Goal: Task Accomplishment & Management: Complete application form

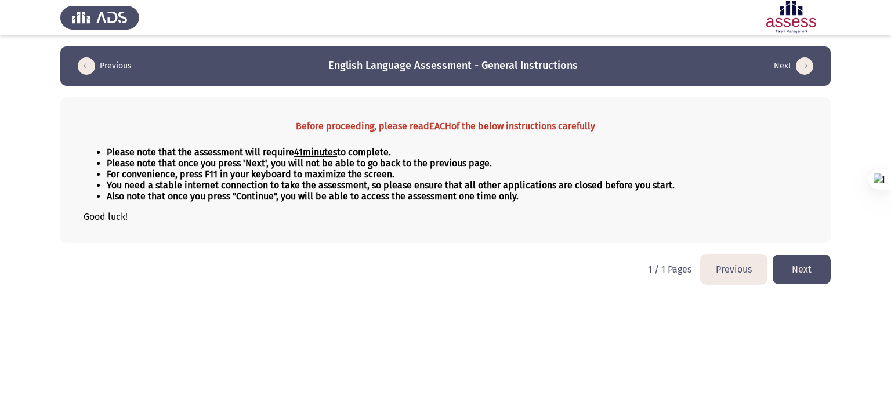
click at [809, 267] on button "Next" at bounding box center [802, 270] width 58 height 30
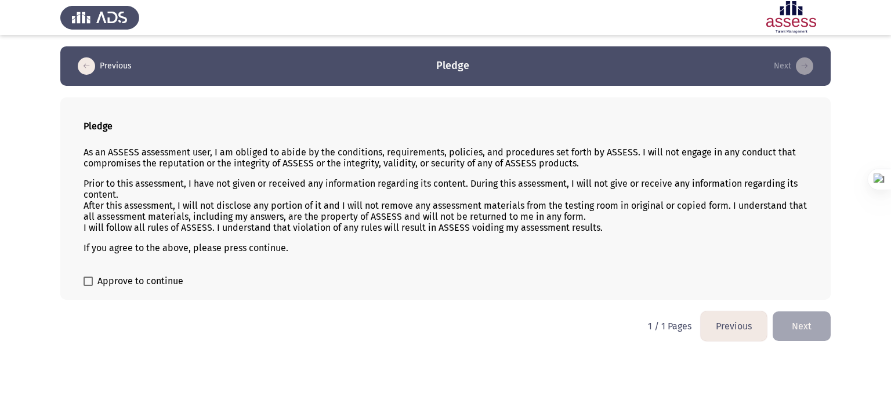
click at [95, 287] on label "Approve to continue" at bounding box center [134, 281] width 100 height 14
click at [88, 287] on input "Approve to continue" at bounding box center [88, 286] width 1 height 1
checkbox input "true"
click at [820, 328] on button "Next" at bounding box center [802, 326] width 58 height 30
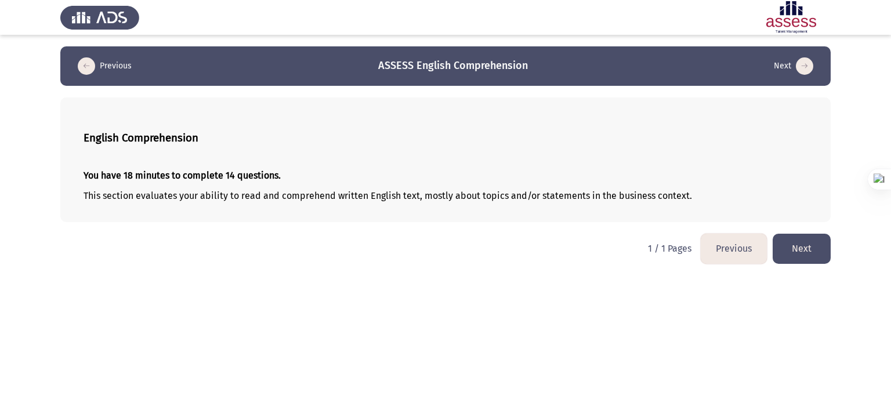
click at [810, 253] on button "Next" at bounding box center [802, 249] width 58 height 30
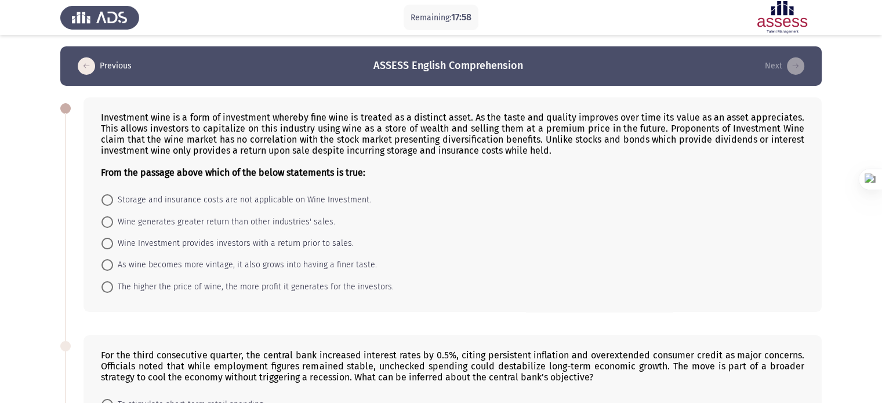
click at [222, 171] on b "From the passage above which of the below statements is true:" at bounding box center [233, 172] width 265 height 11
click at [172, 215] on mat-radio-button "Wine generates greater return than other industries' sales." at bounding box center [218, 221] width 249 height 21
click at [164, 218] on span "Wine generates greater return than other industries' sales." at bounding box center [224, 222] width 222 height 14
click at [113, 218] on input "Wine generates greater return than other industries' sales." at bounding box center [108, 222] width 12 height 12
radio input "true"
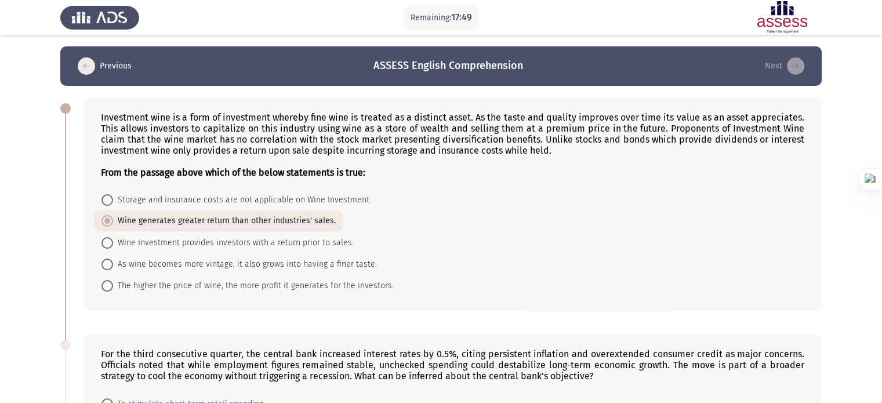
click at [78, 260] on div "Investment wine is a form of investment whereby fine wine is treated as a disti…" at bounding box center [441, 204] width 762 height 237
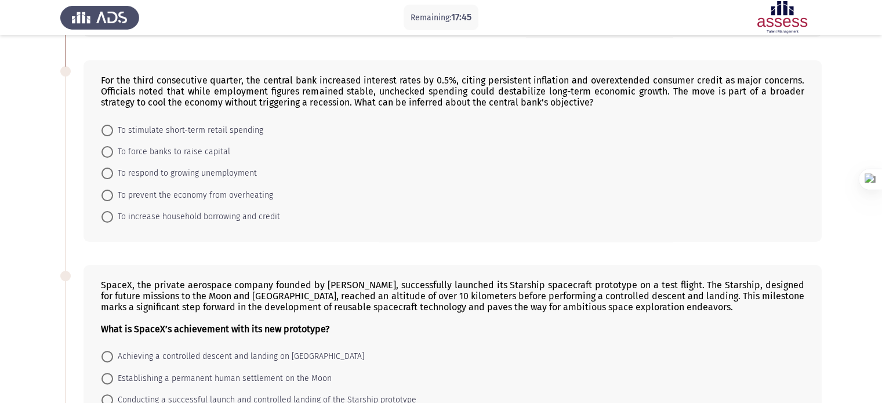
scroll to position [278, 0]
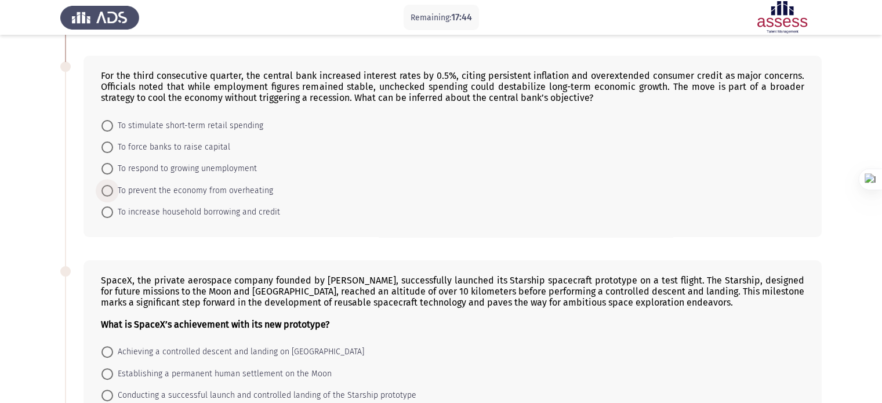
click at [172, 187] on span "To prevent the economy from overheating" at bounding box center [193, 191] width 160 height 14
click at [113, 187] on input "To prevent the economy from overheating" at bounding box center [108, 191] width 12 height 12
radio input "true"
click at [81, 267] on div "SpaceX, the private aerospace company founded by Elon Musk, successfully launch…" at bounding box center [441, 361] width 762 height 227
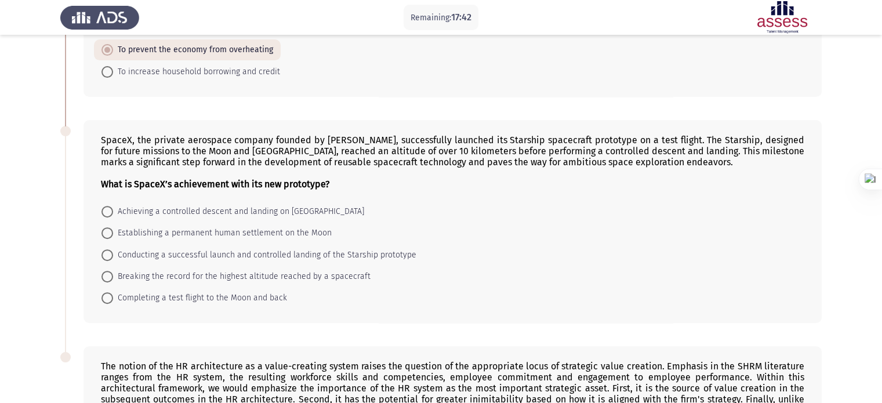
scroll to position [510, 0]
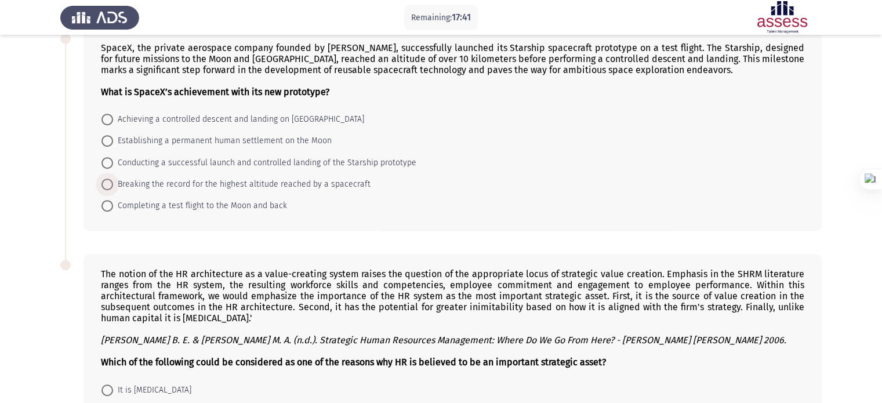
click at [147, 179] on span "Breaking the record for the highest altitude reached by a spacecraft" at bounding box center [242, 184] width 258 height 14
click at [113, 179] on input "Breaking the record for the highest altitude reached by a spacecraft" at bounding box center [108, 185] width 12 height 12
radio input "true"
click at [92, 266] on div "The notion of the HR architecture as a value-creating system raises the questio…" at bounding box center [453, 377] width 738 height 248
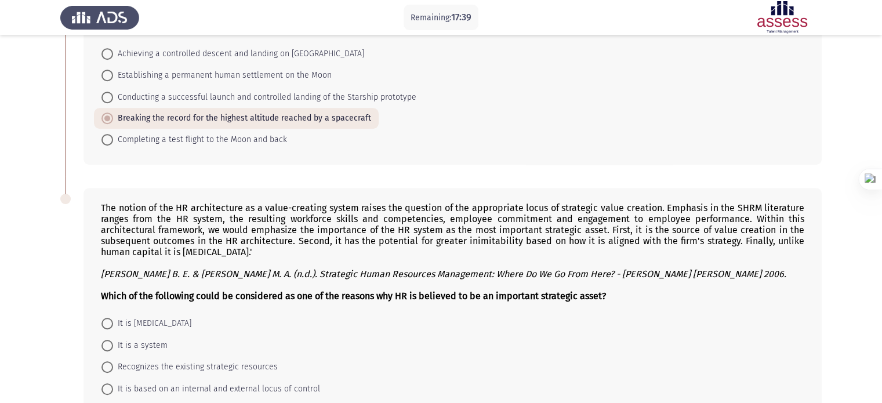
scroll to position [667, 0]
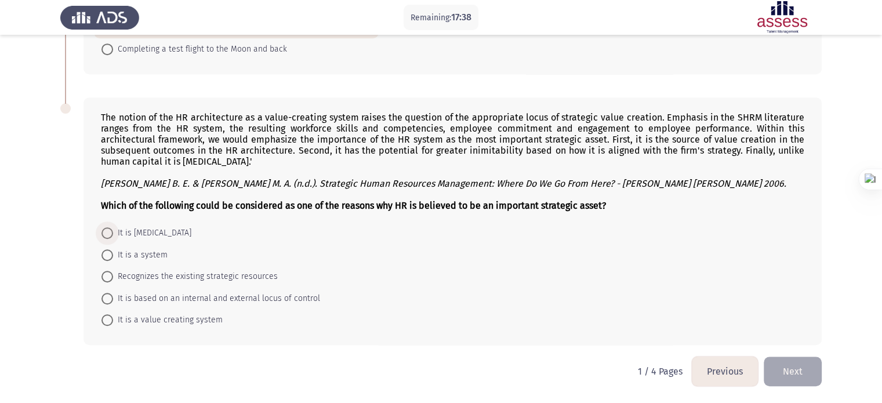
click at [130, 231] on span "It is immobile" at bounding box center [152, 233] width 78 height 14
click at [113, 231] on input "It is immobile" at bounding box center [108, 233] width 12 height 12
radio input "true"
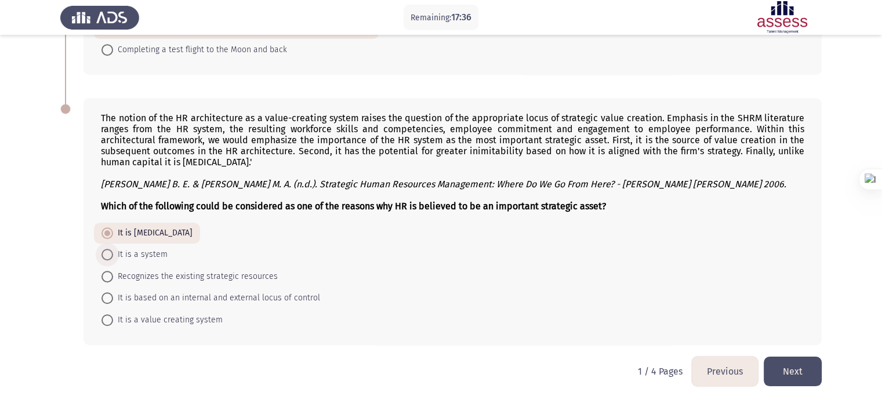
click at [146, 258] on span "It is a system" at bounding box center [140, 255] width 55 height 14
click at [113, 258] on input "It is a system" at bounding box center [108, 255] width 12 height 12
radio input "true"
click at [788, 377] on button "Next" at bounding box center [793, 372] width 58 height 30
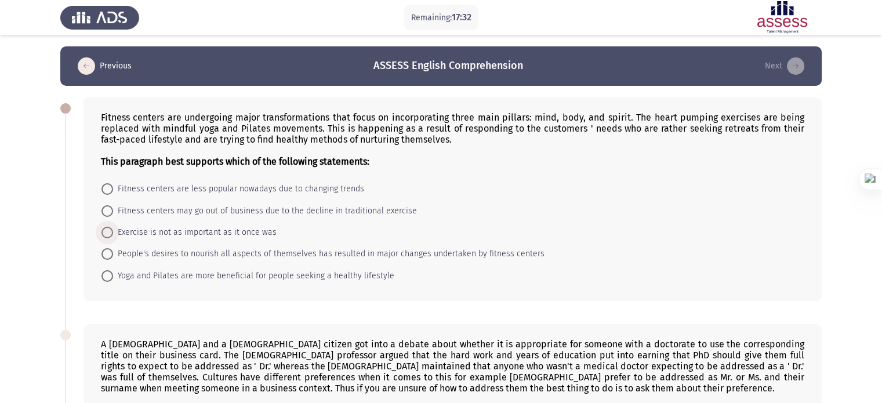
click at [245, 236] on span "Exercise is not as important as it once was" at bounding box center [195, 233] width 164 height 14
click at [113, 236] on input "Exercise is not as important as it once was" at bounding box center [108, 233] width 12 height 12
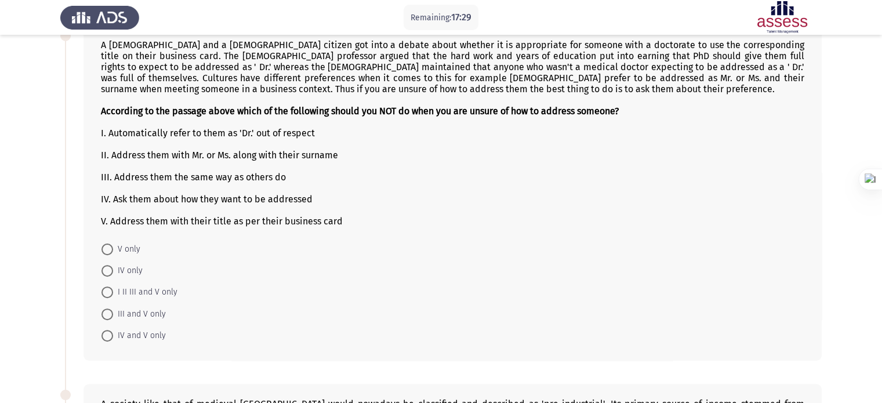
scroll to position [302, 0]
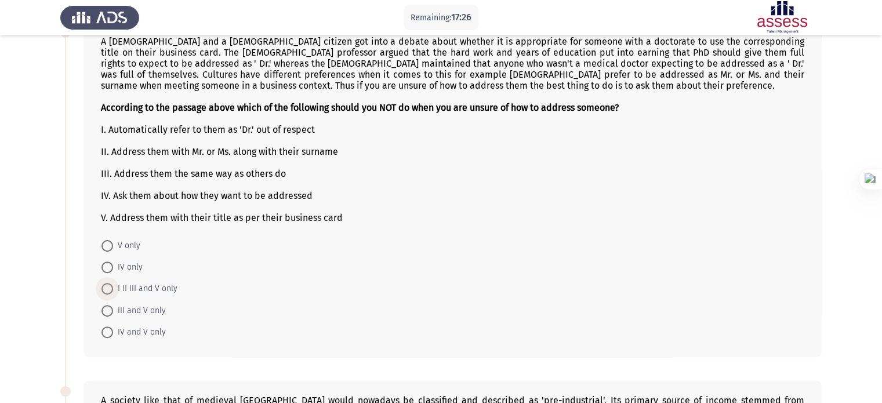
click at [118, 284] on span "I II III and V only" at bounding box center [145, 289] width 64 height 14
click at [113, 284] on input "I II III and V only" at bounding box center [108, 289] width 12 height 12
radio input "true"
click at [49, 334] on app-assessment-container "Remaining: 17:26 Previous ASSESS English Comprehension Next Fitness centers are…" at bounding box center [441, 294] width 882 height 1099
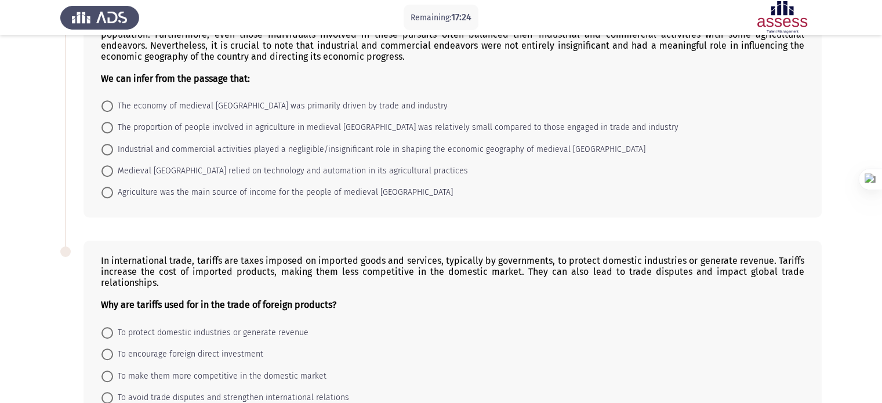
scroll to position [696, 0]
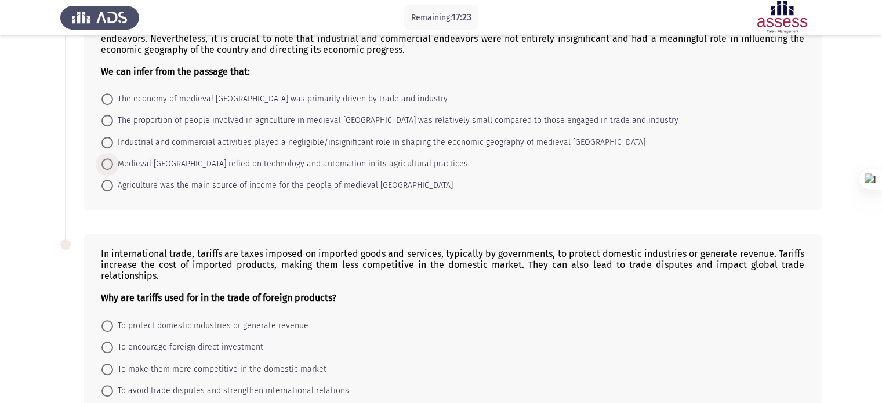
click at [137, 171] on span "Medieval England relied on technology and automation in its agricultural practi…" at bounding box center [290, 164] width 355 height 14
click at [113, 170] on input "Medieval England relied on technology and automation in its agricultural practi…" at bounding box center [108, 164] width 12 height 12
radio input "true"
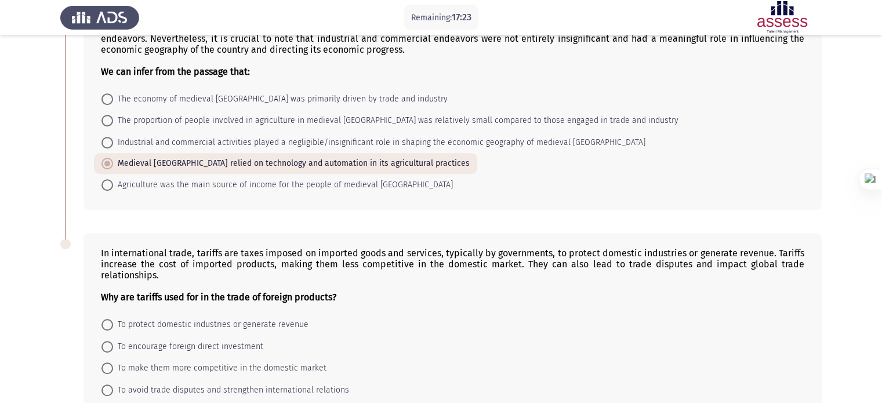
click at [65, 287] on div "In international trade, tariffs are taxes imposed on imported goods and service…" at bounding box center [441, 335] width 762 height 227
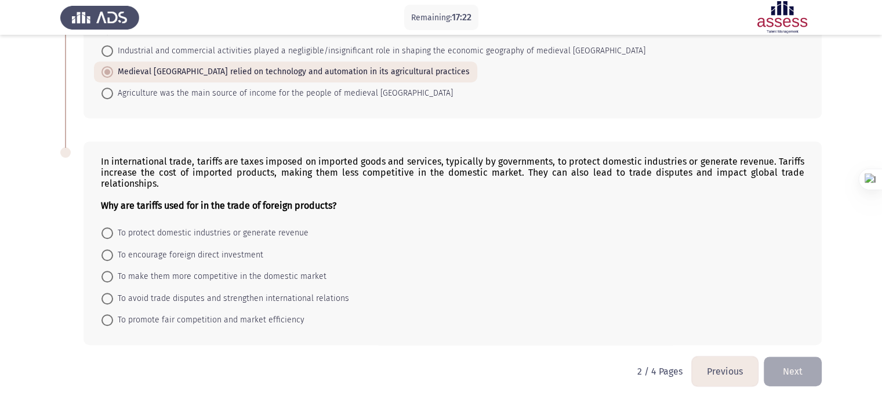
scroll to position [789, 0]
click at [116, 278] on span "To make them more competitive in the domestic market" at bounding box center [219, 277] width 213 height 14
click at [113, 278] on input "To make them more competitive in the domestic market" at bounding box center [108, 277] width 12 height 12
radio input "true"
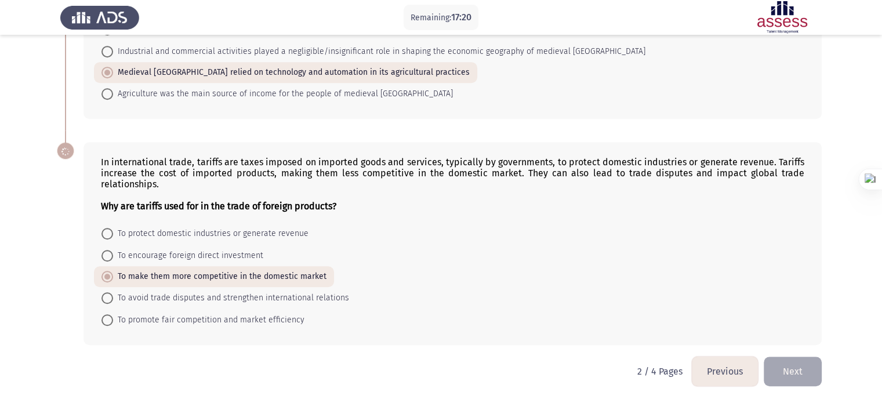
scroll to position [789, 0]
click at [798, 373] on button "Next" at bounding box center [793, 372] width 58 height 30
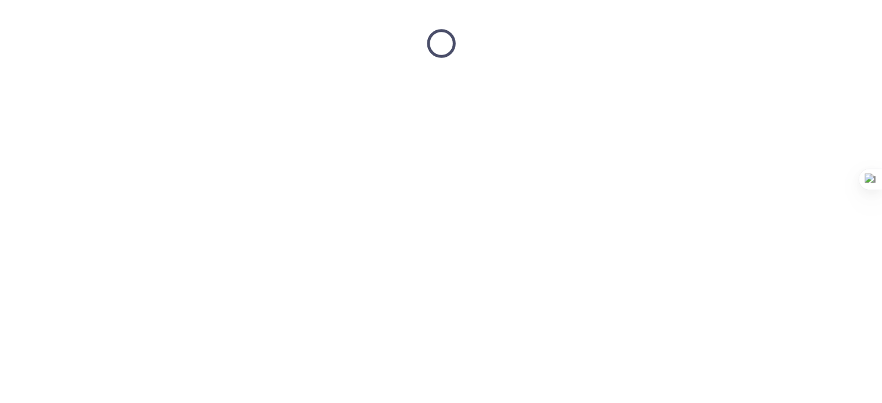
scroll to position [0, 0]
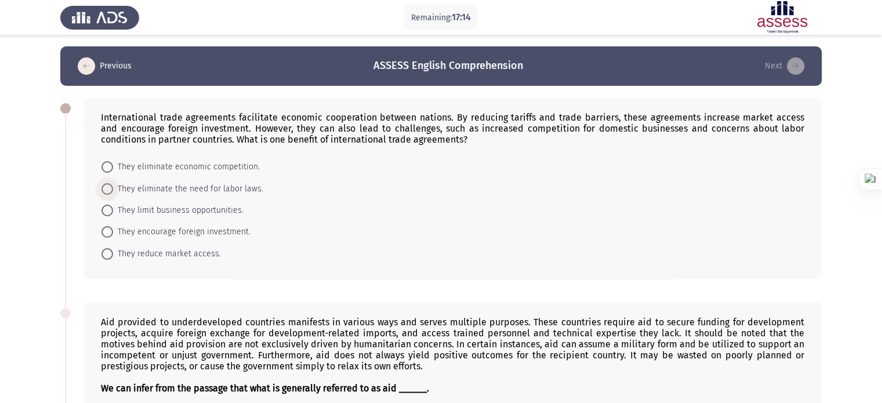
click at [143, 191] on span "They eliminate the need for labor laws." at bounding box center [188, 189] width 150 height 14
click at [113, 191] on input "They eliminate the need for labor laws." at bounding box center [108, 189] width 12 height 12
radio input "true"
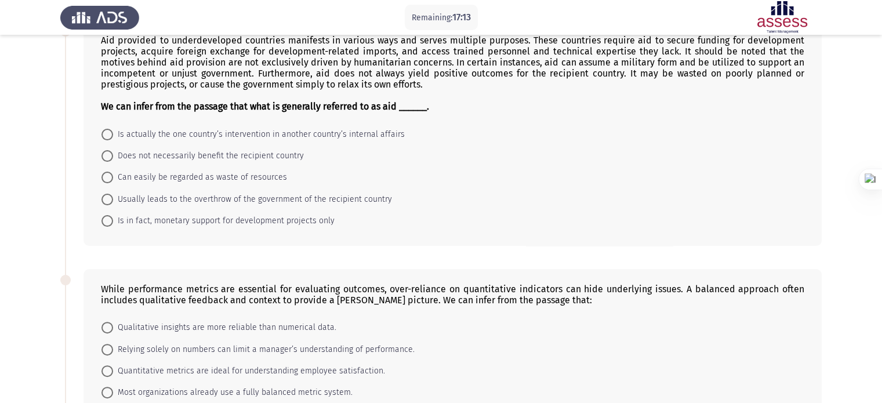
scroll to position [302, 0]
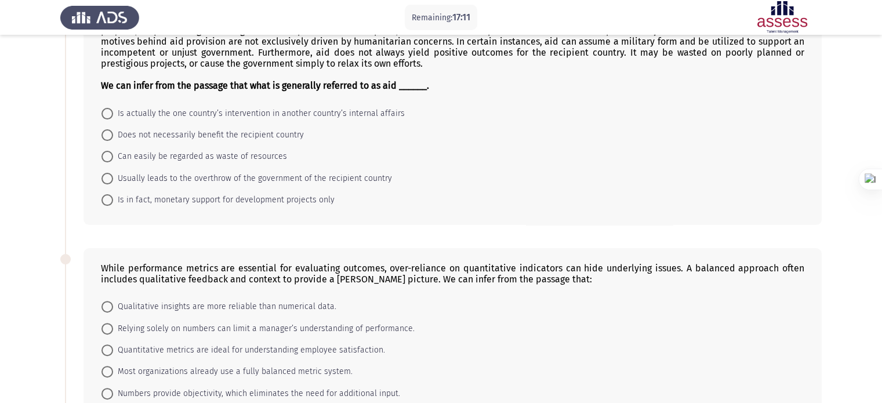
click at [128, 158] on span "Can easily be regarded as waste of resources" at bounding box center [200, 157] width 174 height 14
click at [113, 158] on input "Can easily be regarded as waste of resources" at bounding box center [108, 157] width 12 height 12
radio input "true"
click at [122, 378] on span "Most organizations already use a fully balanced metric system." at bounding box center [233, 371] width 240 height 14
click at [113, 377] on input "Most organizations already use a fully balanced metric system." at bounding box center [108, 371] width 12 height 12
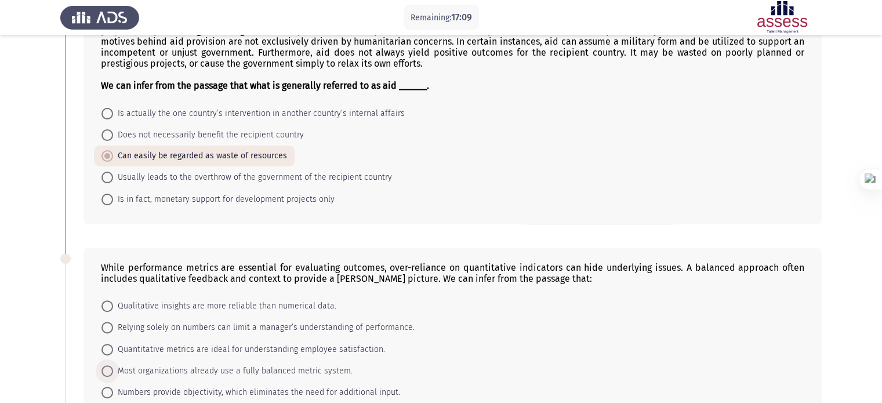
radio input "true"
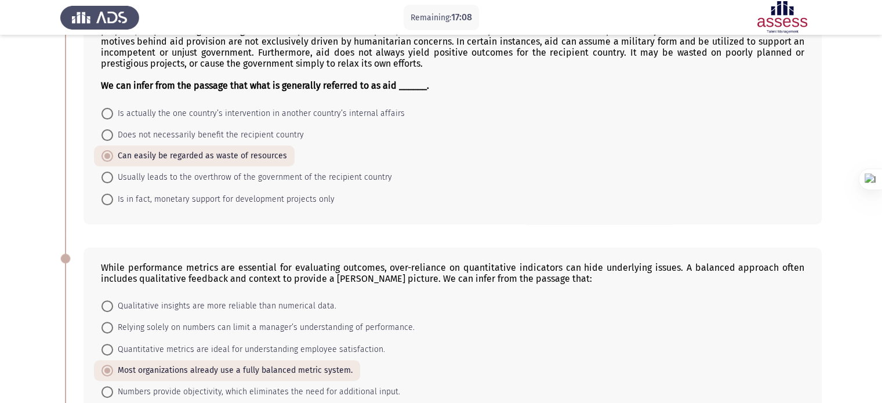
click at [62, 378] on div "While performance metrics are essential for evaluating outcomes, over-reliance …" at bounding box center [441, 332] width 762 height 193
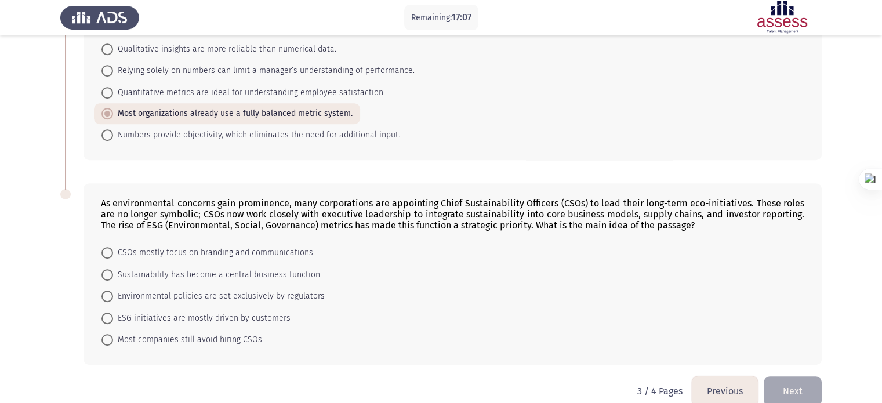
scroll to position [578, 0]
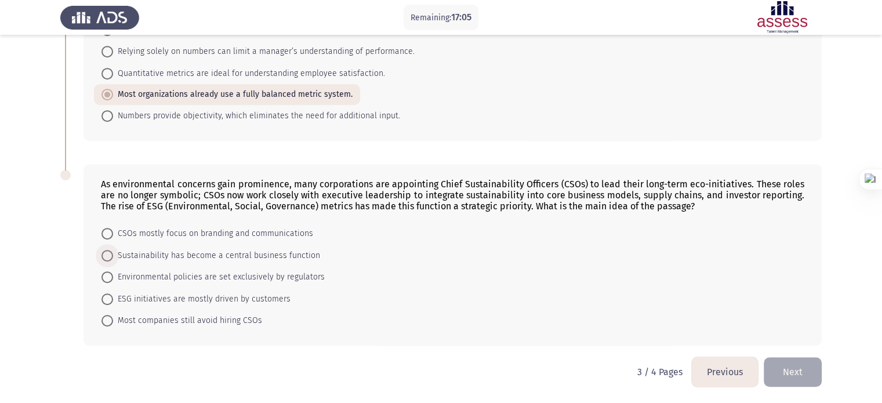
click at [137, 256] on span "Sustainability has become a central business function" at bounding box center [216, 256] width 207 height 14
click at [113, 256] on input "Sustainability has become a central business function" at bounding box center [108, 256] width 12 height 12
radio input "true"
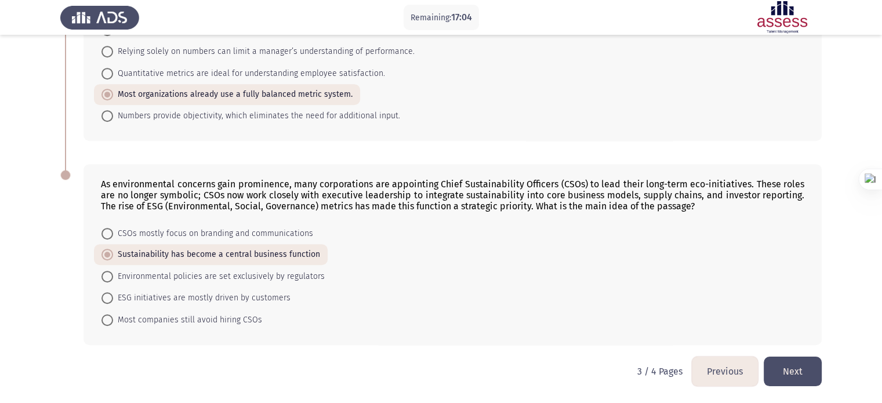
click at [803, 375] on button "Next" at bounding box center [793, 372] width 58 height 30
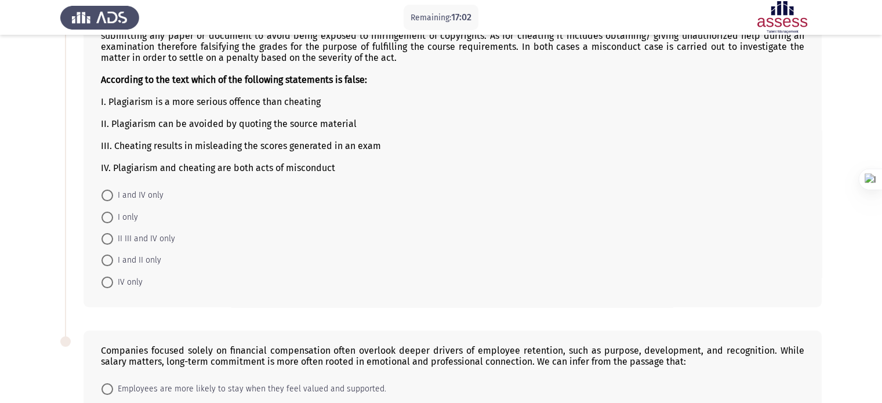
scroll to position [116, 0]
click at [113, 219] on span "I only" at bounding box center [125, 216] width 25 height 14
click at [113, 219] on input "I only" at bounding box center [108, 217] width 12 height 12
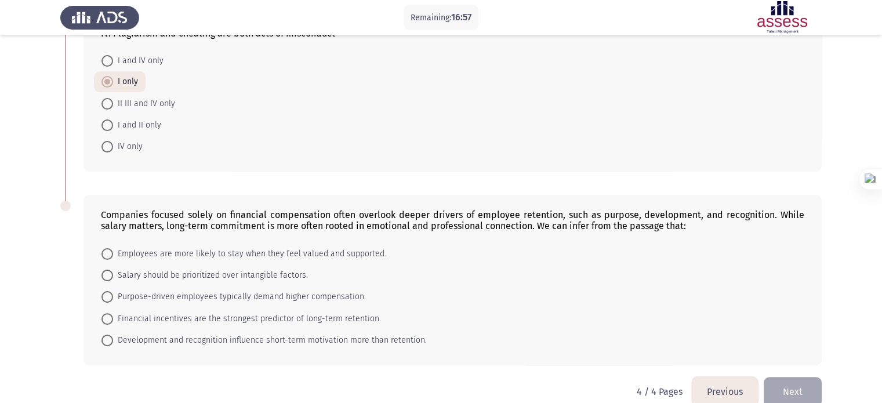
scroll to position [271, 0]
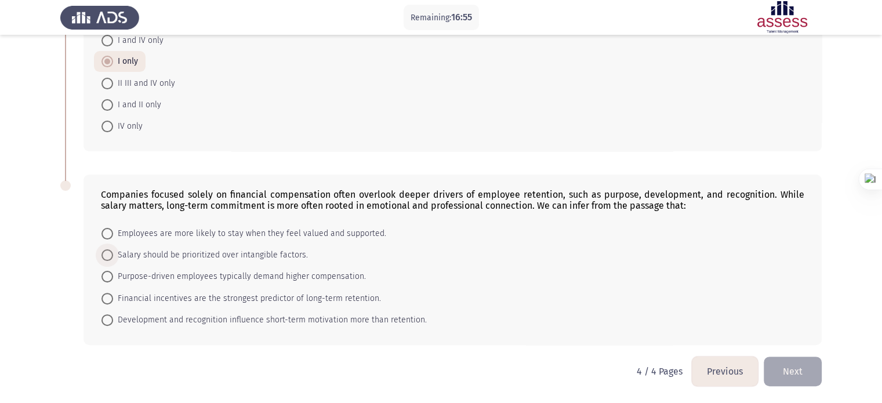
click at [116, 252] on span "Salary should be prioritized over intangible factors." at bounding box center [210, 255] width 195 height 14
click at [113, 252] on input "Salary should be prioritized over intangible factors." at bounding box center [108, 255] width 12 height 12
radio input "true"
click input "Purpose-driven employees typically demand higher compensation." at bounding box center [108, 277] width 12 height 12
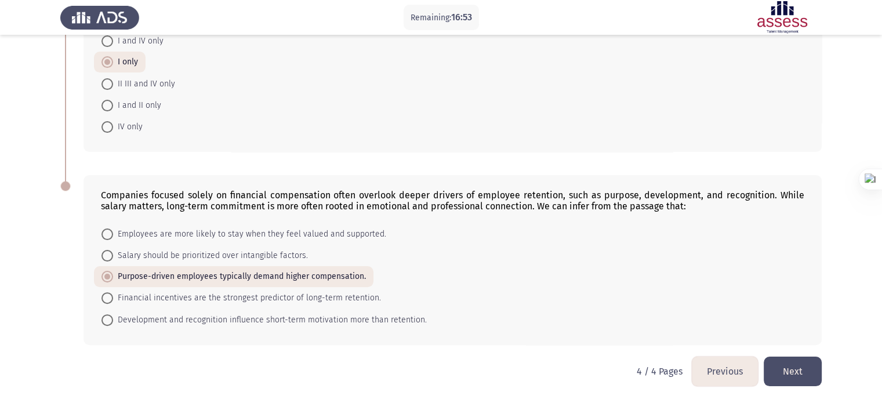
click at [39, 378] on html "Remaining: 16:53 Previous ASSESS English Comprehension Next University students…" at bounding box center [441, 67] width 882 height 672
click at [803, 371] on button "Next" at bounding box center [793, 372] width 58 height 30
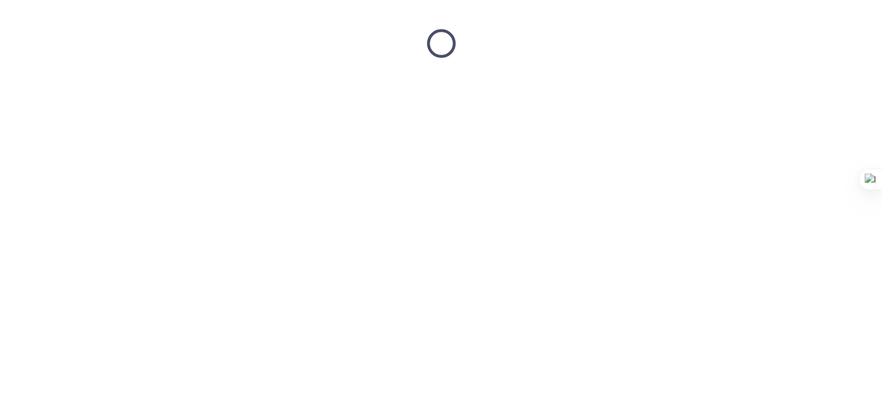
scroll to position [0, 0]
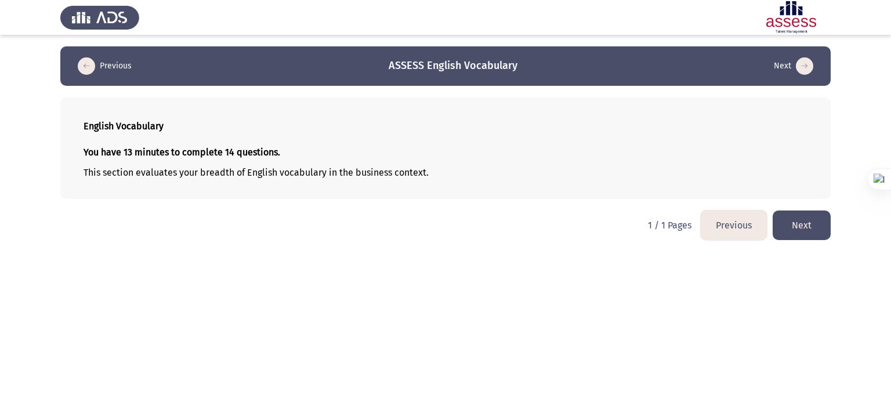
click at [800, 234] on button "Next" at bounding box center [802, 226] width 58 height 30
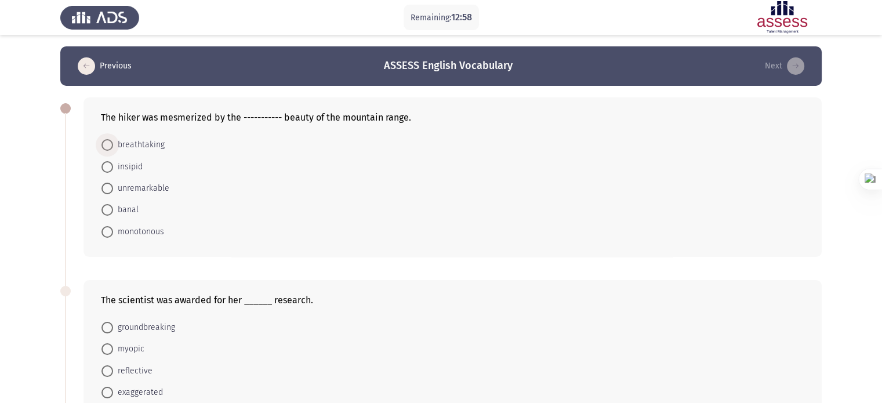
click at [128, 146] on span "breathtaking" at bounding box center [139, 145] width 52 height 14
click at [113, 146] on input "breathtaking" at bounding box center [108, 145] width 12 height 12
radio input "true"
click at [127, 348] on span "myopic" at bounding box center [128, 349] width 31 height 14
click at [113, 348] on input "myopic" at bounding box center [108, 349] width 12 height 12
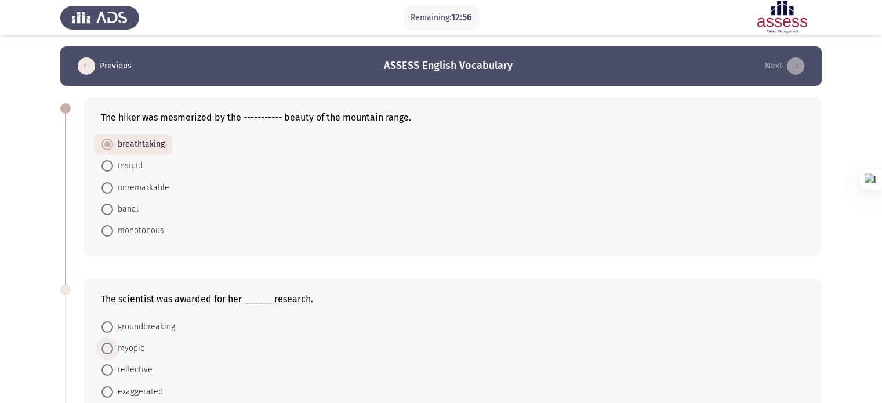
radio input "true"
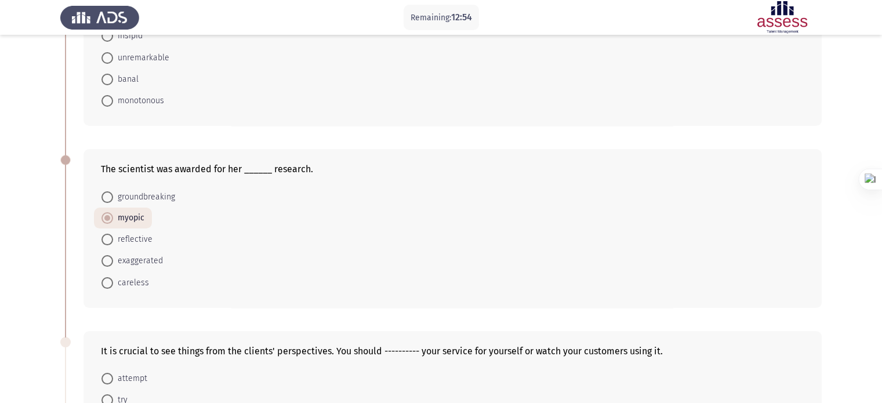
scroll to position [139, 0]
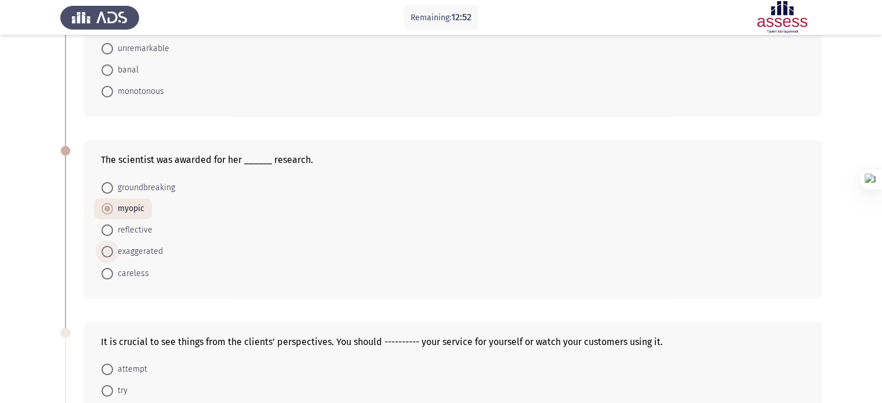
click at [111, 256] on span at bounding box center [108, 252] width 12 height 12
click at [111, 256] on input "exaggerated" at bounding box center [108, 252] width 12 height 12
radio input "true"
click at [77, 347] on div "It is crucial to see things from the clients' perspectives. You should --------…" at bounding box center [441, 401] width 762 height 183
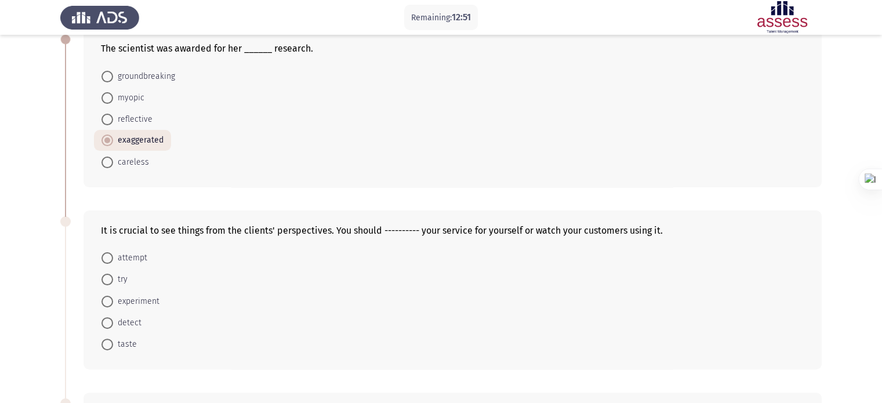
scroll to position [255, 0]
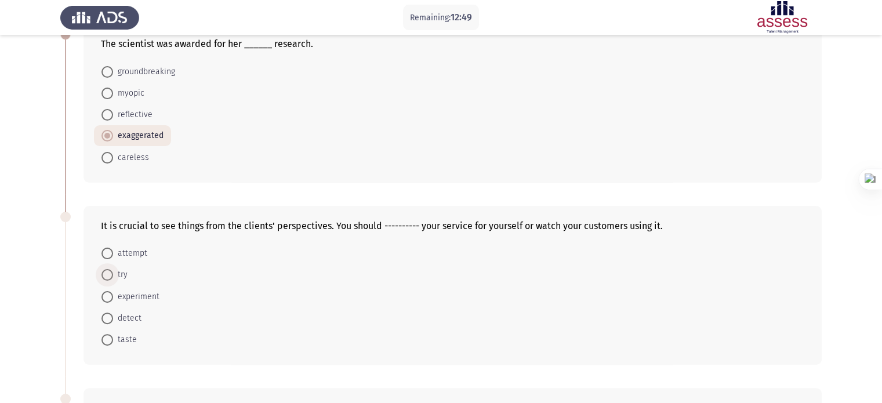
click at [102, 274] on span at bounding box center [108, 275] width 12 height 12
click at [102, 274] on input "try" at bounding box center [108, 275] width 12 height 12
radio input "true"
click at [46, 310] on app-assessment-container "Remaining: 12:48 Previous ASSESS English Vocabulary Next The hiker was mesmeriz…" at bounding box center [441, 271] width 882 height 961
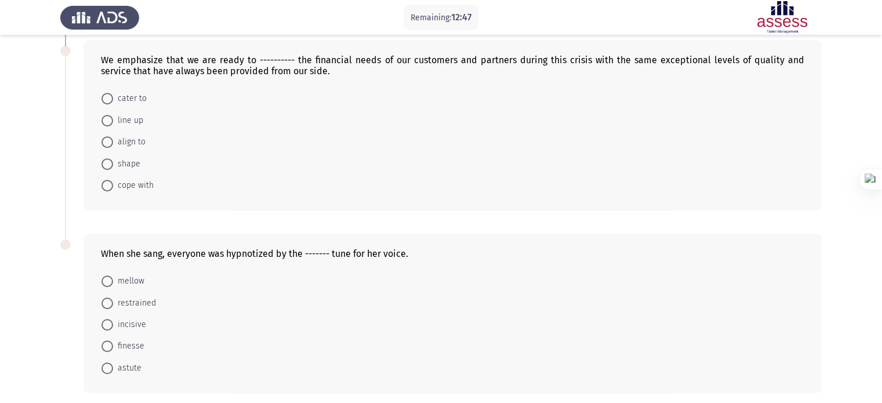
scroll to position [603, 0]
click at [107, 182] on span at bounding box center [108, 185] width 12 height 12
click at [107, 182] on input "cope with" at bounding box center [108, 185] width 12 height 12
radio input "true"
click at [103, 342] on span at bounding box center [108, 345] width 12 height 12
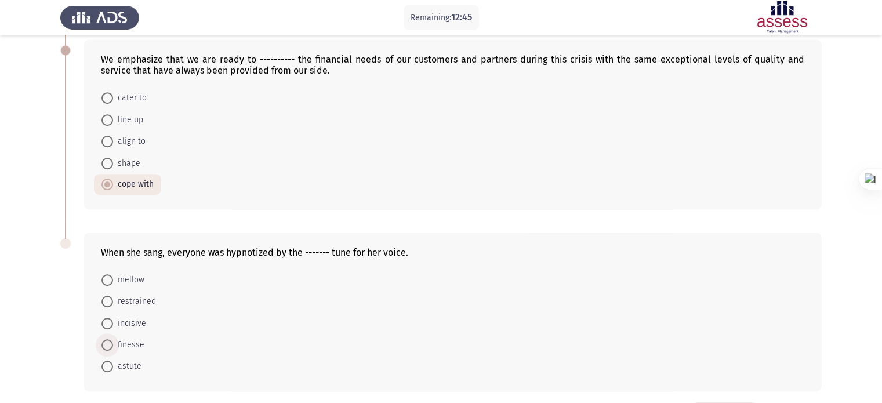
click at [103, 342] on input "finesse" at bounding box center [108, 345] width 12 height 12
radio input "true"
click at [63, 353] on div "When she sang, everyone was hypnotized by the ------- tune for her voice. mello…" at bounding box center [441, 312] width 762 height 182
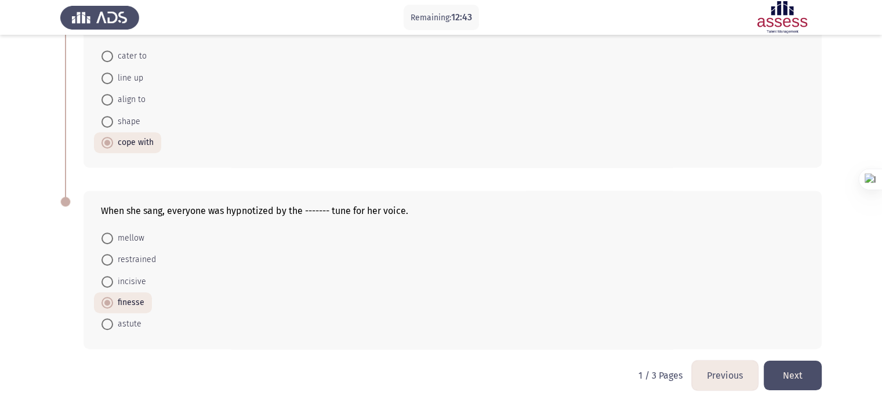
scroll to position [647, 0]
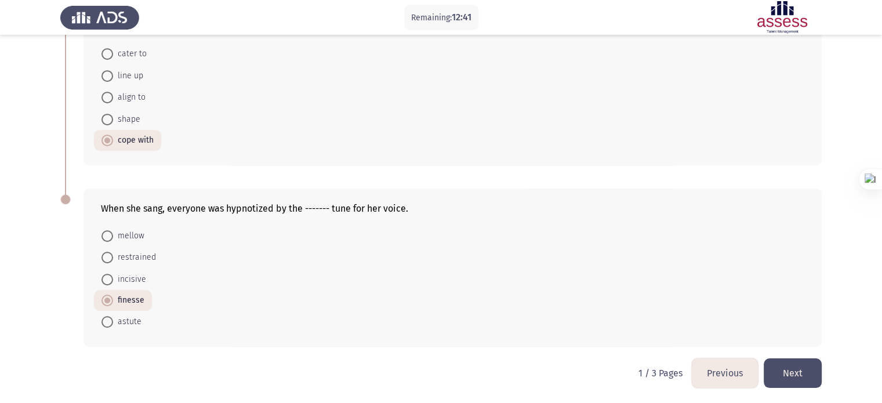
click at [817, 383] on button "Next" at bounding box center [793, 373] width 58 height 30
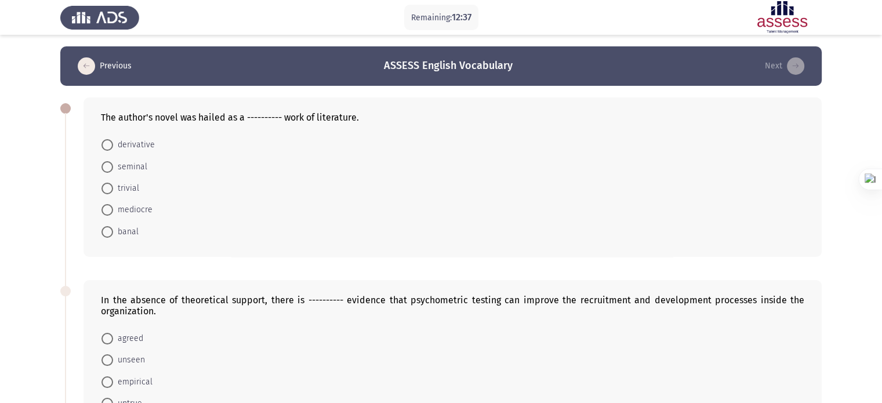
click at [123, 169] on span "seminal" at bounding box center [130, 167] width 34 height 14
click at [113, 169] on input "seminal" at bounding box center [108, 167] width 12 height 12
radio input "true"
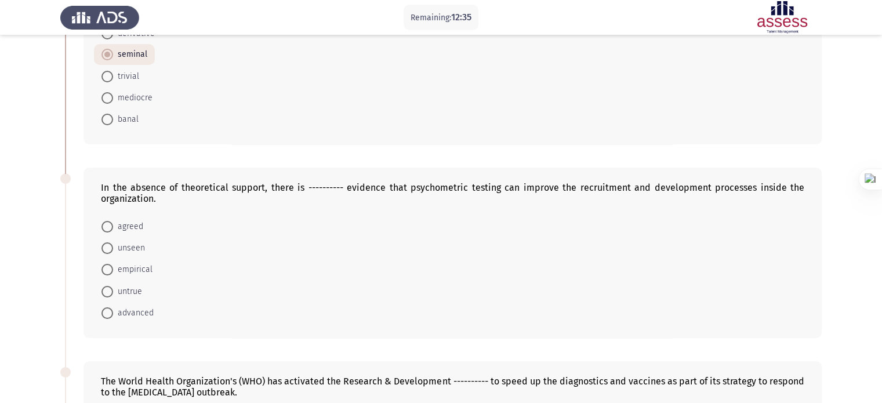
scroll to position [116, 0]
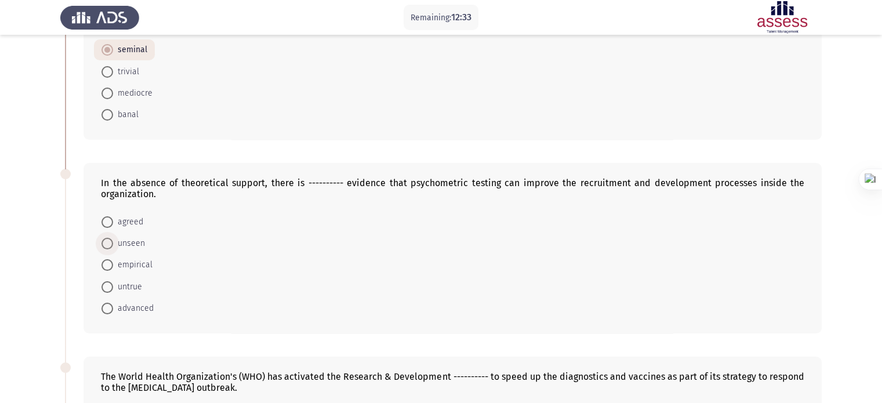
click at [122, 248] on span "unseen" at bounding box center [129, 244] width 32 height 14
click at [113, 248] on input "unseen" at bounding box center [108, 244] width 12 height 12
radio input "true"
click at [65, 179] on div at bounding box center [65, 174] width 10 height 10
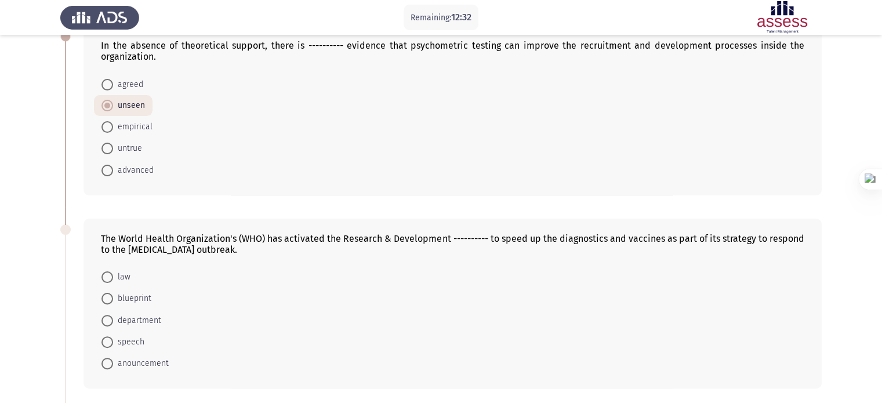
scroll to position [302, 0]
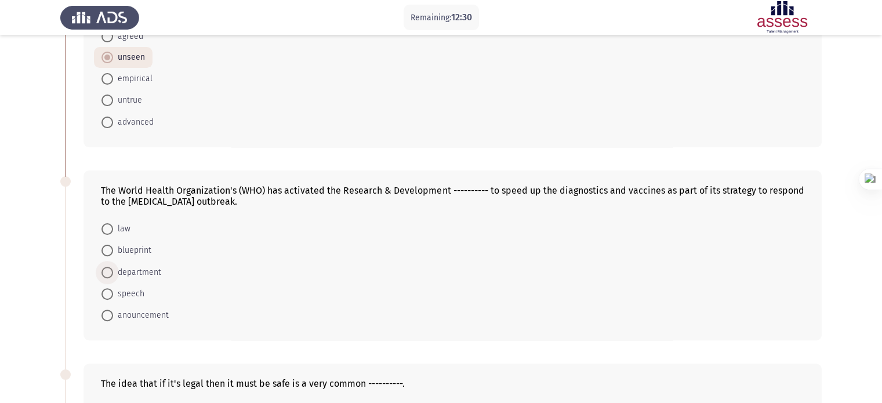
click at [114, 276] on span "department" at bounding box center [137, 273] width 48 height 14
click at [113, 276] on input "department" at bounding box center [108, 273] width 12 height 12
radio input "true"
click at [48, 334] on app-assessment-container "Remaining: 12:29 Previous ASSESS English Vocabulary Next The author's novel was…" at bounding box center [441, 231] width 882 height 972
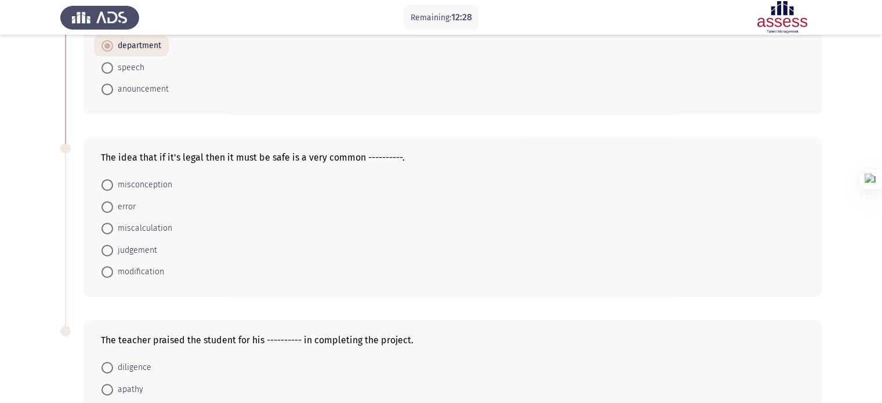
scroll to position [557, 0]
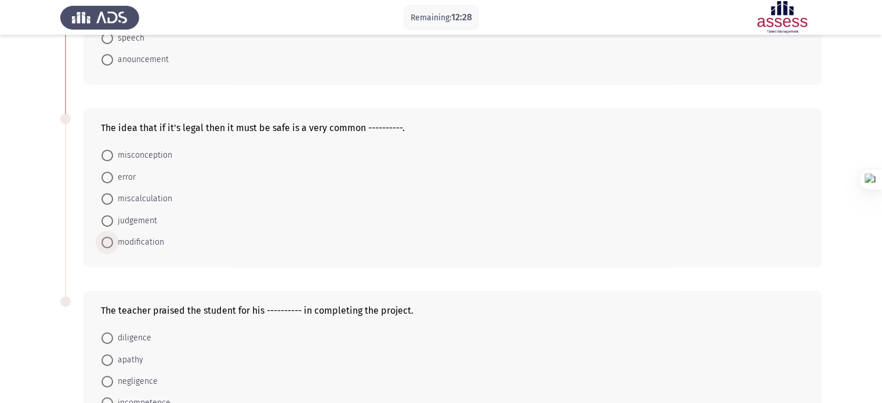
click at [102, 243] on span at bounding box center [108, 243] width 12 height 12
click at [102, 243] on input "modification" at bounding box center [108, 243] width 12 height 12
radio input "true"
click at [79, 338] on div "The teacher praised the student for his ---------- in completing the project. d…" at bounding box center [441, 369] width 762 height 183
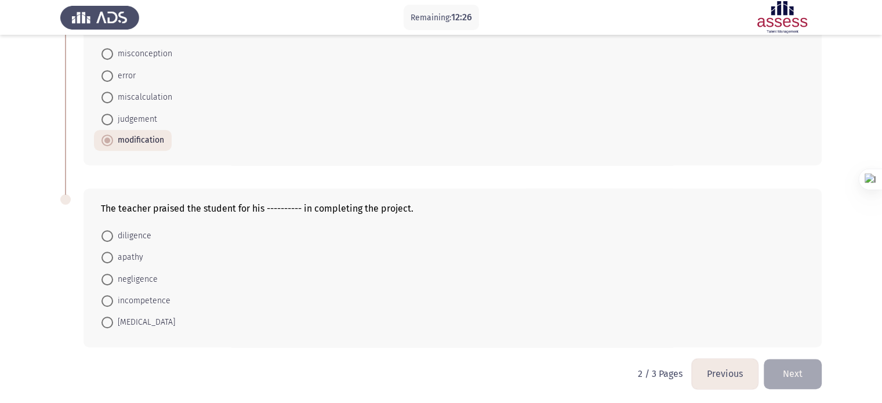
scroll to position [659, 0]
click at [134, 300] on span "incompetence" at bounding box center [141, 301] width 57 height 14
click at [113, 300] on input "incompetence" at bounding box center [108, 301] width 12 height 12
radio input "true"
click at [790, 378] on button "Next" at bounding box center [793, 373] width 58 height 30
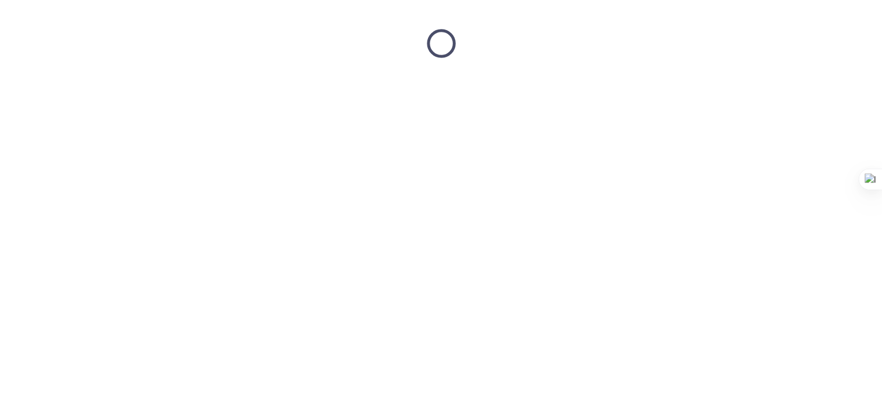
scroll to position [0, 0]
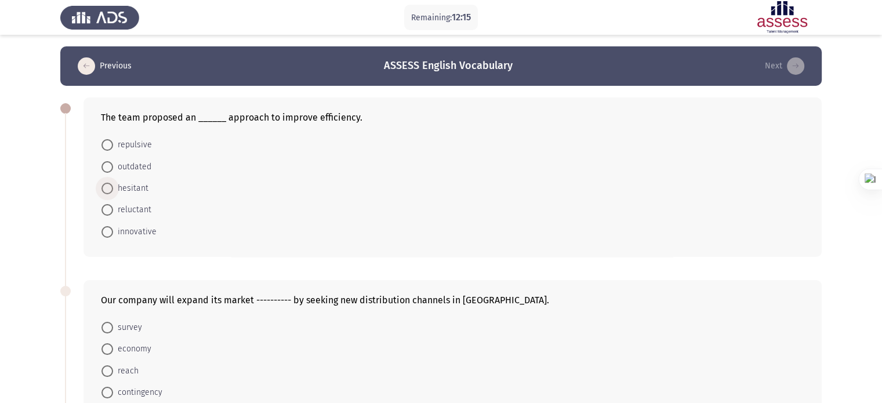
click at [126, 183] on span "hesitant" at bounding box center [130, 189] width 35 height 14
click at [113, 183] on input "hesitant" at bounding box center [108, 189] width 12 height 12
radio input "true"
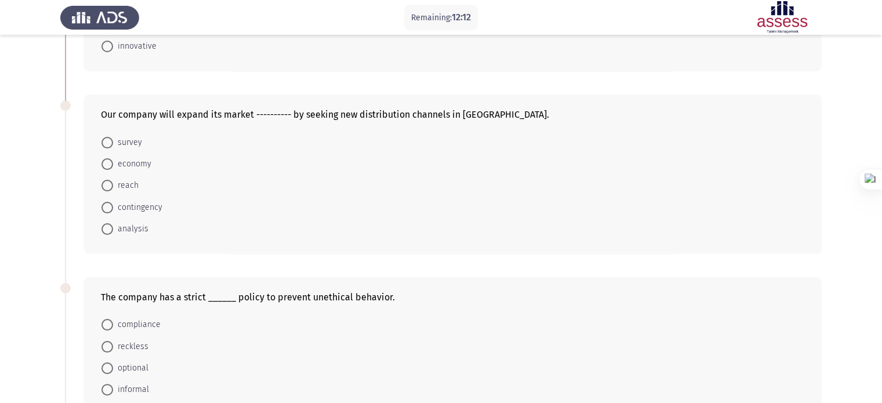
scroll to position [186, 0]
click at [118, 229] on span "analysis" at bounding box center [130, 228] width 35 height 14
click at [113, 229] on input "analysis" at bounding box center [108, 228] width 12 height 12
radio input "true"
click at [30, 310] on app-assessment-container "Remaining: 12:10 Previous ASSESS English Vocabulary Next The team proposed an _…" at bounding box center [441, 245] width 882 height 768
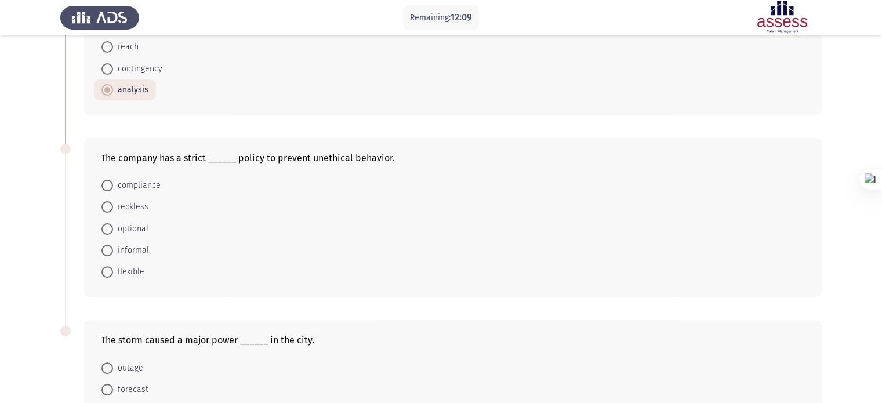
scroll to position [457, 0]
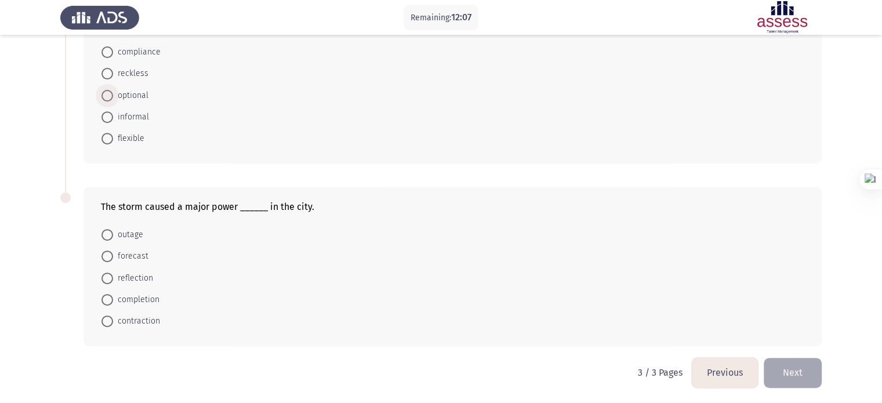
click at [119, 92] on span "optional" at bounding box center [130, 96] width 35 height 14
click at [113, 92] on input "optional" at bounding box center [108, 96] width 12 height 12
radio input "true"
click at [118, 250] on span "forecast" at bounding box center [130, 257] width 35 height 14
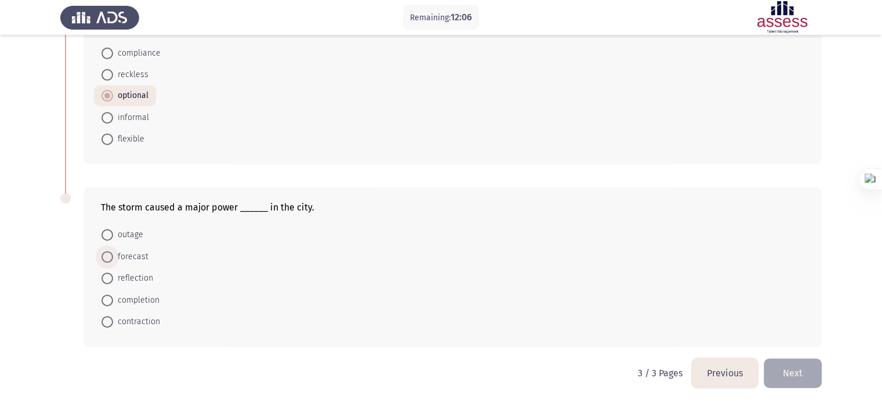
click at [113, 251] on input "forecast" at bounding box center [108, 257] width 12 height 12
radio input "true"
click at [799, 375] on button "Next" at bounding box center [793, 373] width 58 height 30
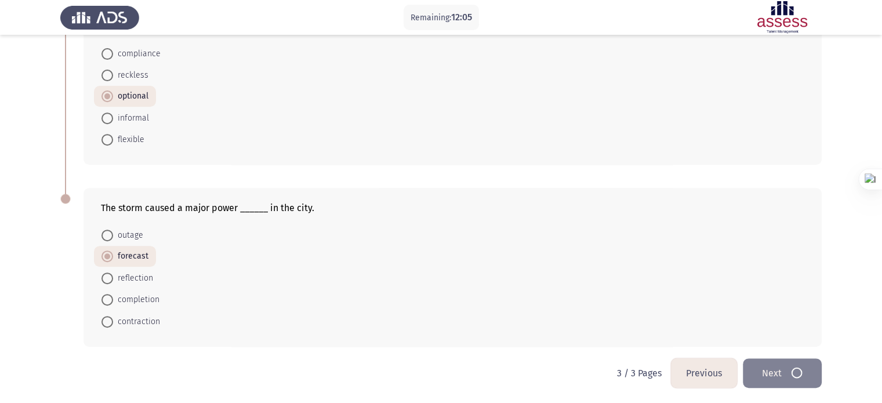
scroll to position [0, 0]
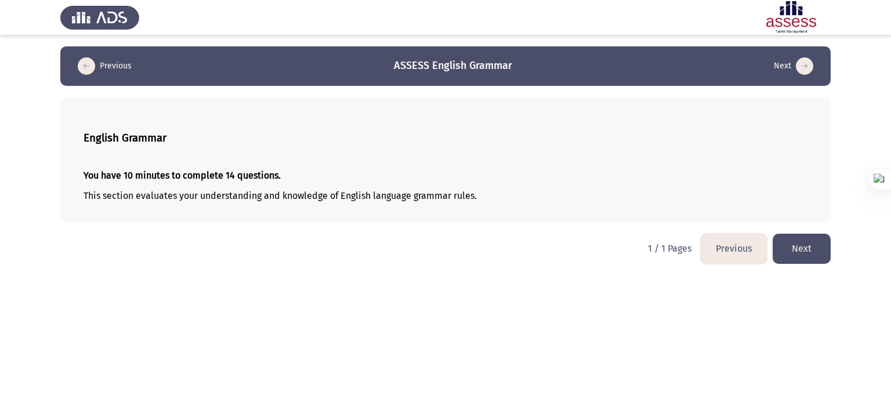
click at [798, 241] on button "Next" at bounding box center [802, 249] width 58 height 30
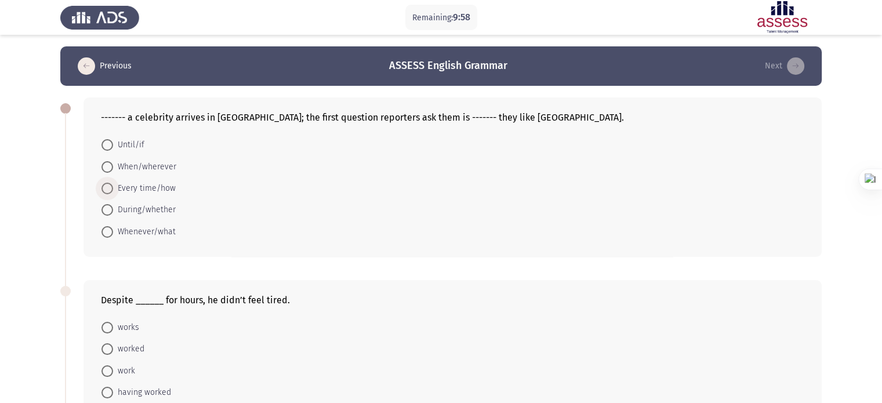
click at [144, 187] on span "Every time/how" at bounding box center [144, 189] width 63 height 14
click at [113, 187] on input "Every time/how" at bounding box center [108, 189] width 12 height 12
radio input "true"
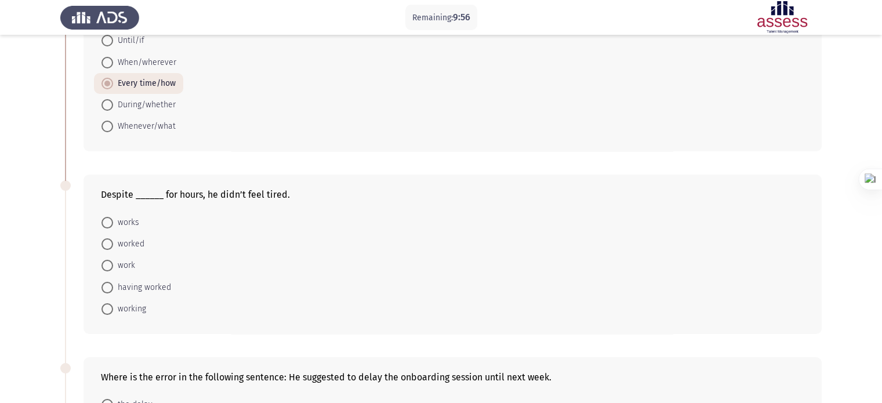
scroll to position [116, 0]
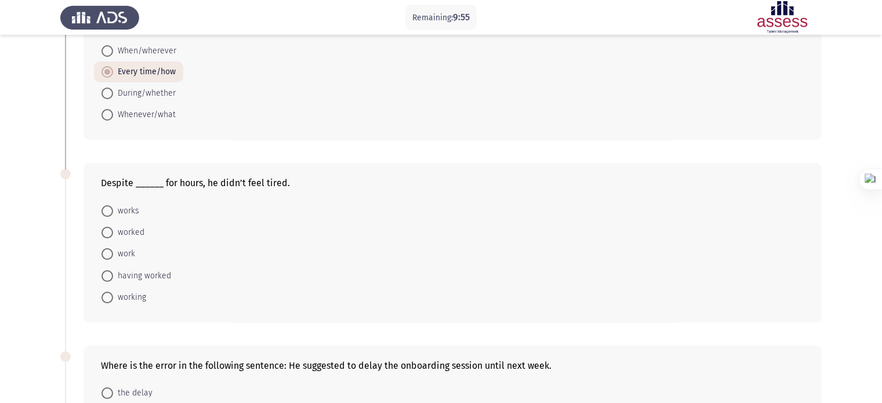
click at [105, 236] on span at bounding box center [108, 233] width 12 height 12
click at [105, 236] on input "worked" at bounding box center [108, 233] width 12 height 12
radio input "true"
click at [55, 320] on app-assessment-container "Remaining: 9:54 Previous ASSESS English Grammar Next ------- a celebrity arrive…" at bounding box center [441, 405] width 882 height 951
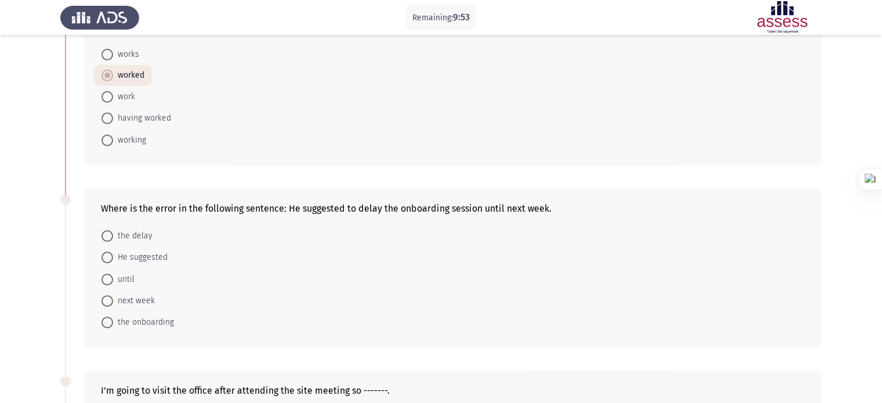
scroll to position [348, 0]
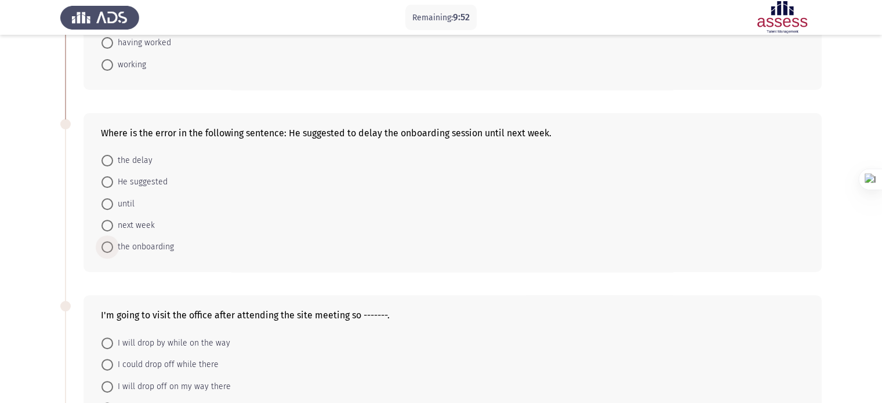
click at [116, 244] on span "the onboarding" at bounding box center [143, 247] width 61 height 14
click at [113, 244] on input "the onboarding" at bounding box center [108, 247] width 12 height 12
radio input "true"
click at [110, 360] on span at bounding box center [108, 364] width 12 height 12
click at [110, 360] on input "I could drop off while there" at bounding box center [108, 364] width 12 height 12
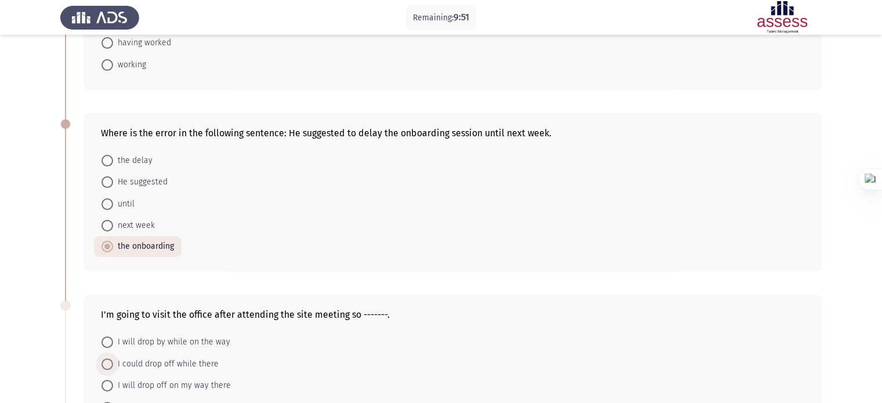
radio input "true"
click at [51, 376] on app-assessment-container "Remaining: 9:50 Previous ASSESS English Grammar Next ------- a celebrity arrive…" at bounding box center [441, 172] width 882 height 949
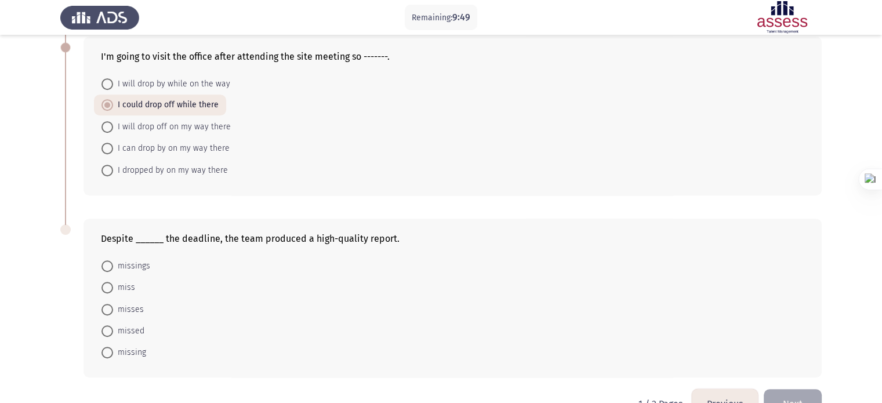
scroll to position [637, 0]
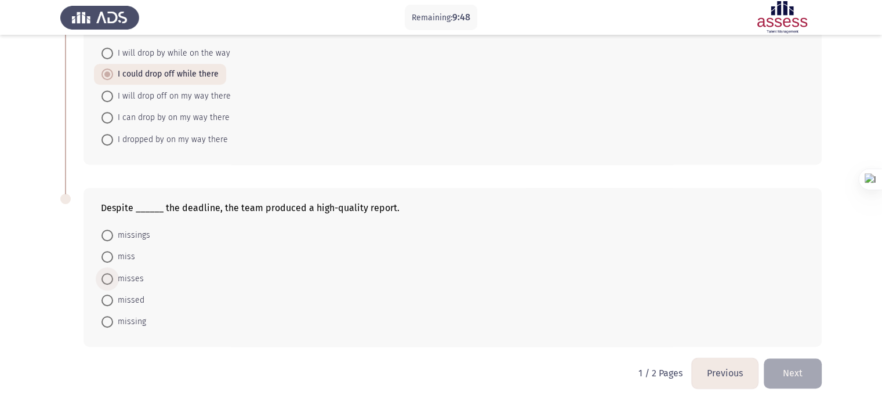
click at [121, 281] on span "misses" at bounding box center [128, 279] width 31 height 14
click at [113, 281] on input "misses" at bounding box center [108, 279] width 12 height 12
radio input "true"
click at [791, 363] on button "Next" at bounding box center [793, 373] width 58 height 30
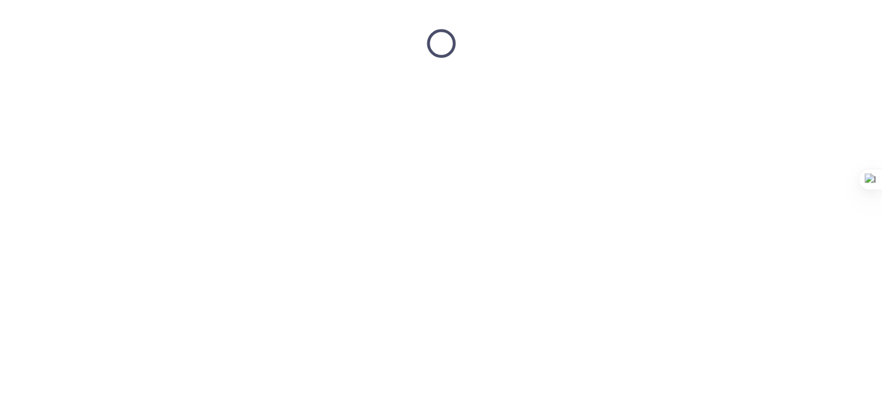
scroll to position [0, 0]
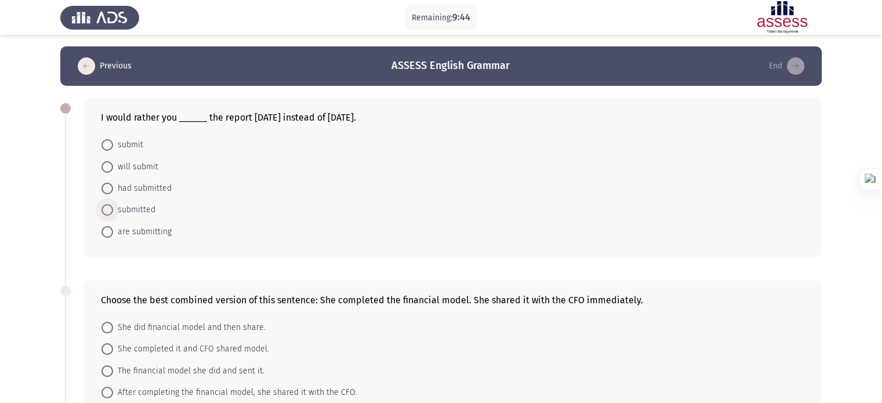
click at [125, 210] on span "submitted" at bounding box center [134, 210] width 42 height 14
click at [113, 210] on input "submitted" at bounding box center [108, 210] width 12 height 12
radio input "true"
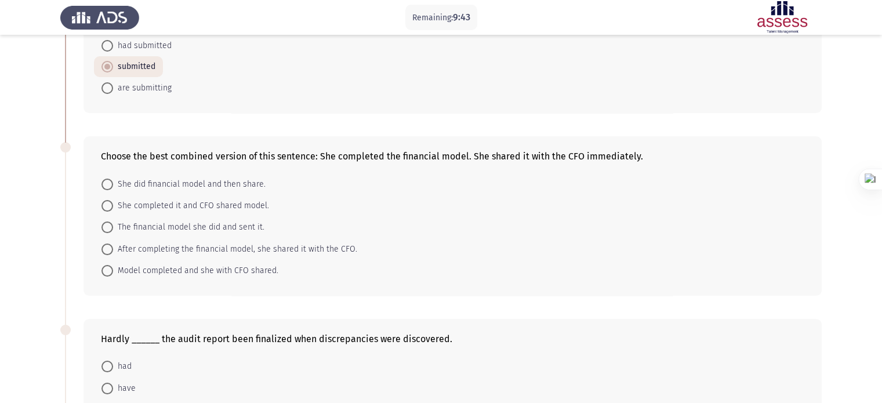
scroll to position [186, 0]
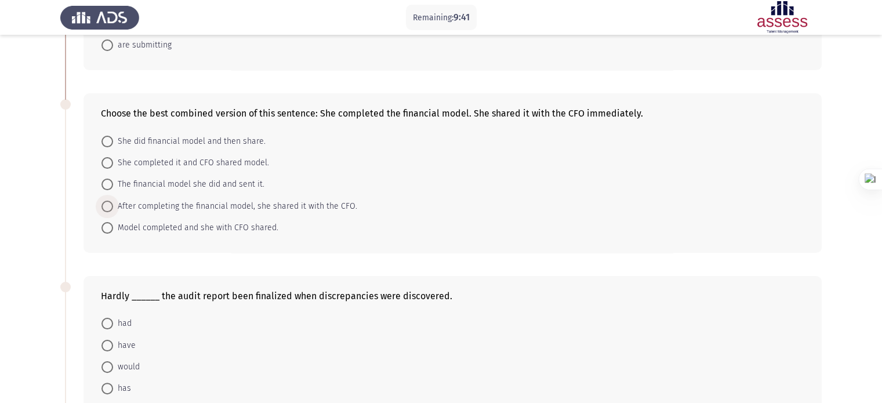
click at [158, 200] on span "After completing the financial model, she shared it with the CFO." at bounding box center [235, 207] width 244 height 14
click at [113, 201] on input "After completing the financial model, she shared it with the CFO." at bounding box center [108, 207] width 12 height 12
radio input "true"
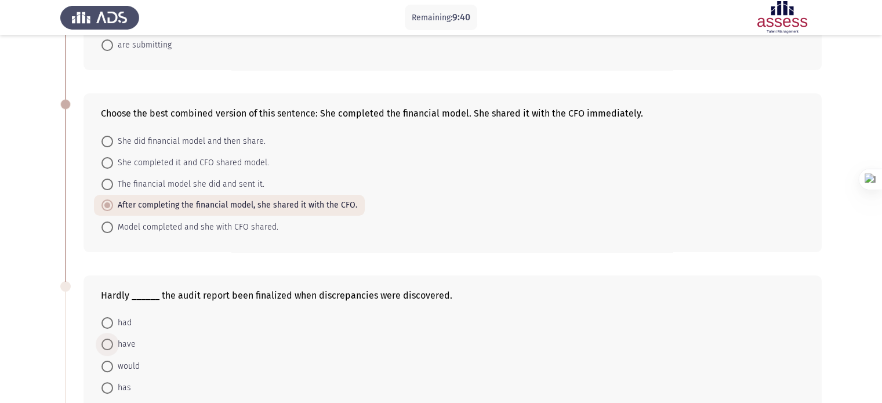
click at [115, 345] on span "have" at bounding box center [124, 345] width 23 height 14
click at [113, 345] on input "have" at bounding box center [108, 345] width 12 height 12
radio input "true"
click at [49, 351] on app-assessment-container "Remaining: 9:39 Previous ASSESS English Grammar End I would rather you ______ t…" at bounding box center [441, 336] width 882 height 950
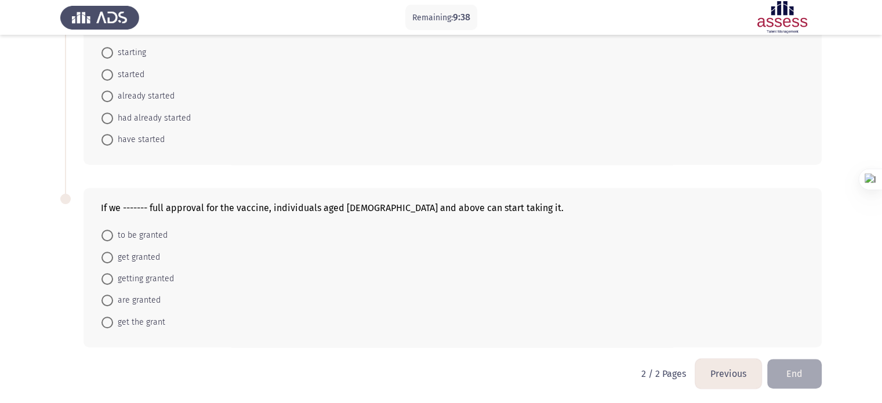
scroll to position [638, 0]
click at [107, 274] on span at bounding box center [108, 279] width 12 height 12
click at [107, 274] on input "getting granted" at bounding box center [108, 279] width 12 height 12
radio input "true"
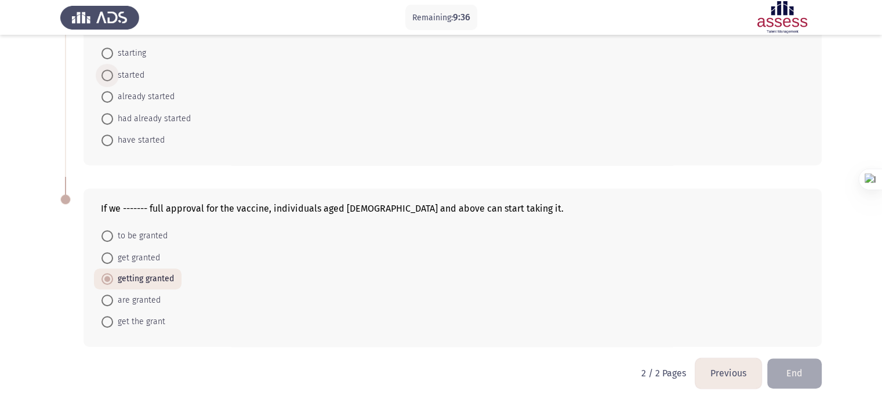
click at [115, 71] on span "started" at bounding box center [128, 75] width 31 height 14
click at [113, 71] on input "started" at bounding box center [108, 76] width 12 height 12
radio input "true"
click at [788, 361] on button "End" at bounding box center [794, 373] width 55 height 30
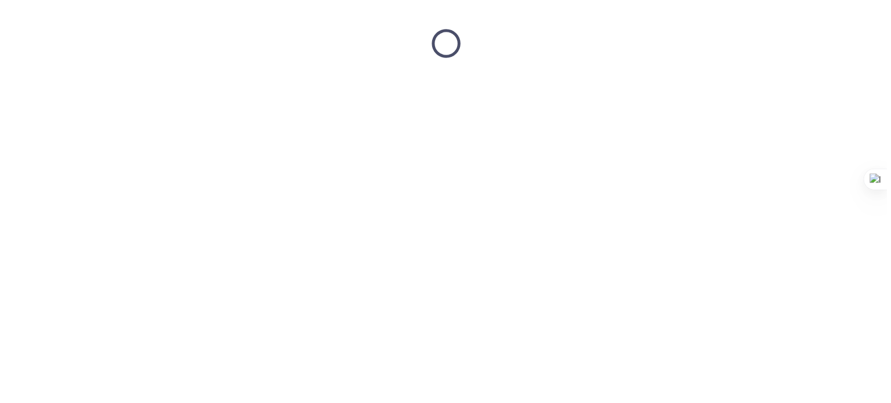
scroll to position [0, 0]
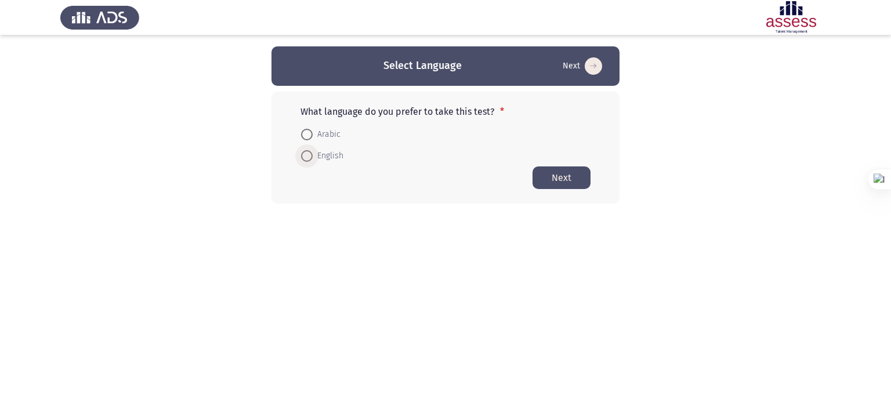
click at [317, 152] on span "English" at bounding box center [328, 156] width 31 height 14
click at [313, 152] on input "English" at bounding box center [307, 156] width 12 height 12
radio input "true"
click at [577, 180] on button "Next" at bounding box center [561, 177] width 58 height 23
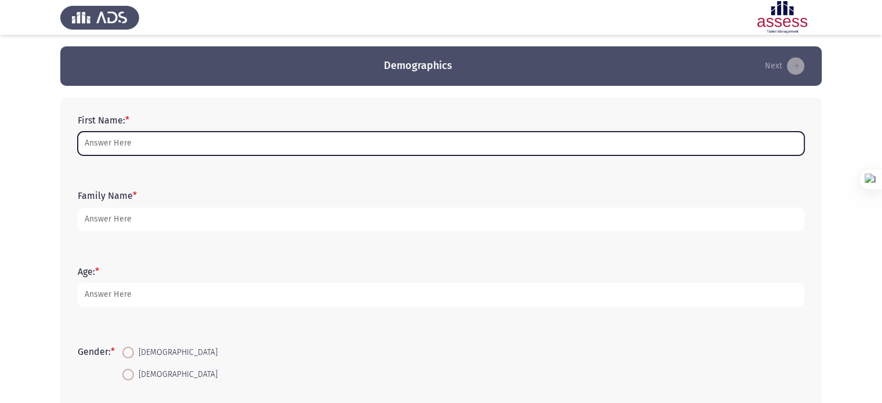
click at [444, 138] on input "First Name: *" at bounding box center [441, 144] width 727 height 24
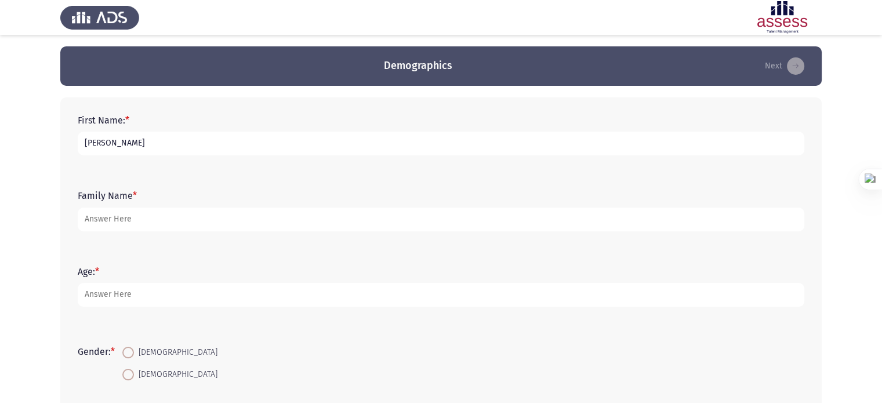
type input "[PERSON_NAME]"
type input "35"
click at [46, 201] on app-assessment-container "Demographics Next First Name: * [PERSON_NAME] Family Name * [PERSON_NAME] Age: …" at bounding box center [441, 334] width 882 height 577
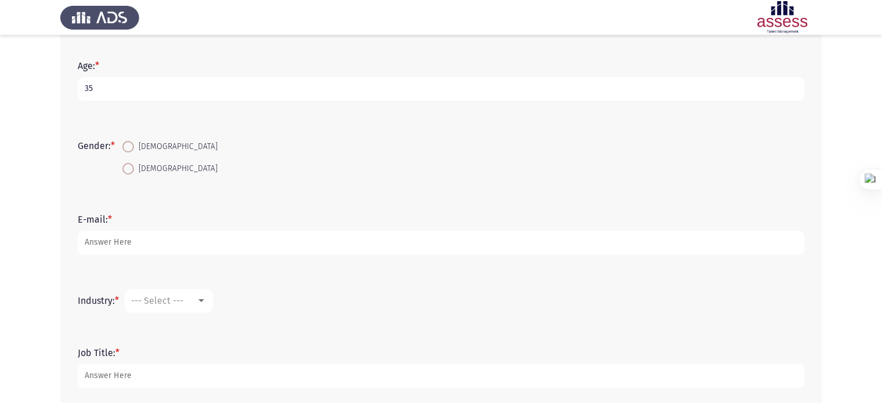
scroll to position [209, 0]
click at [138, 147] on span "[DEMOGRAPHIC_DATA]" at bounding box center [176, 144] width 84 height 14
click at [134, 147] on input "[DEMOGRAPHIC_DATA]" at bounding box center [128, 144] width 12 height 12
radio input "true"
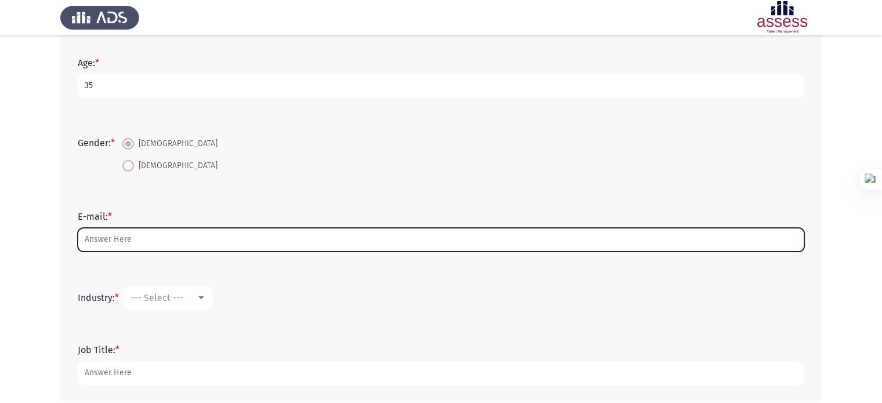
click at [155, 237] on input "E-mail: *" at bounding box center [441, 240] width 727 height 24
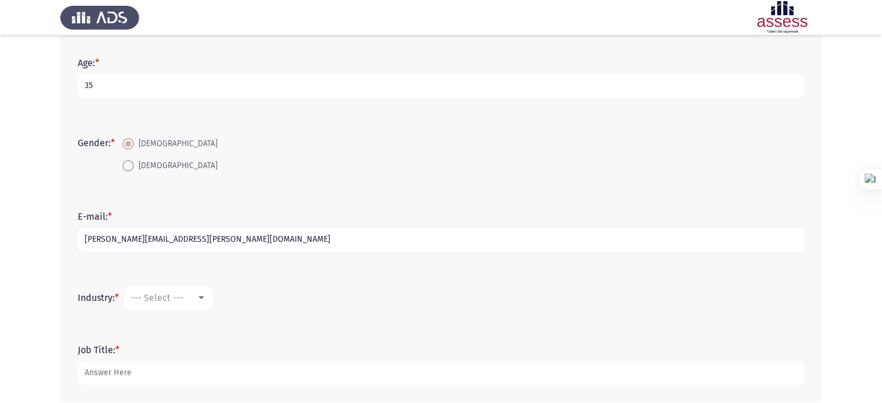
type input "[PERSON_NAME][EMAIL_ADDRESS][PERSON_NAME][DOMAIN_NAME]"
click at [165, 294] on span "--- Select ---" at bounding box center [157, 297] width 52 height 11
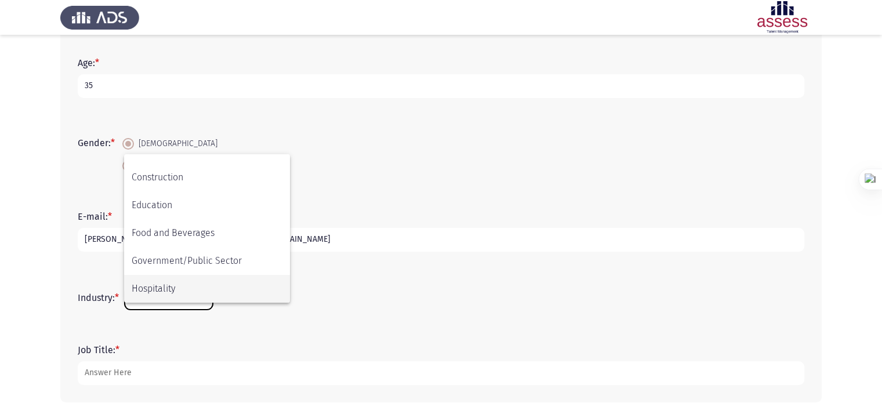
scroll to position [186, 0]
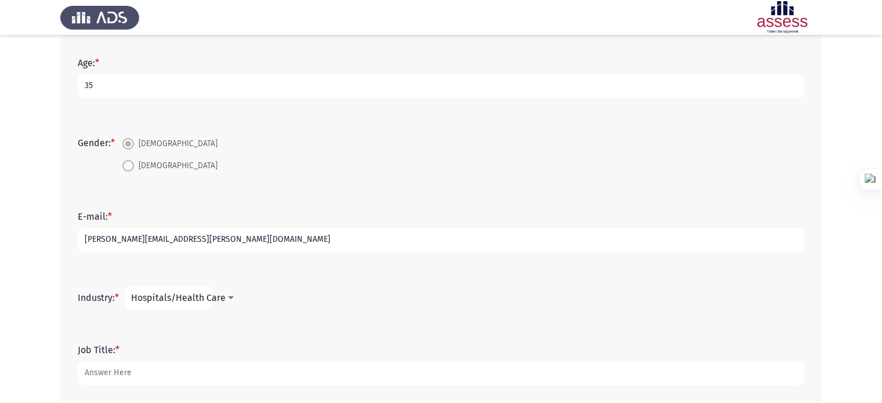
click at [98, 325] on div "Industry: * Hospitals/Health Care" at bounding box center [441, 298] width 738 height 58
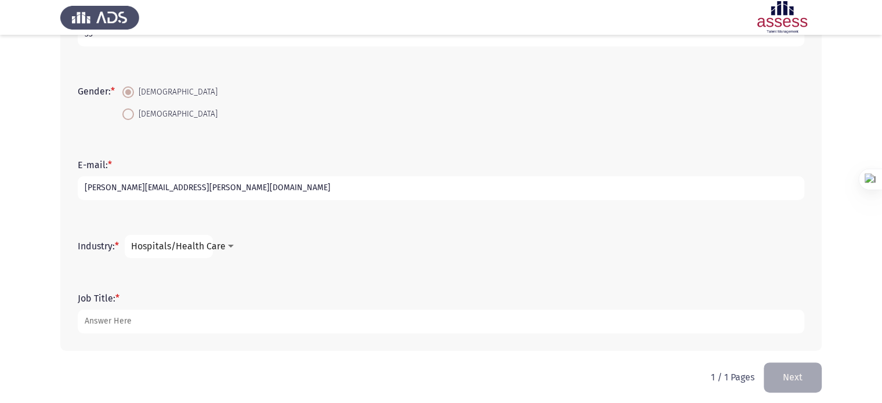
scroll to position [266, 0]
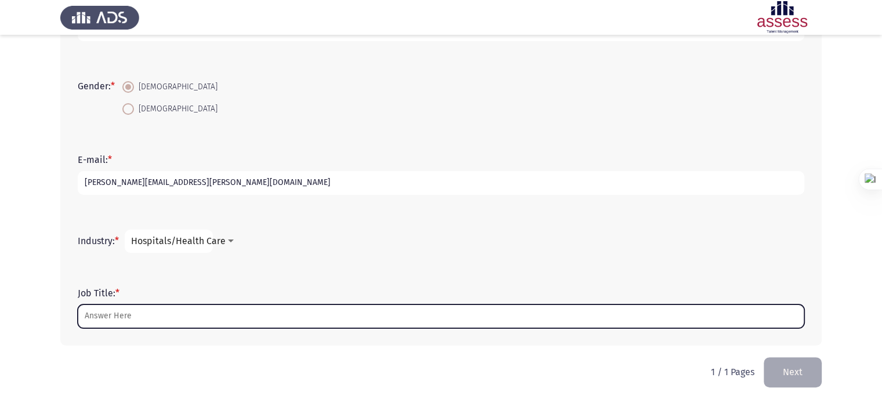
click at [111, 316] on input "Job Title: *" at bounding box center [441, 317] width 727 height 24
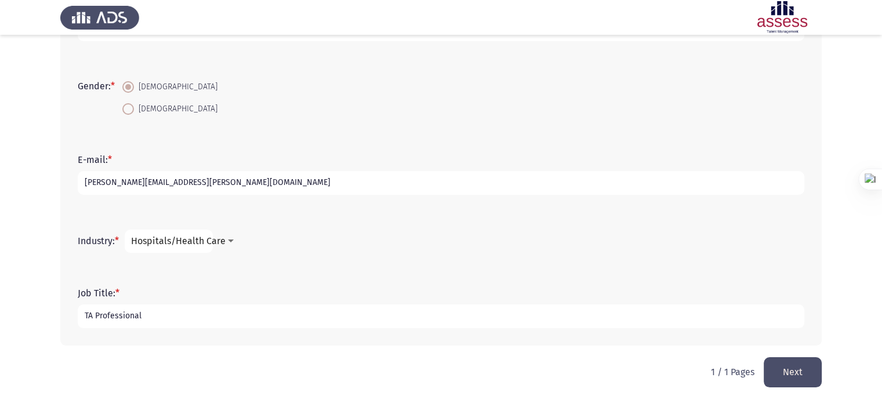
type input "TA Professional"
click at [793, 359] on button "Next" at bounding box center [793, 372] width 58 height 30
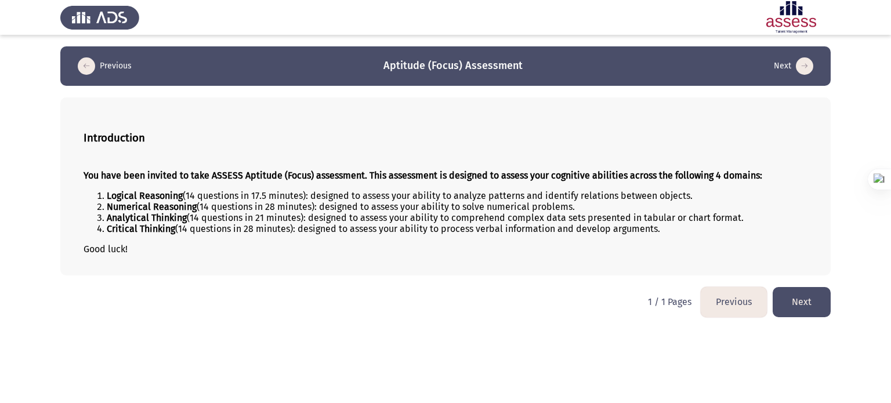
click at [805, 289] on button "Next" at bounding box center [802, 302] width 58 height 30
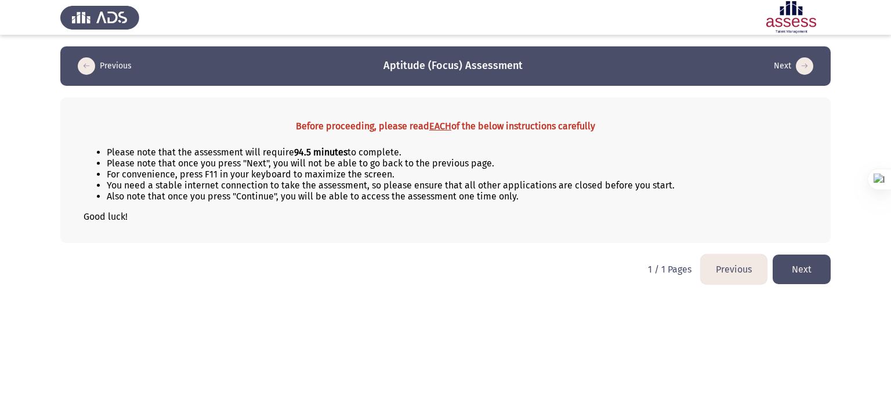
click at [805, 289] on html "Previous Aptitude (Focus) Assessment Next Before proceeding, please read EACH o…" at bounding box center [445, 148] width 891 height 296
click at [807, 267] on button "Next" at bounding box center [802, 270] width 58 height 30
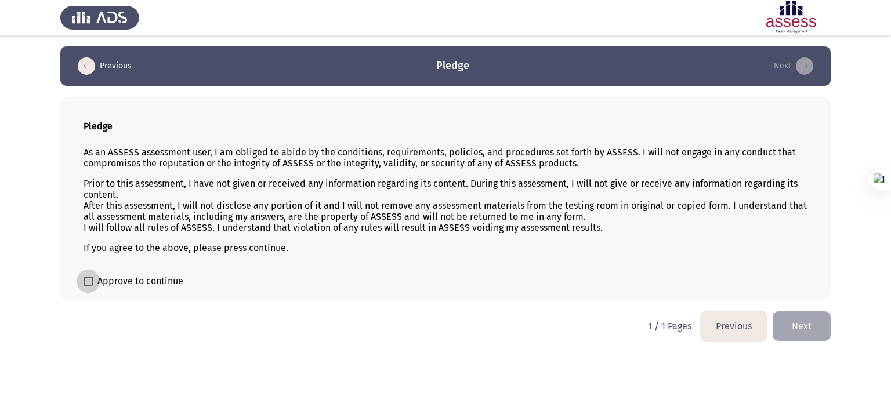
click at [159, 282] on span "Approve to continue" at bounding box center [140, 281] width 86 height 14
click at [88, 286] on input "Approve to continue" at bounding box center [88, 286] width 1 height 1
checkbox input "true"
click at [817, 329] on button "Next" at bounding box center [802, 326] width 58 height 30
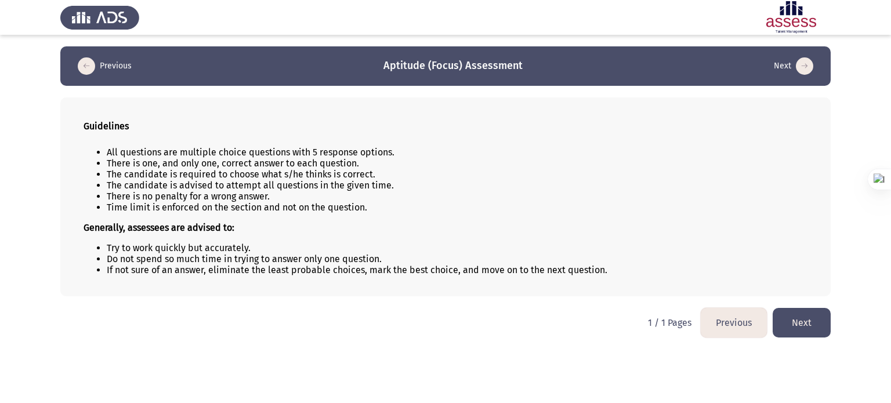
click at [817, 329] on button "Next" at bounding box center [802, 323] width 58 height 30
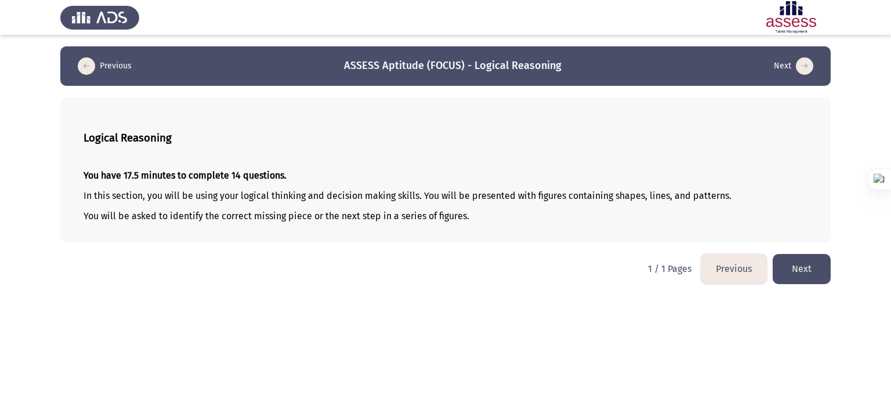
click at [811, 274] on button "Next" at bounding box center [802, 269] width 58 height 30
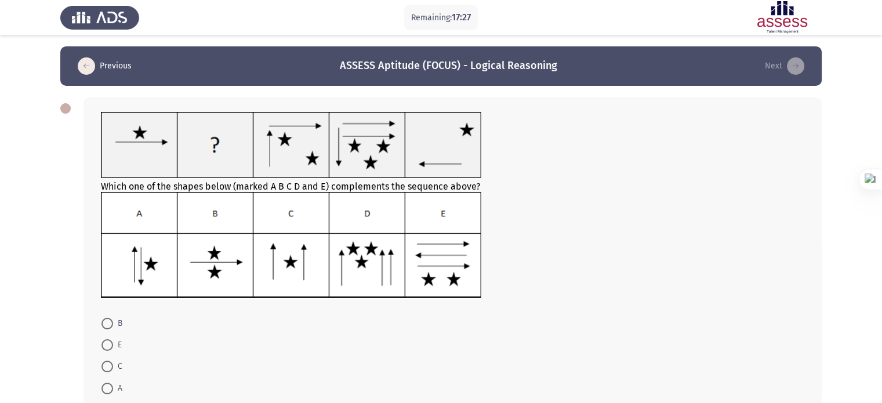
click at [21, 231] on app-assessment-container "Remaining: 17:27 Previous ASSESS Aptitude (FOCUS) - Logical Reasoning Next Whic…" at bounding box center [441, 246] width 882 height 400
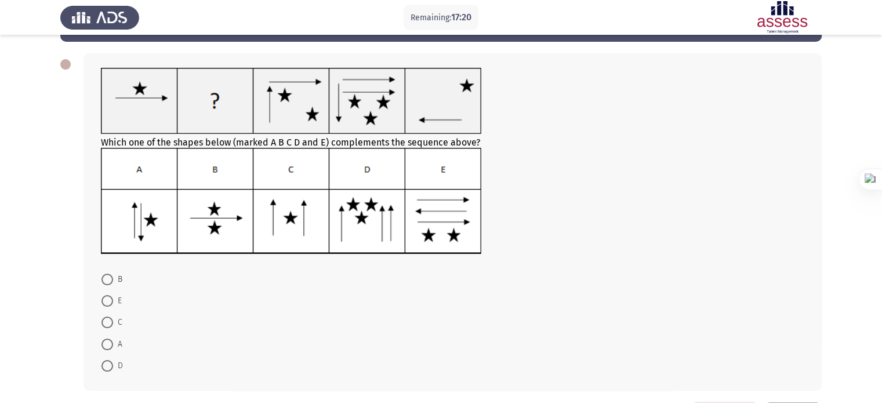
scroll to position [46, 0]
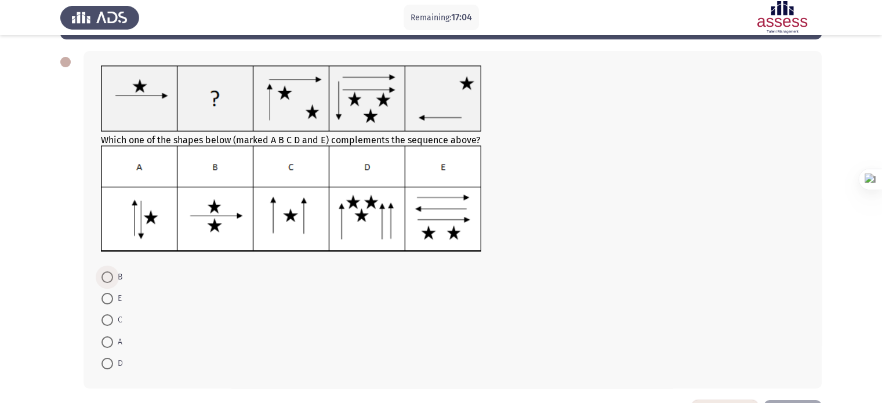
click at [111, 275] on span at bounding box center [108, 277] width 12 height 12
click at [111, 275] on input "B" at bounding box center [108, 277] width 12 height 12
radio input "true"
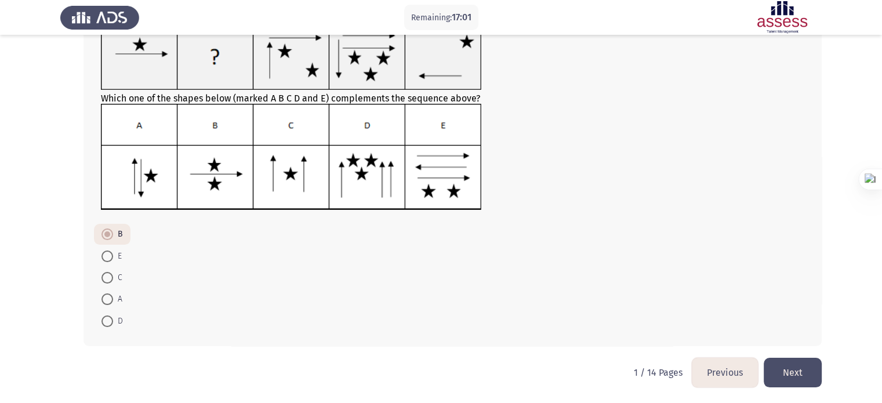
click at [789, 384] on button "Next" at bounding box center [793, 373] width 58 height 30
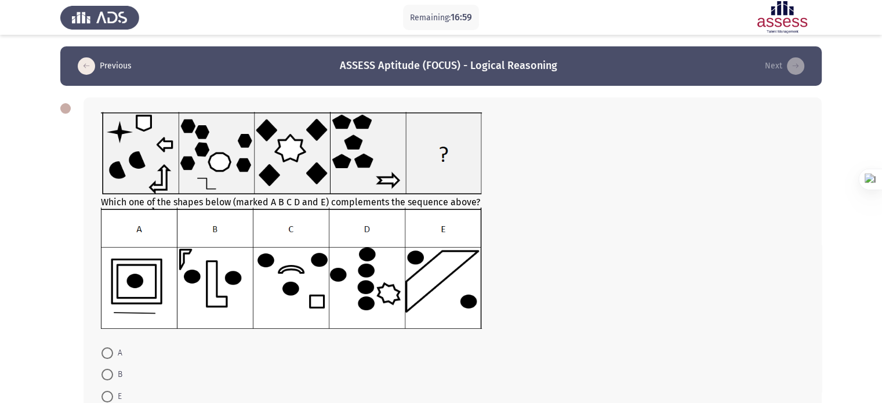
click at [0, 313] on app-assessment-container "Remaining: 16:59 Previous ASSESS Aptitude (FOCUS) - Logical Reasoning Next Whic…" at bounding box center [441, 261] width 882 height 430
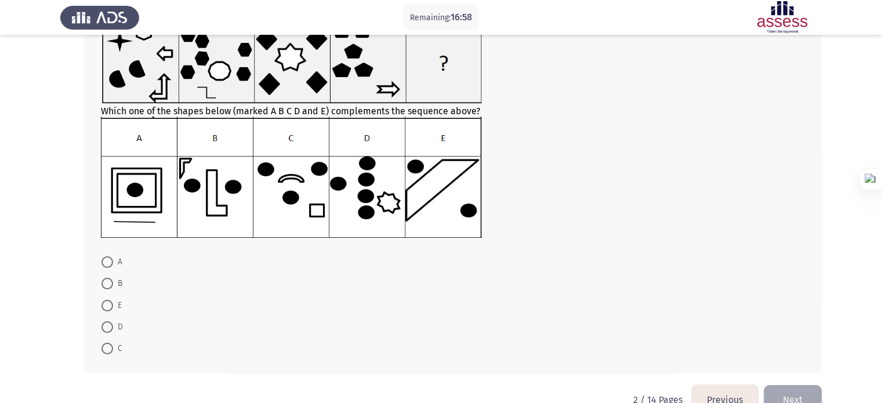
scroll to position [93, 0]
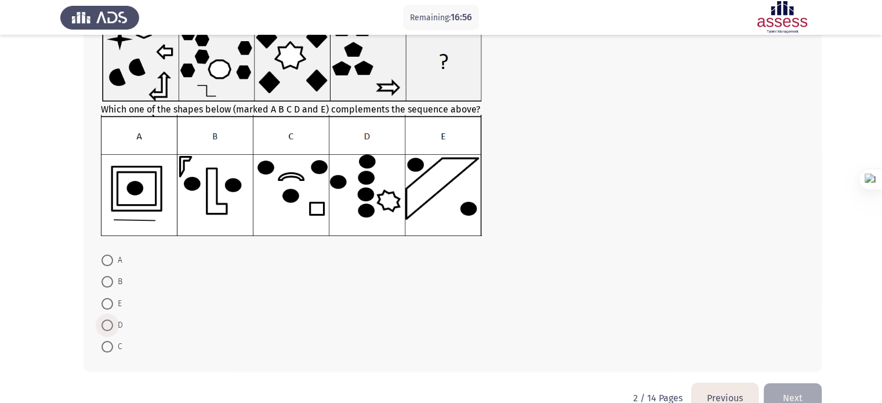
click at [106, 322] on span at bounding box center [108, 326] width 12 height 12
click at [106, 322] on input "D" at bounding box center [108, 326] width 12 height 12
radio input "true"
click at [798, 398] on button "Next" at bounding box center [793, 398] width 58 height 30
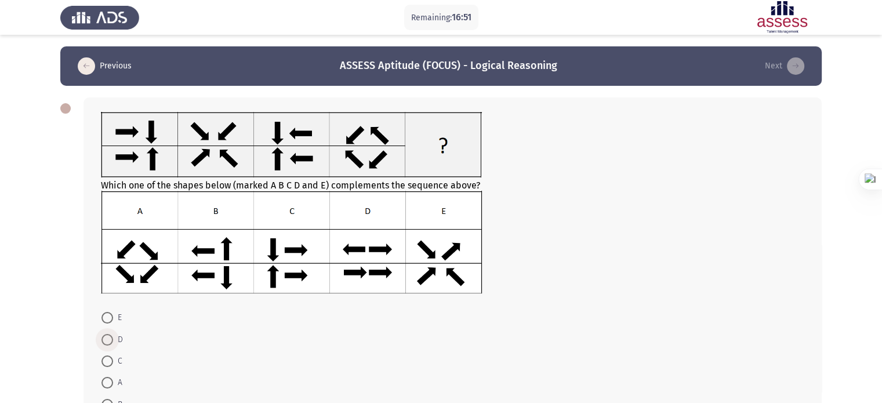
click at [108, 335] on span at bounding box center [108, 340] width 12 height 12
click at [108, 335] on input "D" at bounding box center [108, 340] width 12 height 12
radio input "true"
click at [61, 322] on div "Which one of the shapes below (marked A B C D and E) complements the sequence a…" at bounding box center [441, 263] width 762 height 354
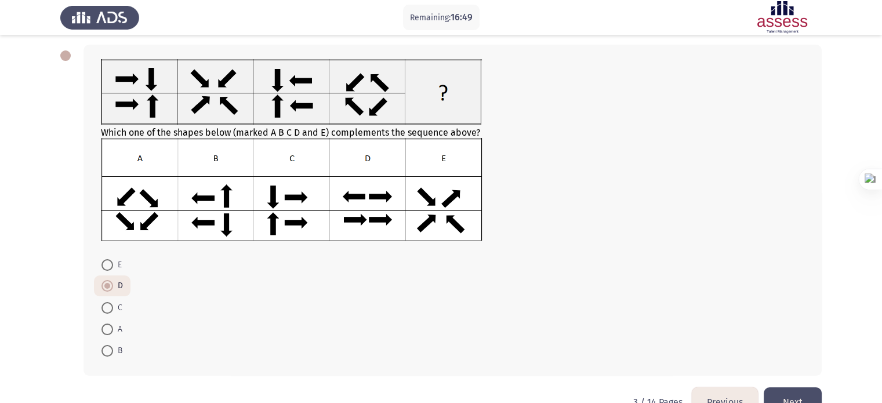
scroll to position [84, 0]
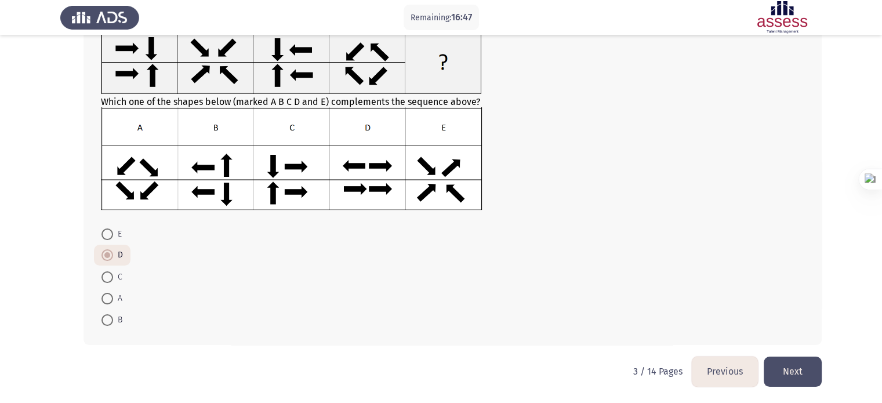
click at [805, 365] on button "Next" at bounding box center [793, 372] width 58 height 30
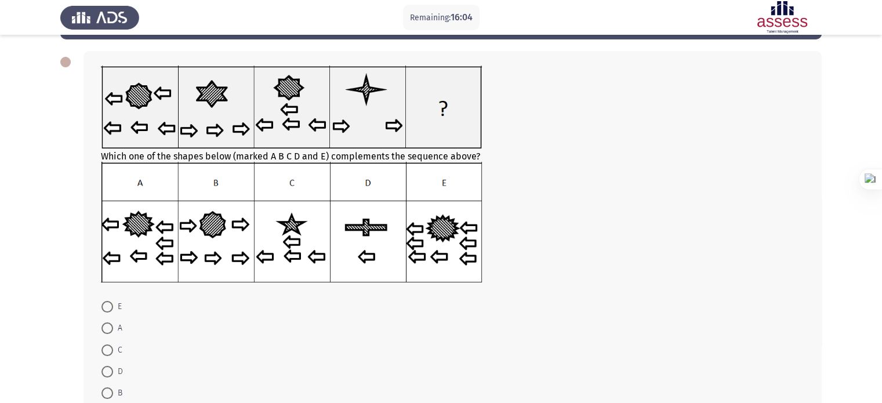
scroll to position [70, 0]
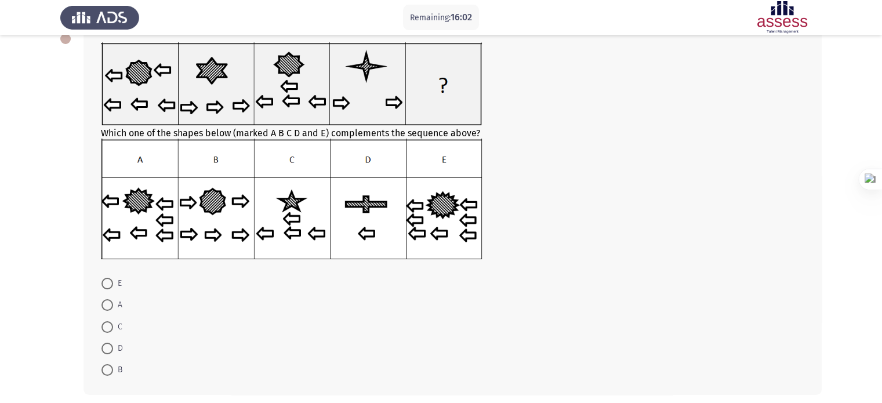
click at [110, 346] on span at bounding box center [108, 349] width 12 height 12
click at [110, 346] on input "D" at bounding box center [108, 349] width 12 height 12
radio input "true"
click at [71, 333] on div "Which one of the shapes below (marked A B C D and E) complements the sequence a…" at bounding box center [441, 211] width 762 height 390
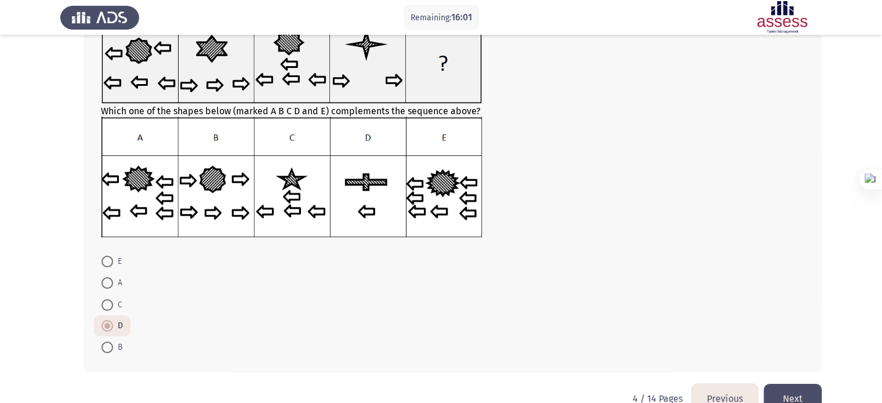
scroll to position [93, 0]
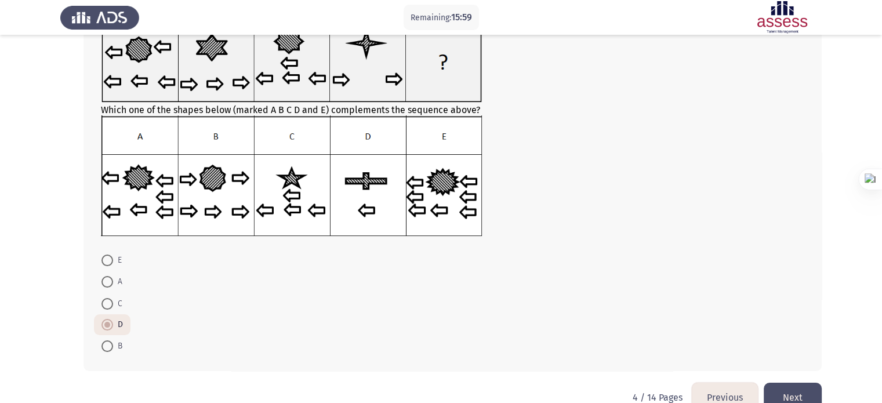
click at [807, 396] on button "Next" at bounding box center [793, 398] width 58 height 30
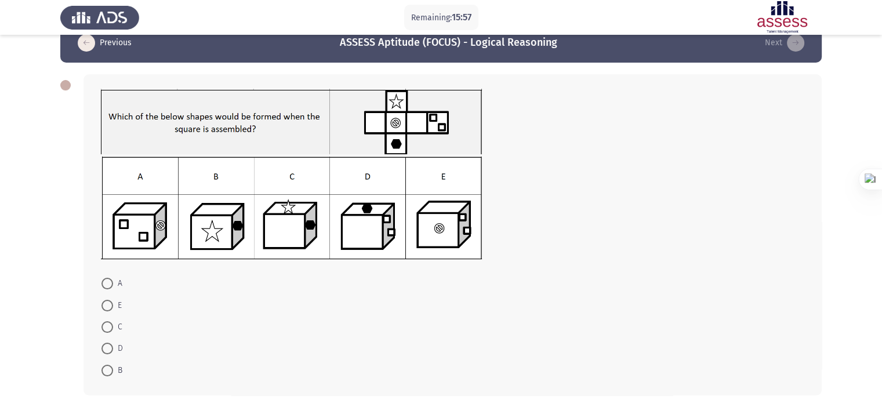
scroll to position [73, 0]
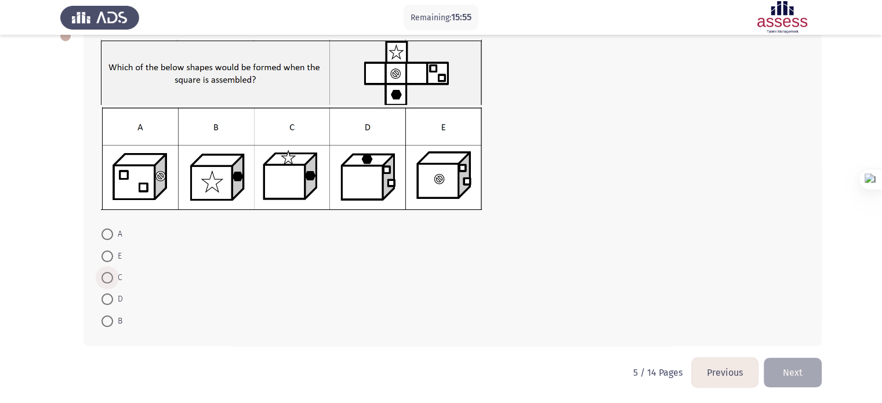
click at [113, 282] on span "C" at bounding box center [117, 278] width 9 height 14
click at [113, 282] on input "C" at bounding box center [108, 278] width 12 height 12
radio input "true"
click at [785, 373] on button "Next" at bounding box center [793, 372] width 58 height 30
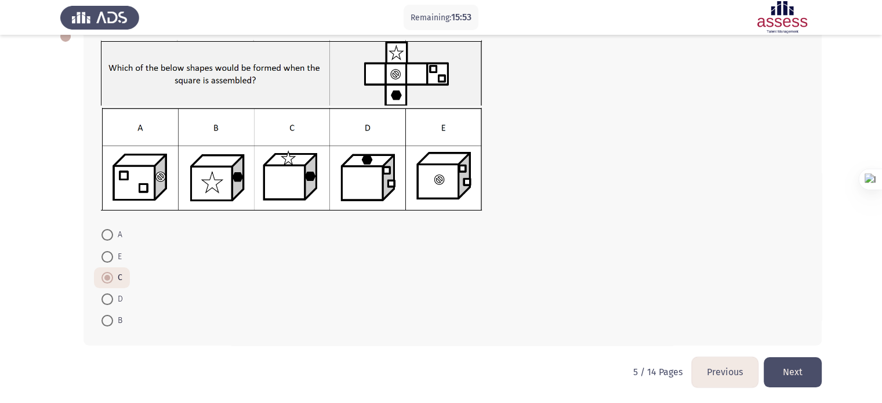
scroll to position [0, 0]
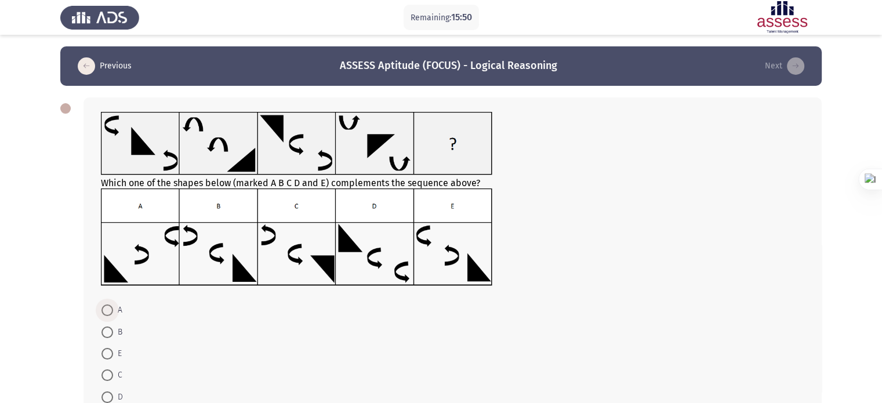
click at [112, 306] on span at bounding box center [108, 311] width 12 height 12
click at [112, 306] on input "A" at bounding box center [108, 311] width 12 height 12
radio input "true"
click at [68, 280] on div "Which one of the shapes below (marked A B C D and E) complements the sequence a…" at bounding box center [441, 259] width 762 height 347
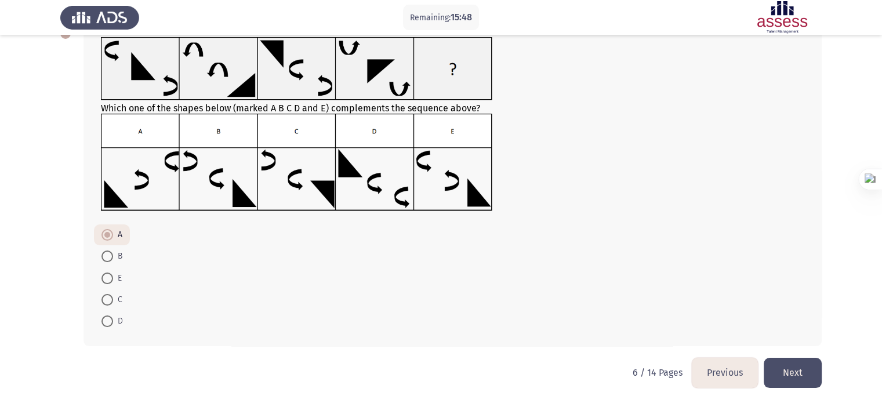
scroll to position [75, 0]
click at [815, 364] on button "Next" at bounding box center [793, 372] width 58 height 30
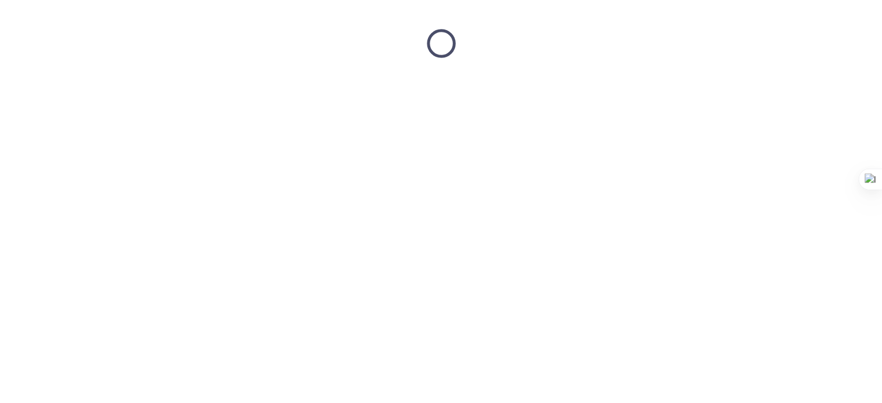
scroll to position [0, 0]
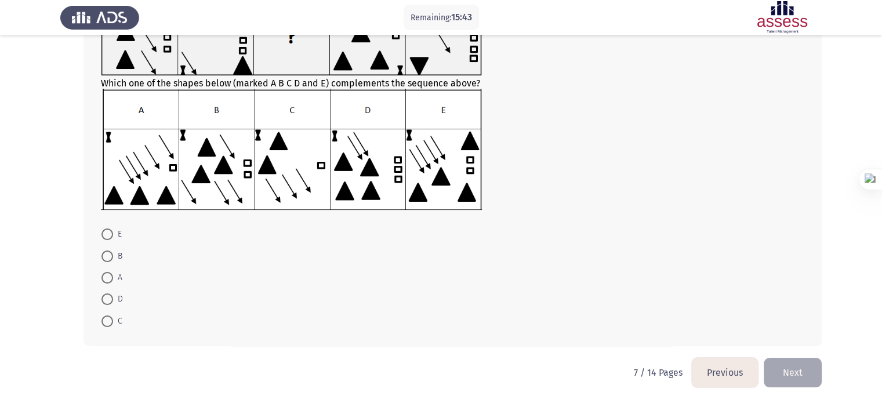
click at [104, 317] on span at bounding box center [108, 322] width 12 height 12
click at [104, 317] on input "C" at bounding box center [108, 322] width 12 height 12
radio input "true"
click at [820, 373] on button "Next" at bounding box center [793, 372] width 58 height 30
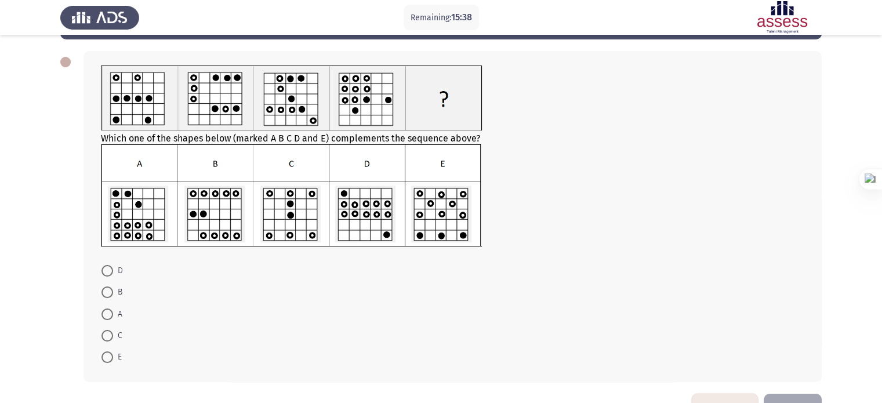
scroll to position [83, 0]
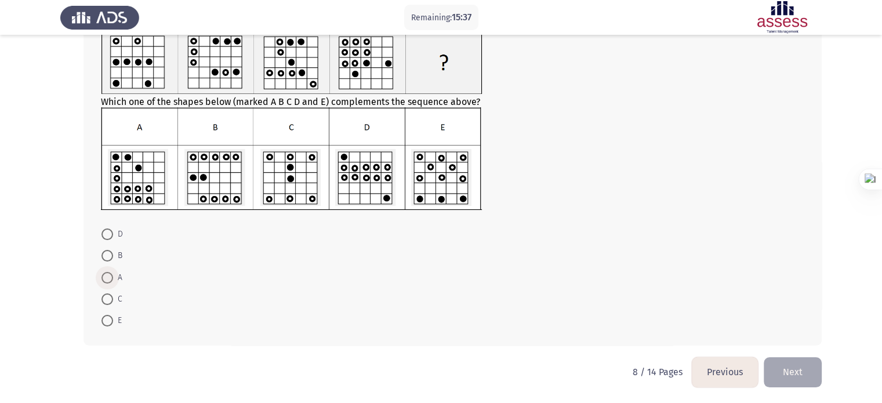
click at [102, 279] on span at bounding box center [108, 278] width 12 height 12
click at [102, 279] on input "A" at bounding box center [108, 278] width 12 height 12
radio input "true"
click at [798, 371] on button "Next" at bounding box center [793, 372] width 58 height 30
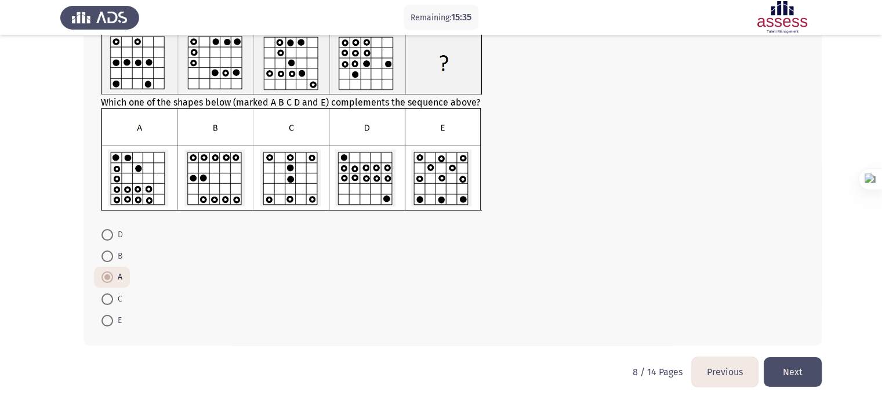
scroll to position [0, 0]
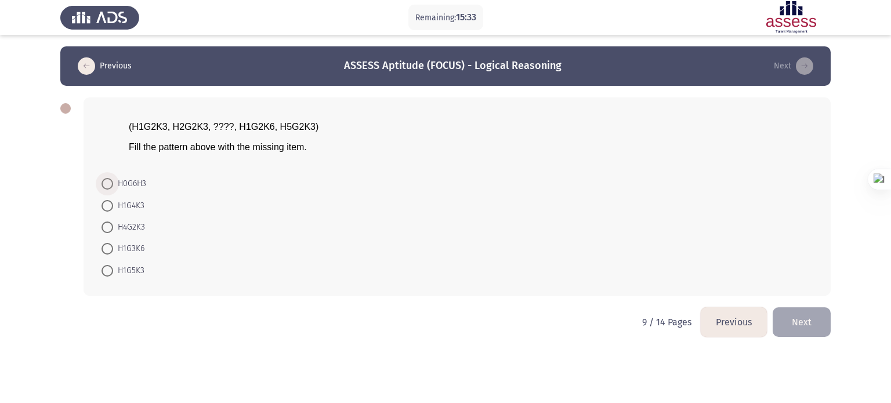
click at [115, 187] on span "H0G6H3" at bounding box center [129, 184] width 33 height 14
click at [113, 187] on input "H0G6H3" at bounding box center [108, 184] width 12 height 12
radio input "true"
click at [800, 323] on button "Next" at bounding box center [802, 321] width 58 height 30
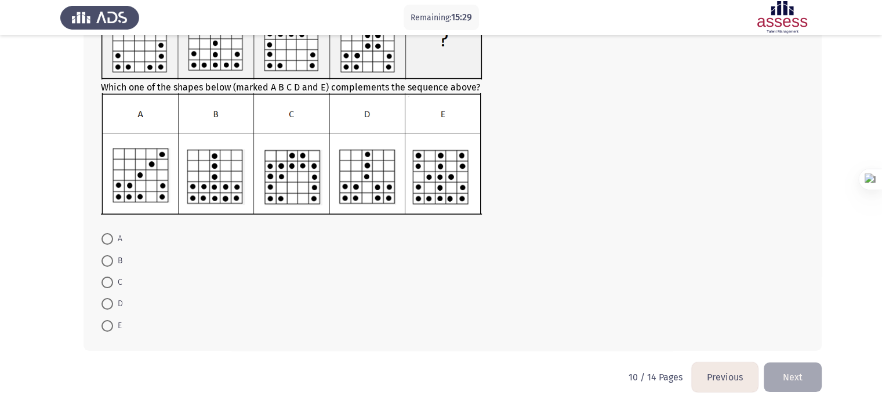
scroll to position [121, 0]
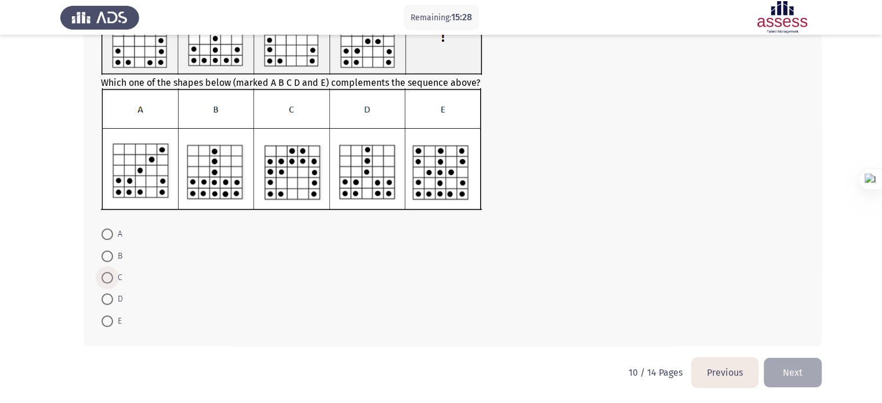
click at [102, 276] on span at bounding box center [108, 278] width 12 height 12
click at [102, 276] on input "C" at bounding box center [108, 278] width 12 height 12
radio input "true"
click at [800, 382] on button "Next" at bounding box center [793, 372] width 58 height 30
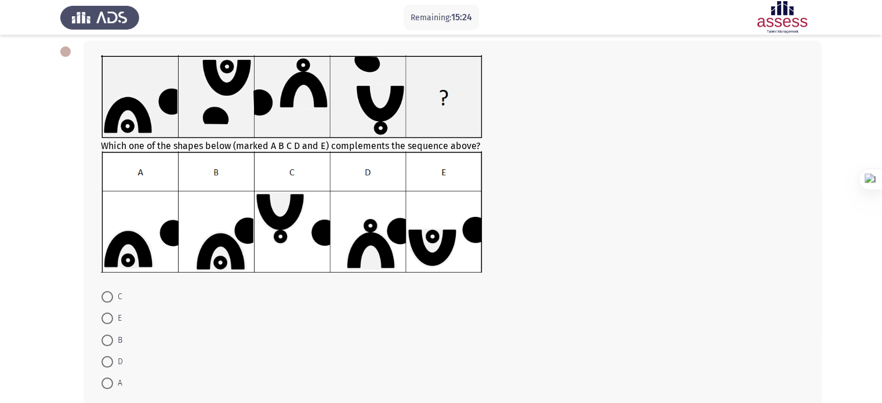
scroll to position [119, 0]
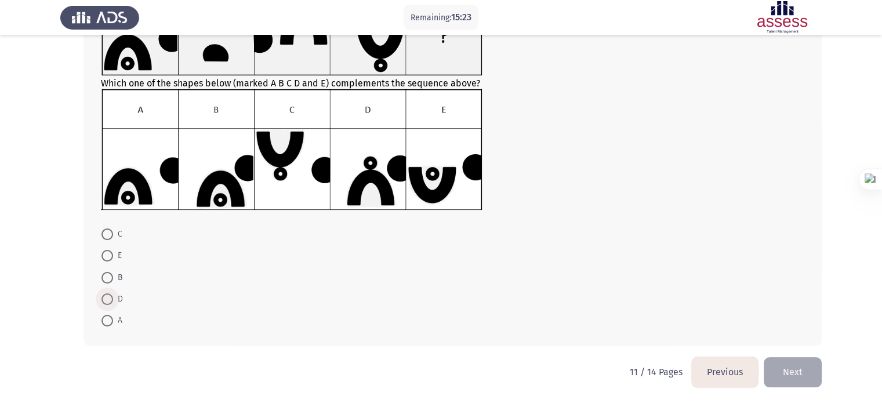
click at [115, 298] on span "D" at bounding box center [118, 299] width 10 height 14
click at [113, 298] on input "D" at bounding box center [108, 300] width 12 height 12
radio input "true"
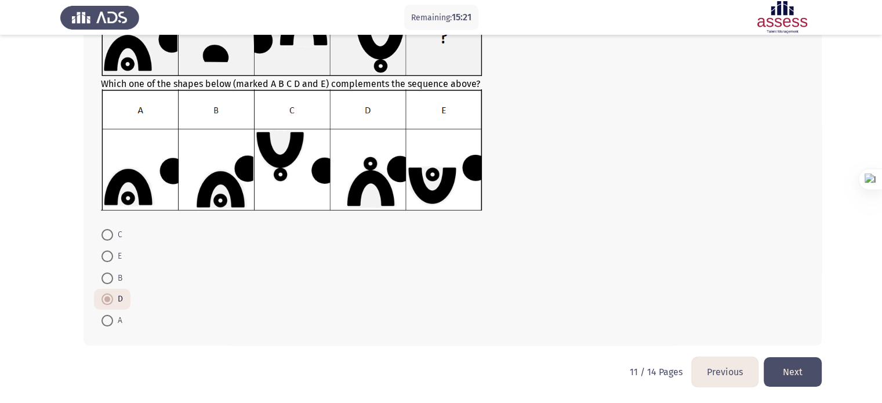
click at [789, 378] on button "Next" at bounding box center [793, 372] width 58 height 30
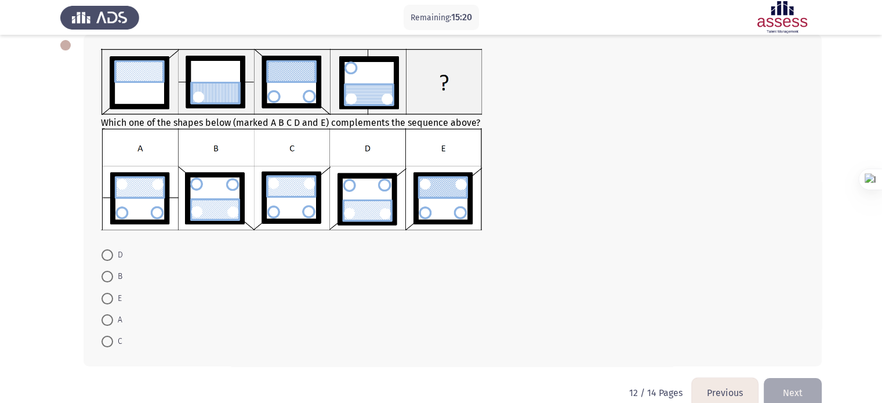
scroll to position [84, 0]
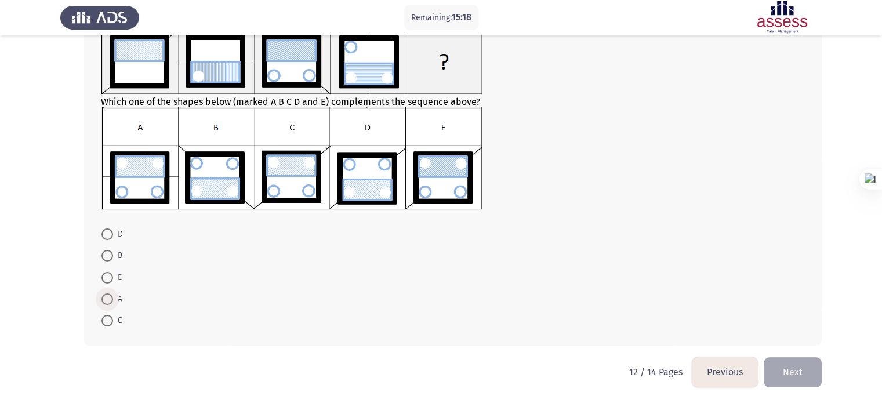
click at [103, 299] on span at bounding box center [108, 300] width 12 height 12
click at [103, 299] on input "A" at bounding box center [108, 300] width 12 height 12
radio input "true"
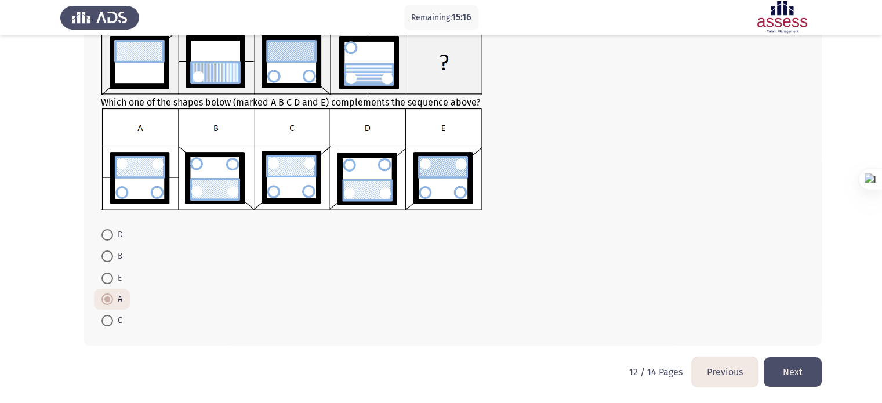
click at [803, 361] on button "Next" at bounding box center [793, 372] width 58 height 30
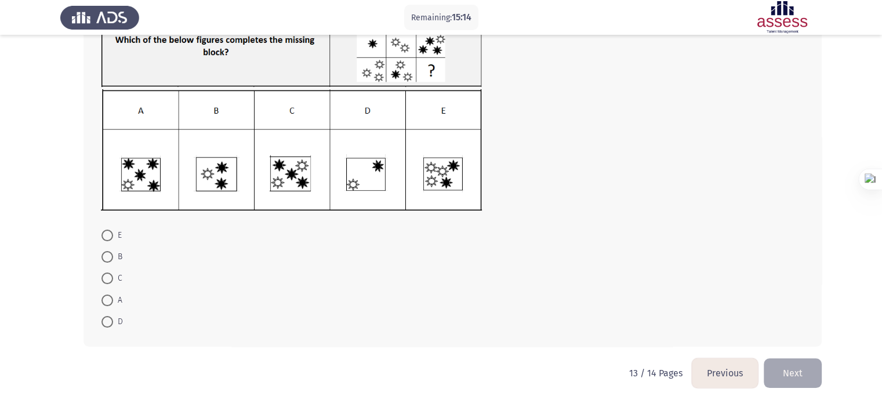
scroll to position [109, 0]
click at [110, 273] on span at bounding box center [108, 277] width 12 height 12
click at [110, 273] on input "C" at bounding box center [108, 277] width 12 height 12
radio input "true"
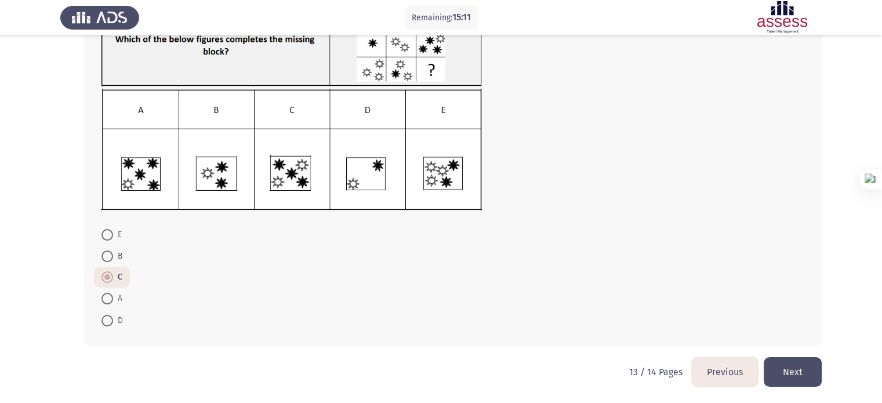
click at [792, 371] on button "Next" at bounding box center [793, 372] width 58 height 30
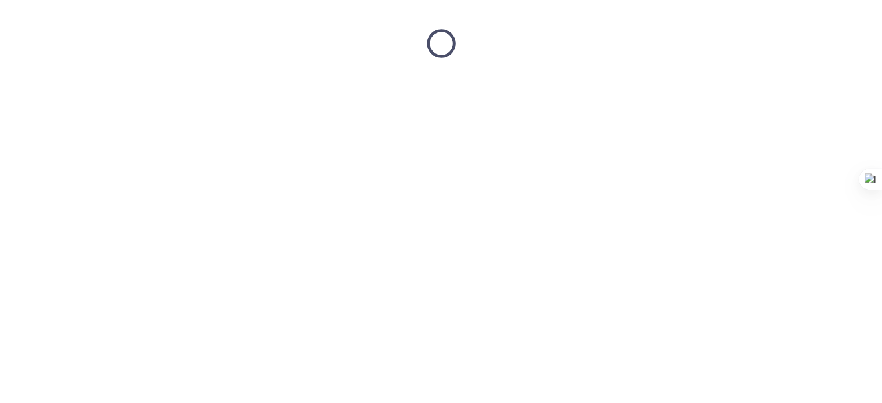
scroll to position [0, 0]
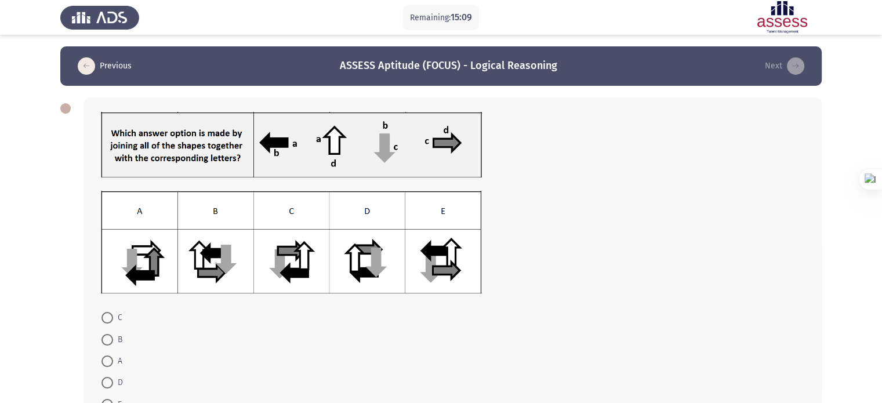
click at [111, 327] on mat-radio-button "C" at bounding box center [112, 317] width 36 height 21
click at [108, 324] on span at bounding box center [108, 318] width 12 height 12
click at [108, 324] on input "C" at bounding box center [108, 318] width 12 height 12
radio input "true"
click at [32, 285] on app-assessment-container "Remaining: 15:08 Previous ASSESS Aptitude (FOCUS) - Logical Reasoning Next C B …" at bounding box center [441, 243] width 882 height 394
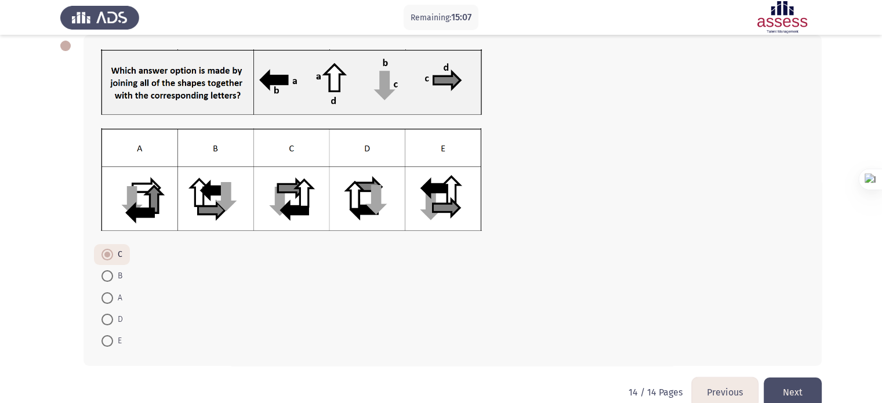
scroll to position [84, 0]
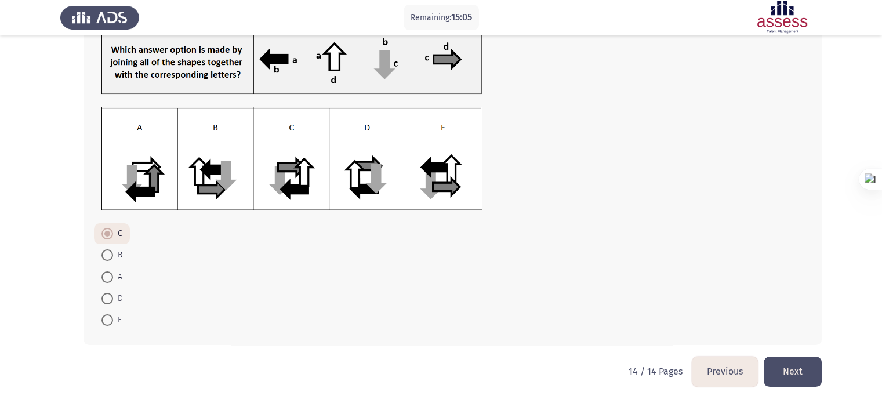
click at [793, 373] on button "Next" at bounding box center [793, 372] width 58 height 30
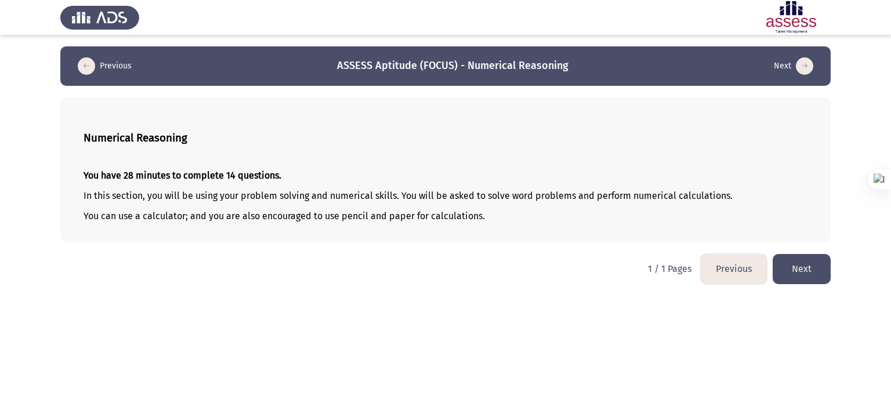
click at [797, 266] on button "Next" at bounding box center [802, 269] width 58 height 30
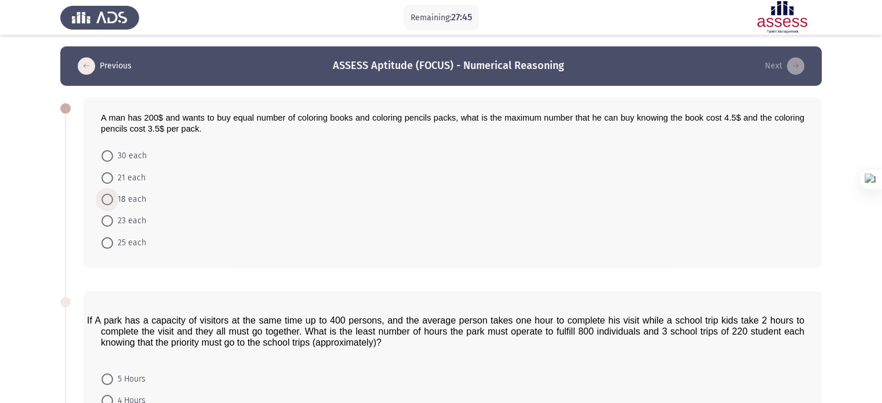
click at [108, 195] on span at bounding box center [108, 200] width 12 height 12
click at [108, 195] on input "18 each" at bounding box center [108, 200] width 12 height 12
radio input "true"
click at [71, 216] on div "A man has 200$ and wants to buy equal number of coloring books and coloring pen…" at bounding box center [441, 182] width 762 height 193
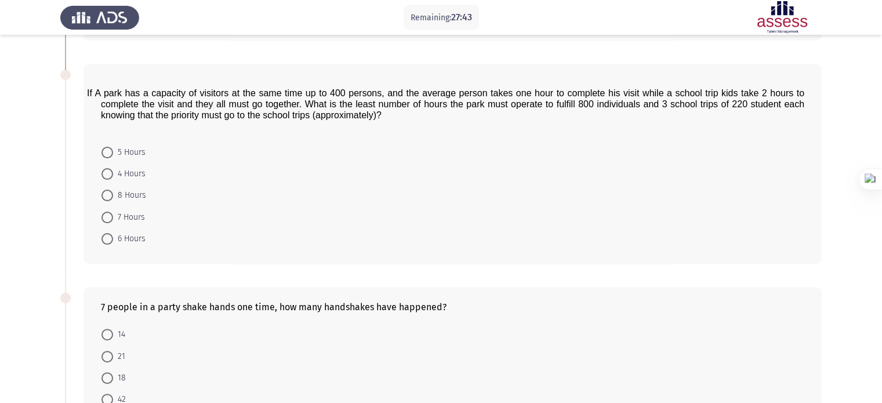
scroll to position [255, 0]
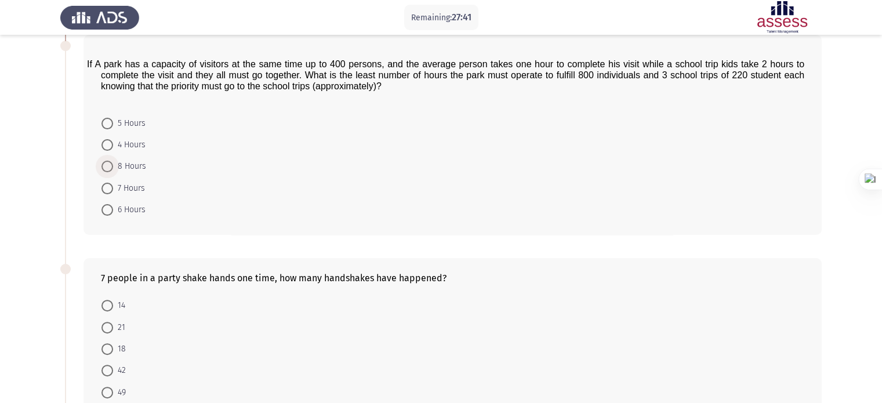
click at [123, 167] on span "8 Hours" at bounding box center [129, 167] width 33 height 14
click at [113, 167] on input "8 Hours" at bounding box center [108, 167] width 12 height 12
radio input "true"
click at [53, 198] on app-assessment-container "Remaining: 27:40 Previous ASSESS Aptitude (FOCUS) - Numerical Reasoning Next A …" at bounding box center [441, 201] width 882 height 820
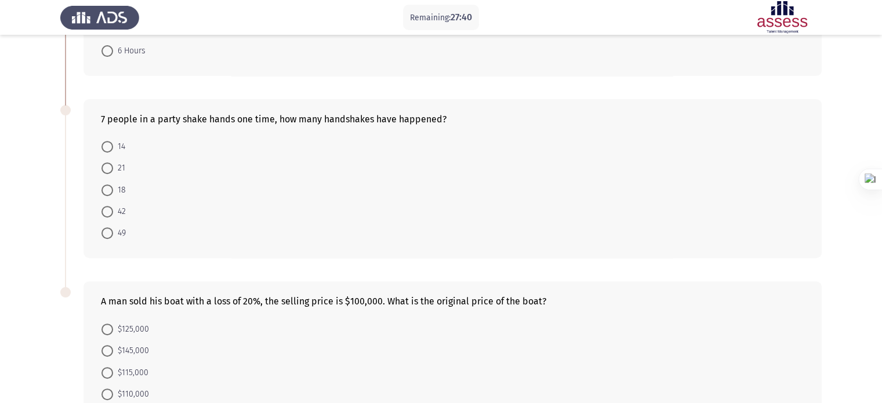
scroll to position [441, 0]
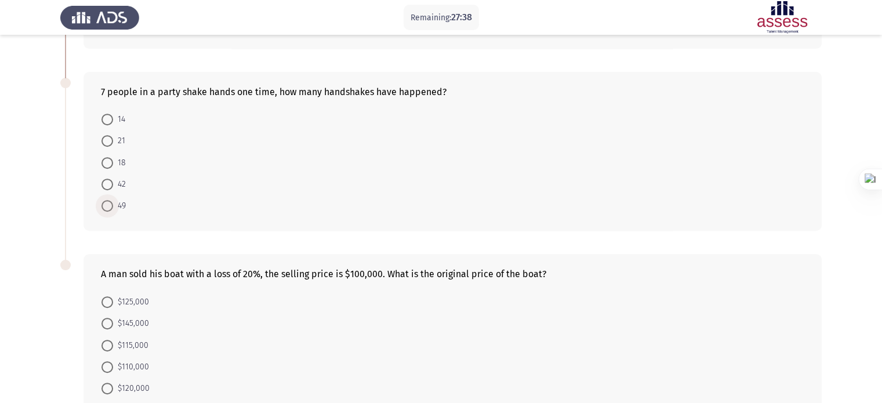
click at [109, 207] on span at bounding box center [108, 206] width 12 height 12
click at [109, 207] on input "49" at bounding box center [108, 206] width 12 height 12
radio input "true"
click at [125, 328] on span "$145,000" at bounding box center [131, 323] width 36 height 14
click at [113, 328] on input "$145,000" at bounding box center [108, 323] width 12 height 12
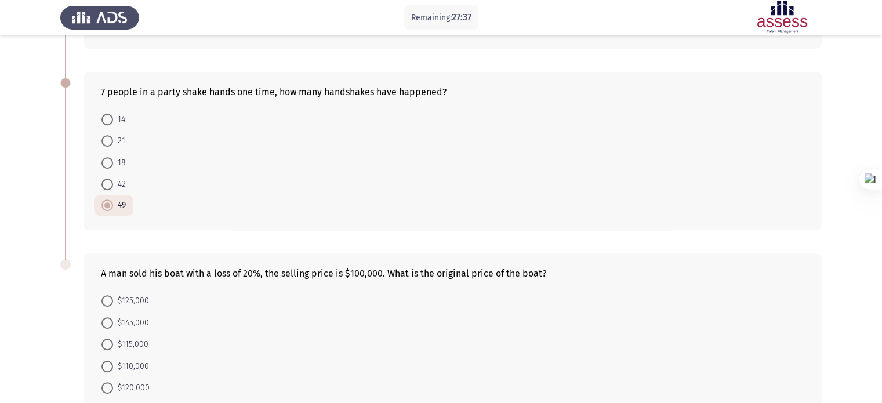
radio input "true"
click at [42, 331] on app-assessment-container "Remaining: 27:36 Previous ASSESS Aptitude (FOCUS) - Numerical Reasoning Next A …" at bounding box center [441, 15] width 882 height 818
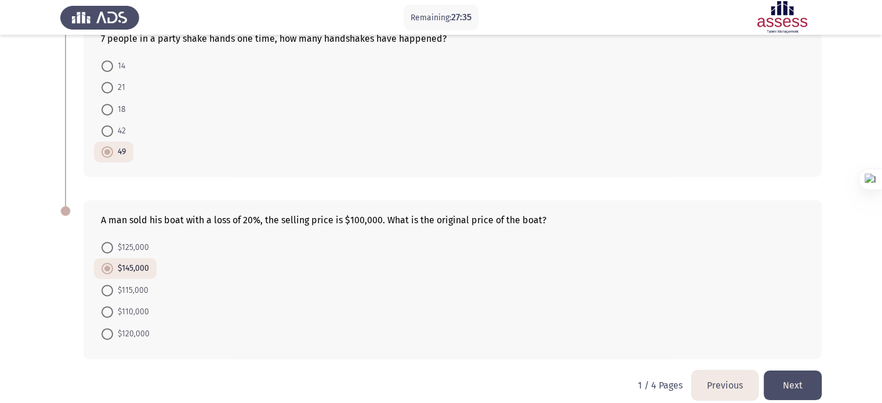
scroll to position [507, 0]
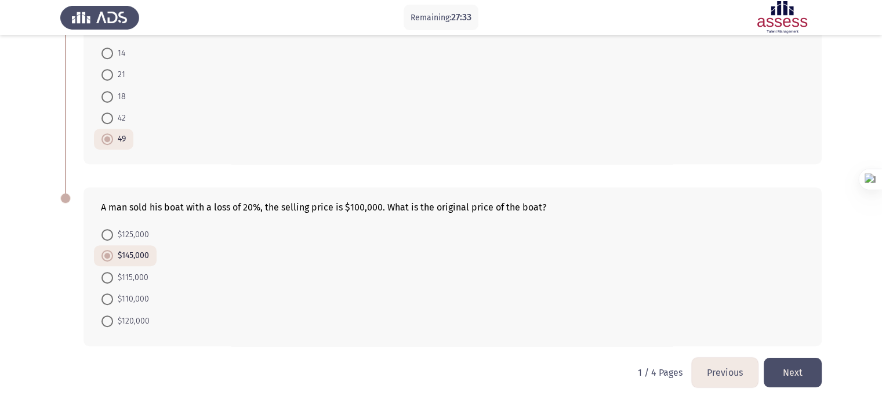
click at [801, 365] on button "Next" at bounding box center [793, 373] width 58 height 30
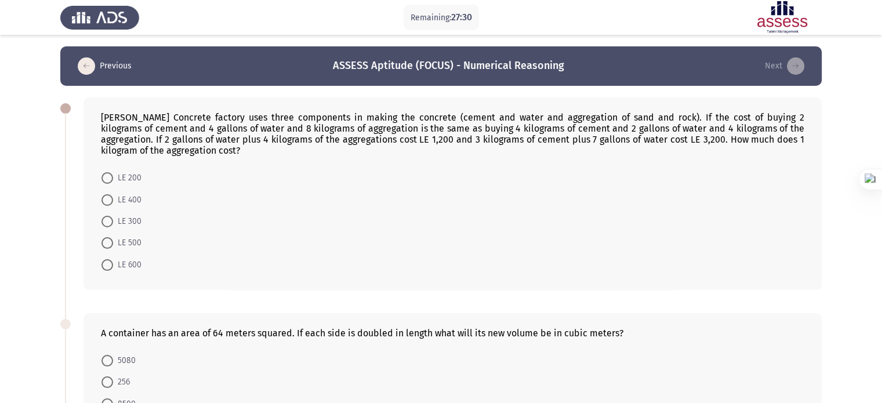
click at [105, 211] on mat-radio-button "LE 300" at bounding box center [121, 221] width 55 height 21
click at [109, 216] on span at bounding box center [108, 222] width 12 height 12
click at [109, 216] on input "LE 300" at bounding box center [108, 222] width 12 height 12
radio input "true"
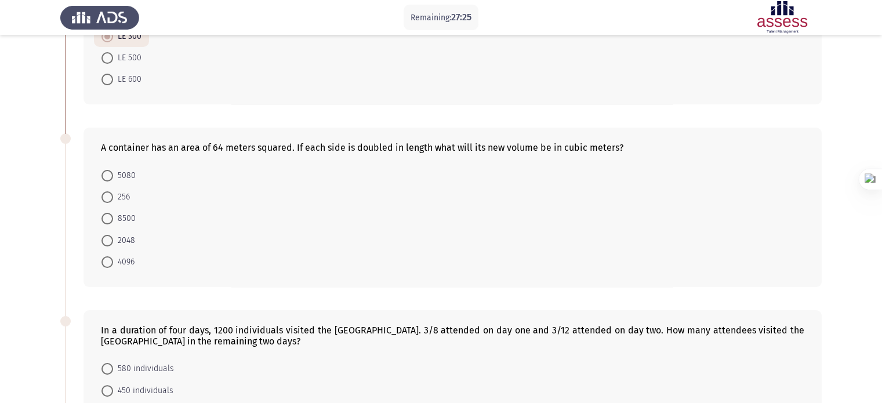
scroll to position [186, 0]
click at [109, 216] on span at bounding box center [108, 218] width 12 height 12
click at [109, 216] on input "8500" at bounding box center [108, 218] width 12 height 12
radio input "true"
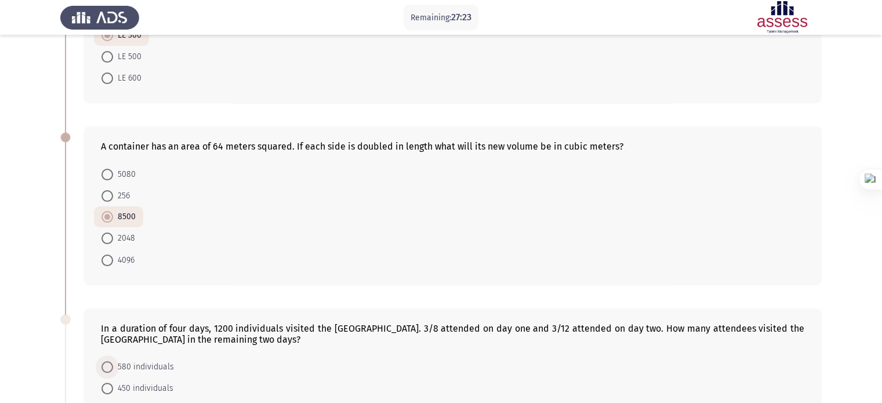
click at [102, 374] on label "580 individuals" at bounding box center [138, 367] width 73 height 14
click at [102, 373] on input "580 individuals" at bounding box center [108, 367] width 12 height 12
radio input "true"
click at [52, 361] on app-assessment-container "Remaining: 27:22 Previous ASSESS Aptitude (FOCUS) - Numerical Reasoning Next [P…" at bounding box center [441, 266] width 882 height 811
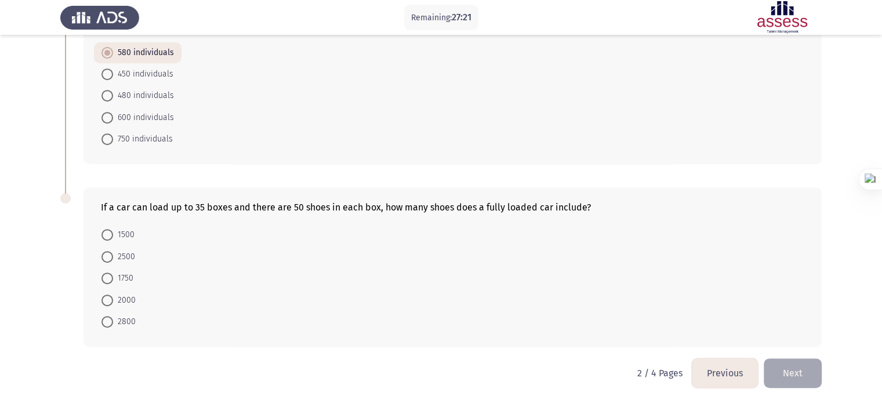
scroll to position [500, 0]
click at [122, 278] on span "1750" at bounding box center [123, 278] width 20 height 14
click at [113, 278] on input "1750" at bounding box center [108, 278] width 12 height 12
radio input "true"
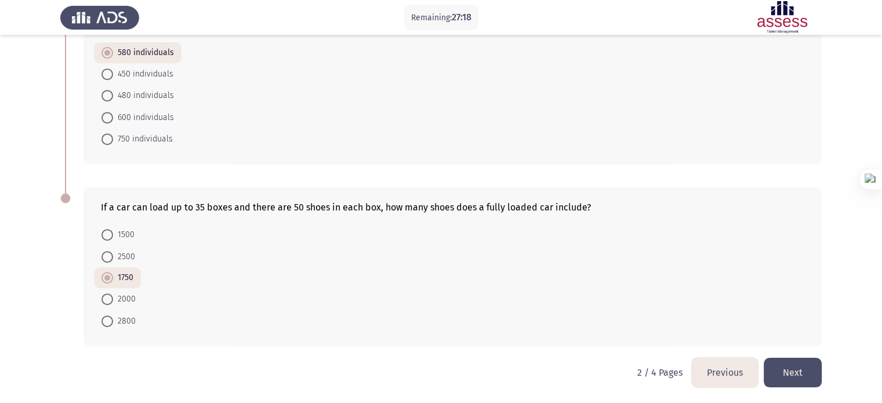
click at [810, 369] on button "Next" at bounding box center [793, 373] width 58 height 30
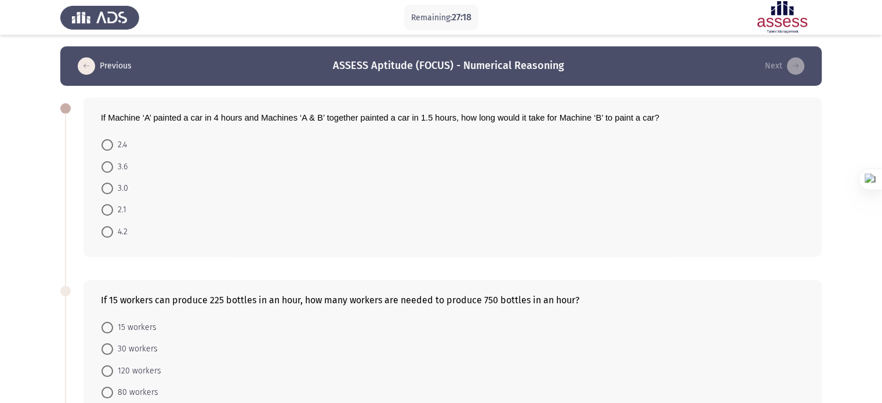
scroll to position [23, 0]
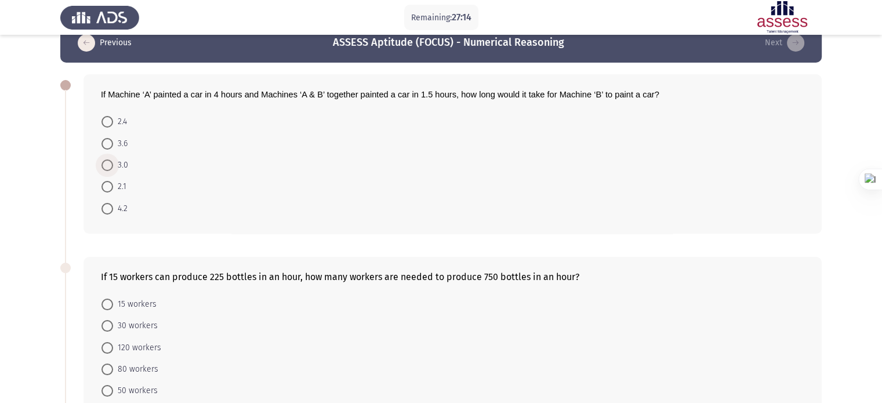
click at [107, 168] on span at bounding box center [108, 166] width 12 height 12
click at [107, 168] on input "3.0" at bounding box center [108, 166] width 12 height 12
radio input "true"
click at [129, 349] on span "120 workers" at bounding box center [137, 347] width 48 height 14
click at [113, 349] on input "120 workers" at bounding box center [108, 347] width 12 height 12
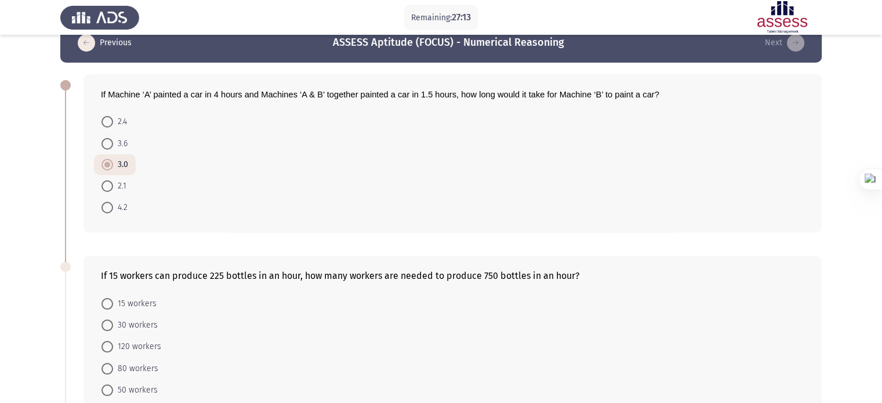
radio input "true"
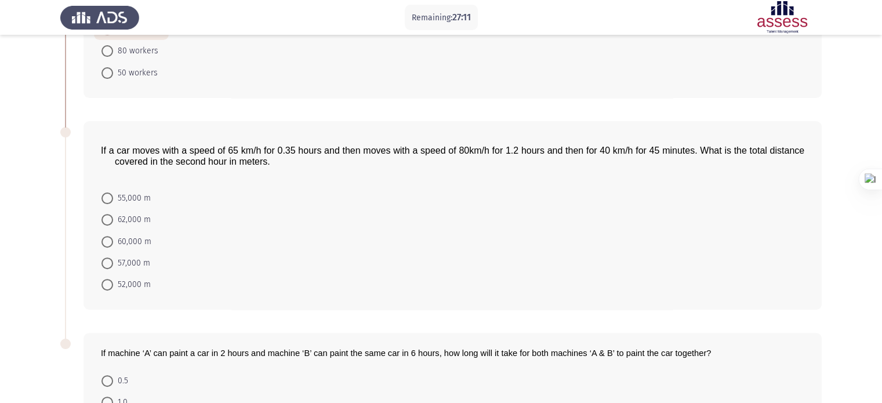
scroll to position [418, 0]
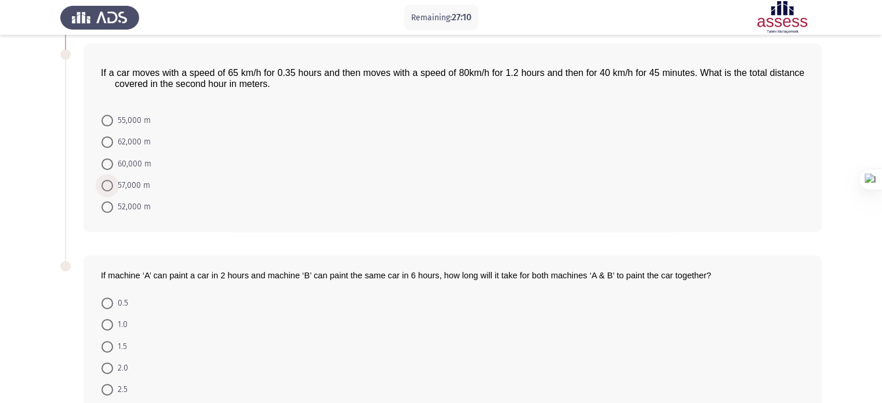
click at [104, 180] on span at bounding box center [108, 186] width 12 height 12
click at [104, 180] on input "57,000 m" at bounding box center [108, 186] width 12 height 12
radio input "true"
click at [111, 346] on span at bounding box center [108, 346] width 12 height 12
click at [111, 346] on input "1.5" at bounding box center [108, 346] width 12 height 12
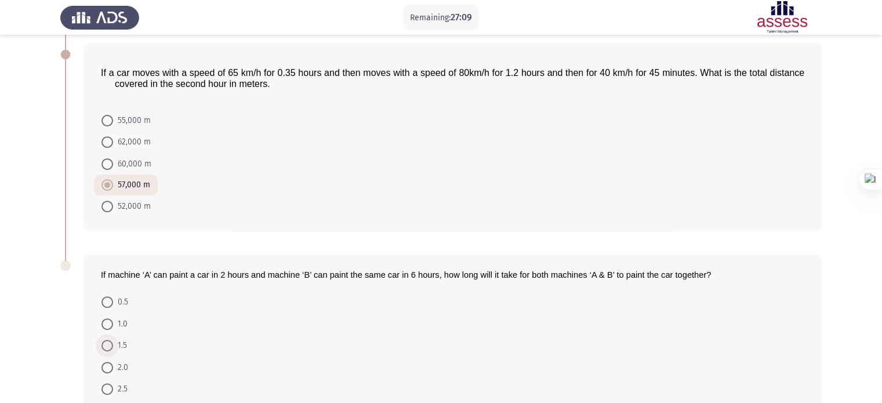
radio input "true"
click at [102, 362] on input "2.0" at bounding box center [108, 368] width 12 height 12
radio input "true"
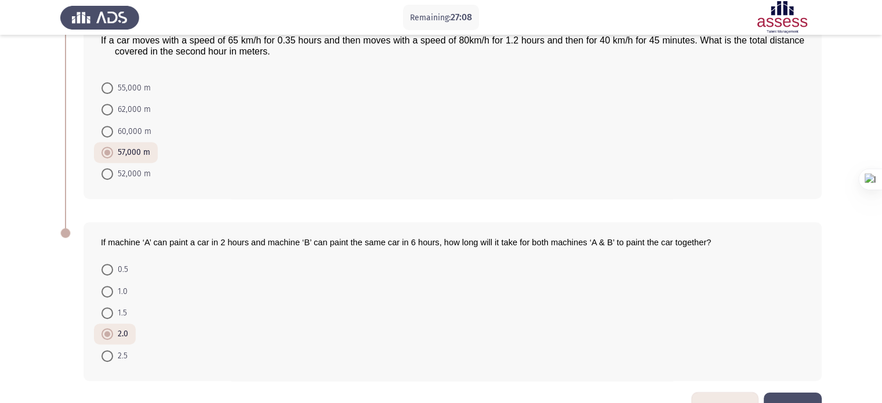
scroll to position [485, 0]
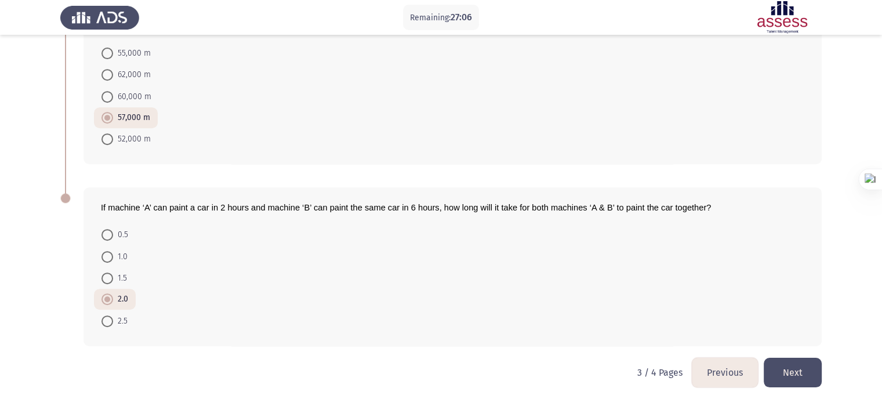
click at [798, 368] on button "Next" at bounding box center [793, 373] width 58 height 30
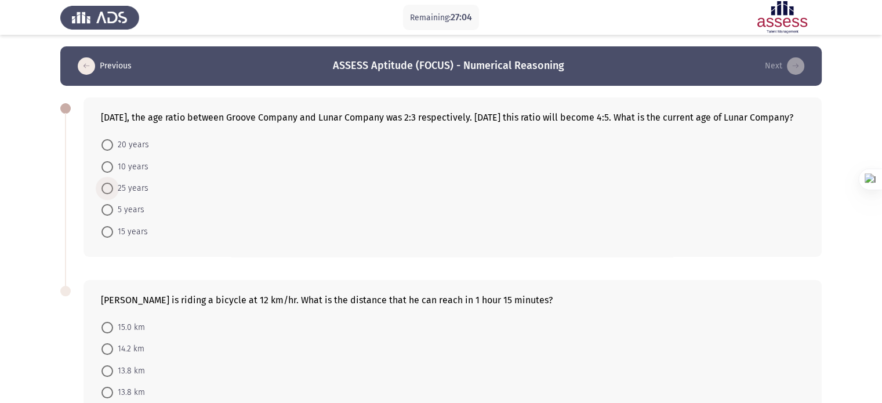
click at [104, 194] on span at bounding box center [108, 189] width 12 height 12
click at [104, 194] on input "25 years" at bounding box center [108, 189] width 12 height 12
radio input "true"
click at [121, 337] on mat-radio-button "15.0 km" at bounding box center [123, 326] width 59 height 21
click at [115, 334] on span "15.0 km" at bounding box center [129, 327] width 32 height 14
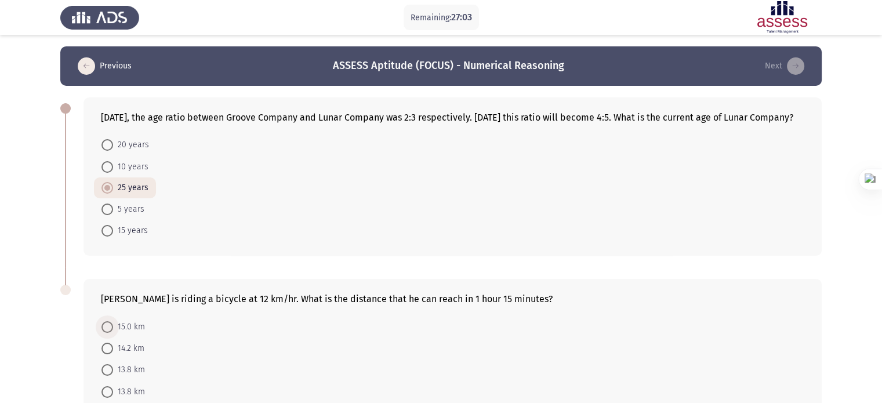
click at [113, 333] on input "15.0 km" at bounding box center [108, 327] width 12 height 12
radio input "true"
click at [102, 342] on input "14.2 km" at bounding box center [108, 348] width 12 height 12
radio input "true"
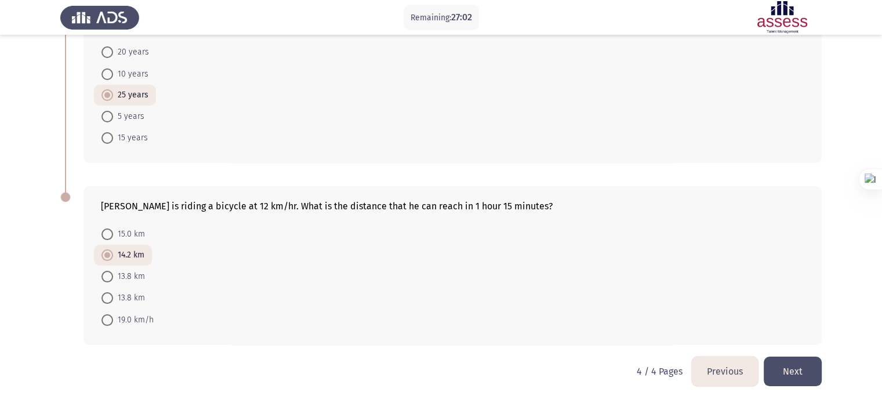
scroll to position [103, 0]
click at [789, 372] on button "Next" at bounding box center [793, 372] width 58 height 30
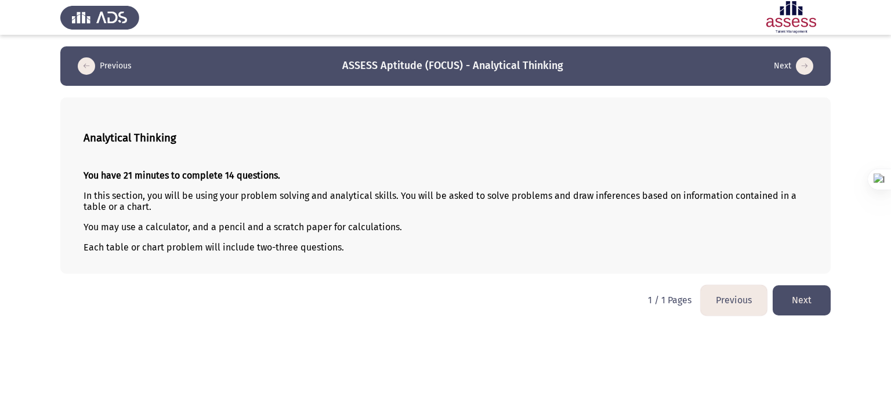
click at [787, 310] on button "Next" at bounding box center [802, 300] width 58 height 30
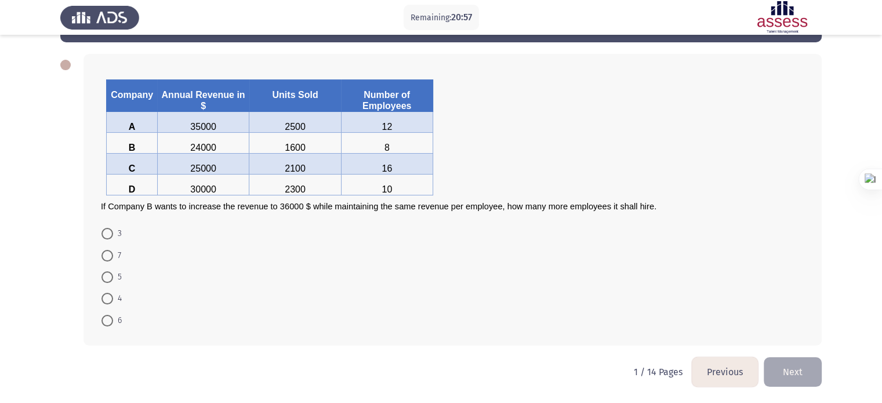
scroll to position [45, 0]
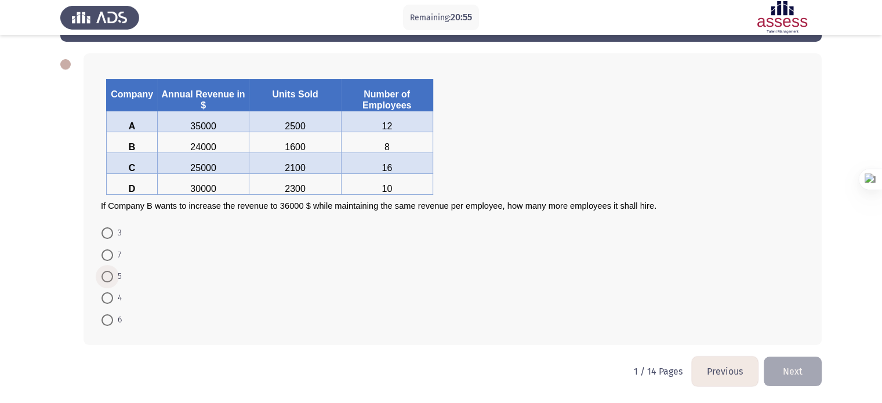
click at [112, 282] on span at bounding box center [108, 277] width 12 height 12
click at [112, 282] on input "5" at bounding box center [108, 277] width 12 height 12
radio input "true"
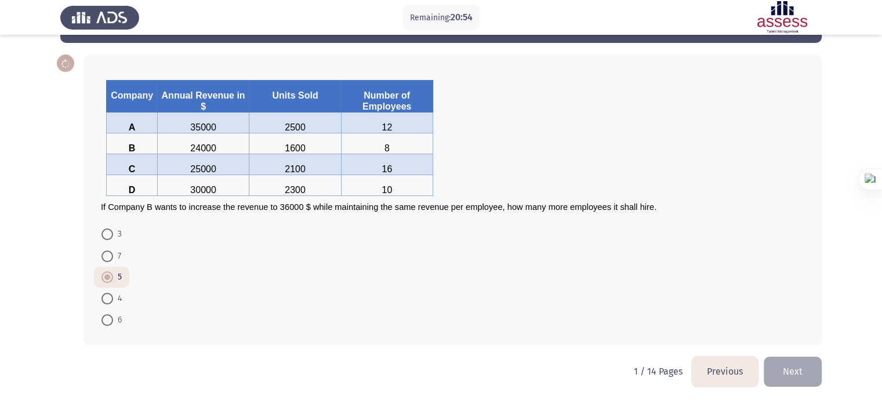
scroll to position [44, 0]
click at [791, 364] on button "Next" at bounding box center [793, 372] width 58 height 30
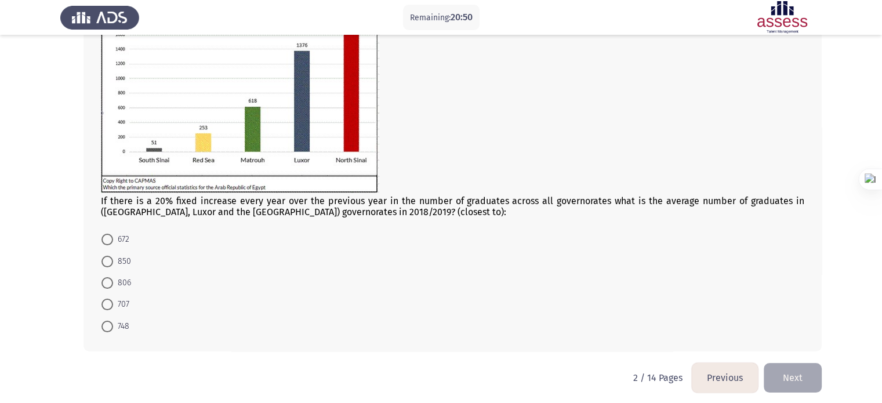
scroll to position [123, 0]
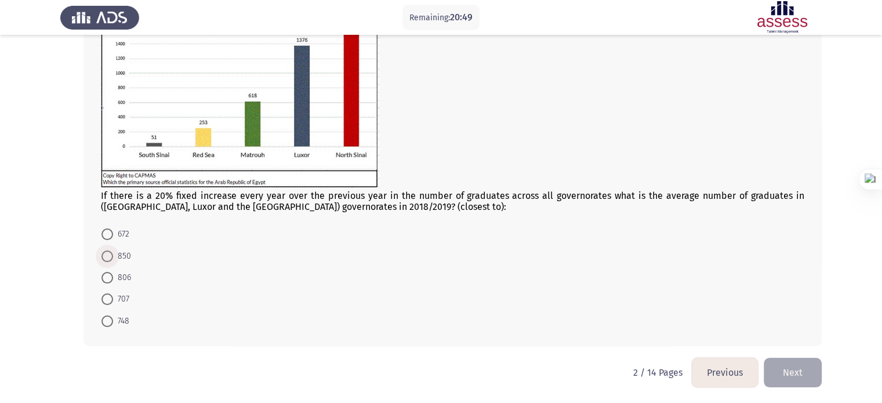
click at [114, 258] on span "850" at bounding box center [122, 256] width 18 height 14
click at [113, 258] on input "850" at bounding box center [108, 257] width 12 height 12
radio input "true"
click at [816, 375] on button "Next" at bounding box center [793, 372] width 58 height 30
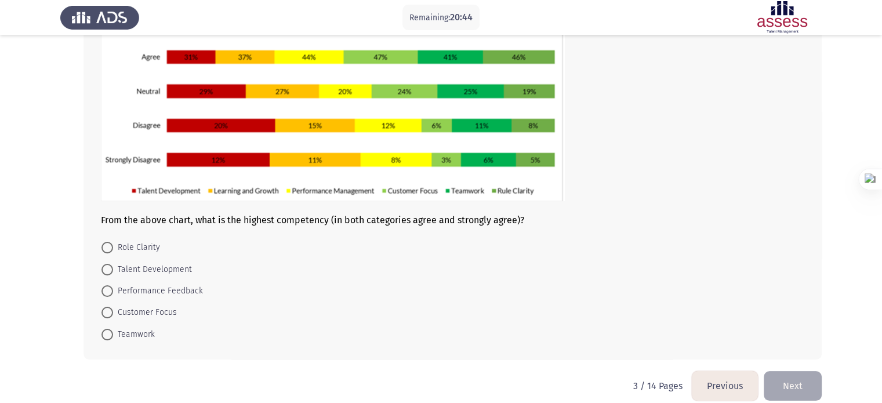
scroll to position [147, 0]
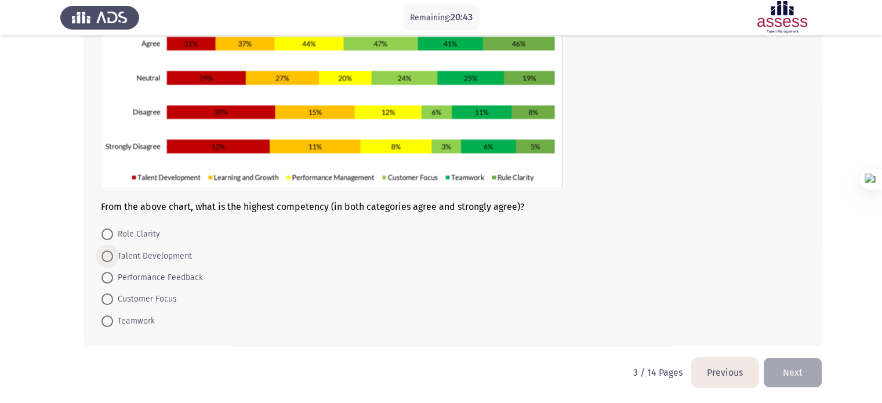
click at [157, 253] on span "Talent Development" at bounding box center [152, 256] width 79 height 14
click at [113, 253] on input "Talent Development" at bounding box center [108, 257] width 12 height 12
radio input "true"
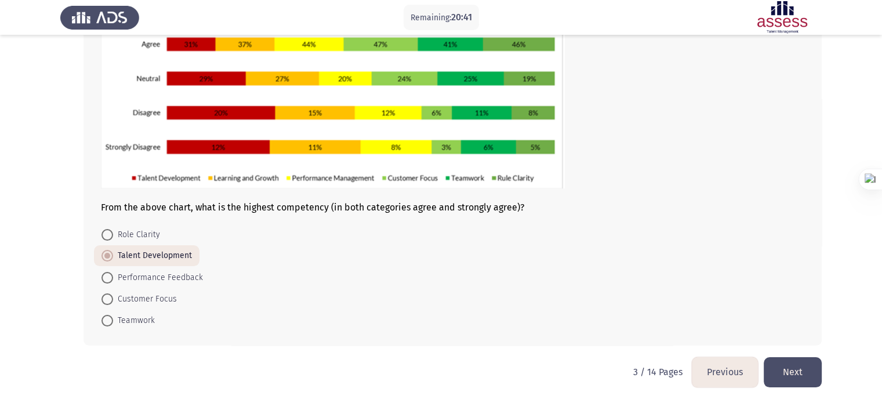
click at [792, 365] on button "Next" at bounding box center [793, 372] width 58 height 30
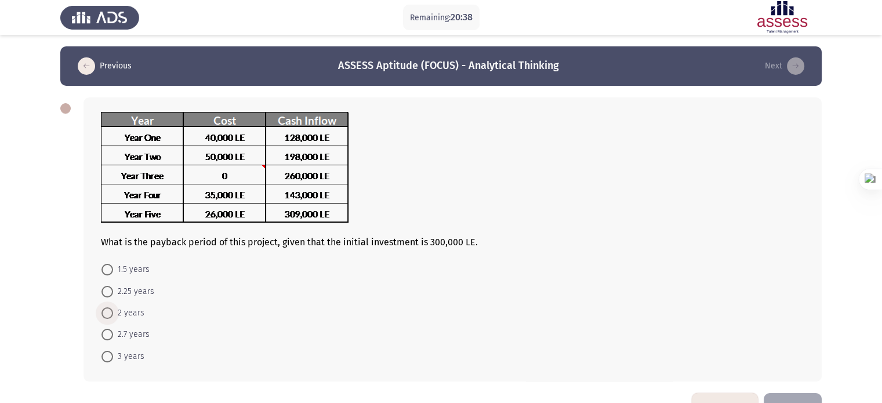
click at [138, 310] on span "2 years" at bounding box center [128, 313] width 31 height 14
click at [113, 310] on input "2 years" at bounding box center [108, 313] width 12 height 12
radio input "true"
click at [803, 389] on div "What is the payback period of this project, given that the initial investment i…" at bounding box center [441, 239] width 762 height 306
click at [800, 394] on button "Next" at bounding box center [793, 407] width 58 height 30
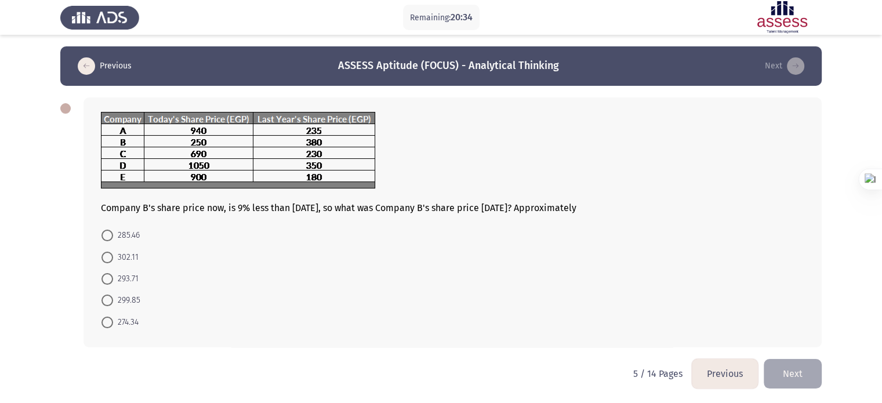
click at [115, 270] on mat-radio-button "293.71" at bounding box center [120, 278] width 52 height 21
click at [107, 284] on span at bounding box center [108, 279] width 12 height 12
click at [107, 284] on input "293.71" at bounding box center [108, 279] width 12 height 12
radio input "true"
click at [801, 359] on button "Next" at bounding box center [793, 373] width 58 height 30
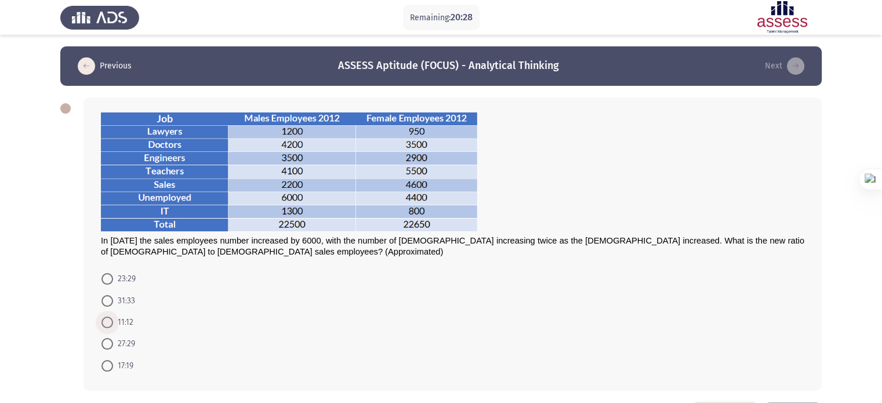
click at [108, 317] on span at bounding box center [108, 323] width 12 height 12
click at [108, 317] on input "11:12" at bounding box center [108, 323] width 12 height 12
radio input "true"
click at [30, 320] on app-assessment-container "Remaining: 20:27 Previous ASSESS Aptitude (FOCUS) - Analytical Thinking Next In…" at bounding box center [441, 223] width 882 height 355
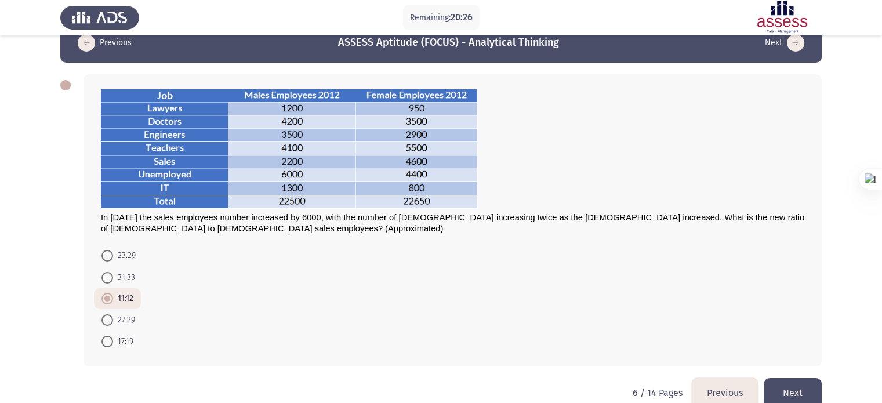
scroll to position [44, 0]
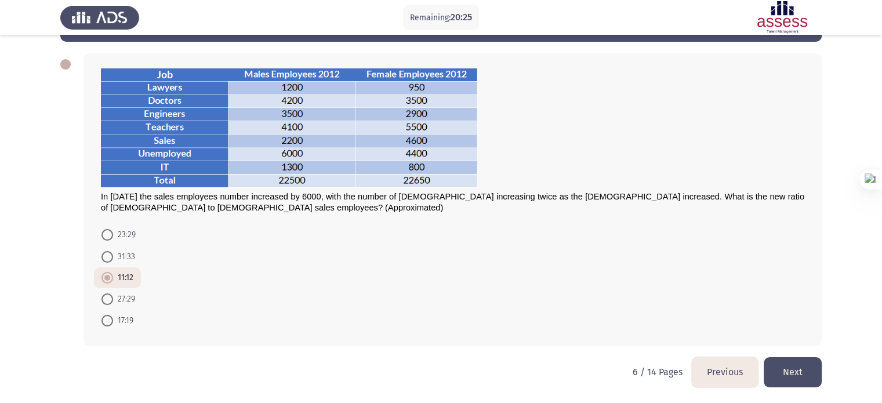
click at [816, 370] on button "Next" at bounding box center [793, 372] width 58 height 30
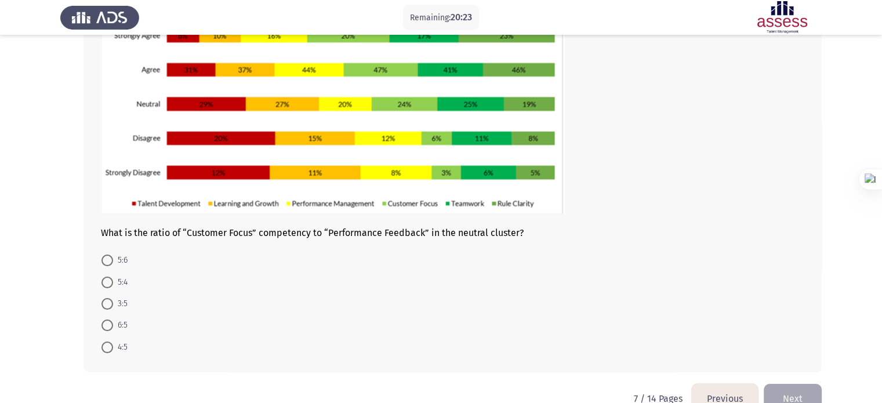
scroll to position [147, 0]
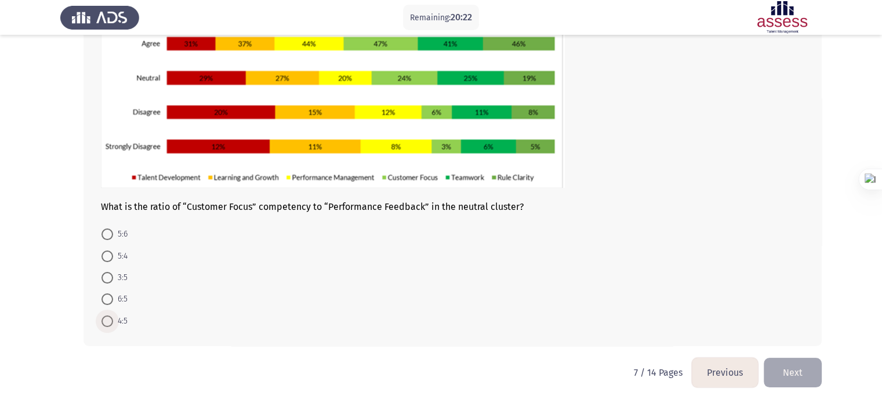
click at [111, 317] on span at bounding box center [108, 322] width 12 height 12
click at [111, 317] on input "4:5" at bounding box center [108, 322] width 12 height 12
radio input "true"
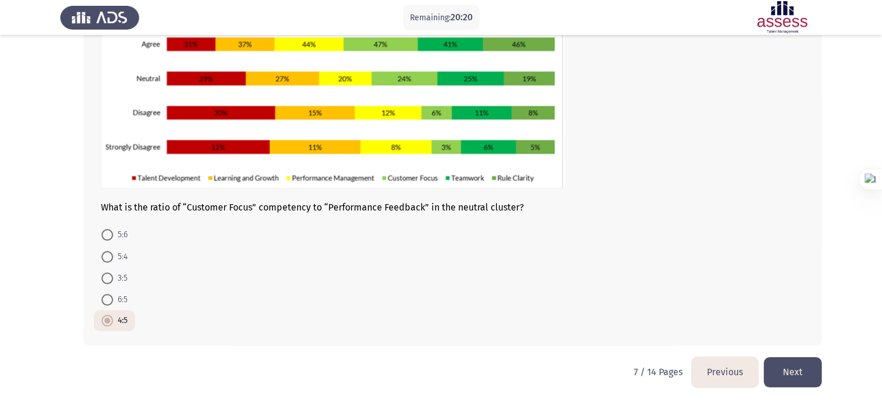
click at [810, 362] on button "Next" at bounding box center [793, 372] width 58 height 30
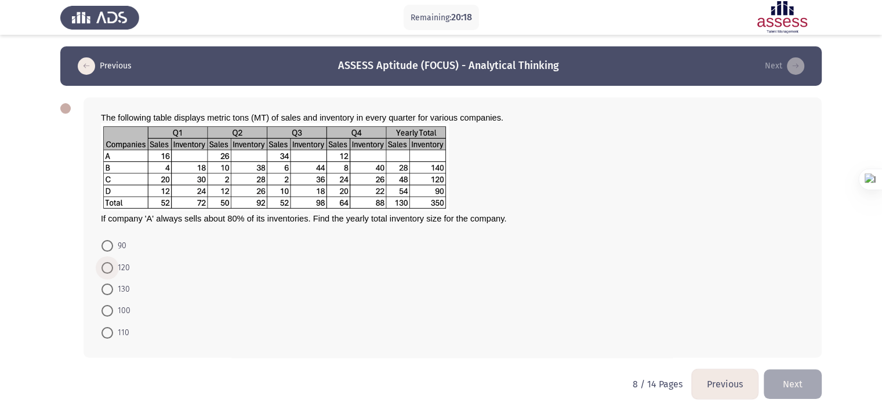
click at [103, 273] on span at bounding box center [108, 268] width 12 height 12
click at [103, 273] on input "120" at bounding box center [108, 268] width 12 height 12
radio input "true"
click at [776, 394] on button "Next" at bounding box center [793, 383] width 58 height 30
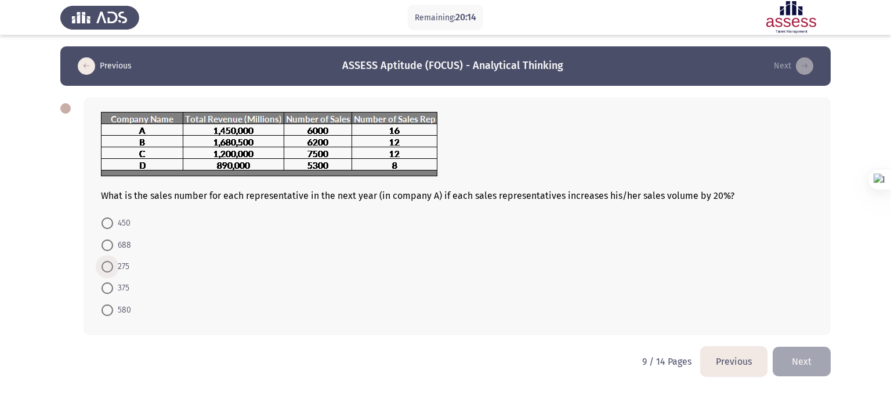
click at [114, 271] on span "275" at bounding box center [121, 267] width 16 height 14
click at [113, 271] on input "275" at bounding box center [108, 267] width 12 height 12
radio input "true"
click at [800, 364] on button "Next" at bounding box center [802, 361] width 58 height 30
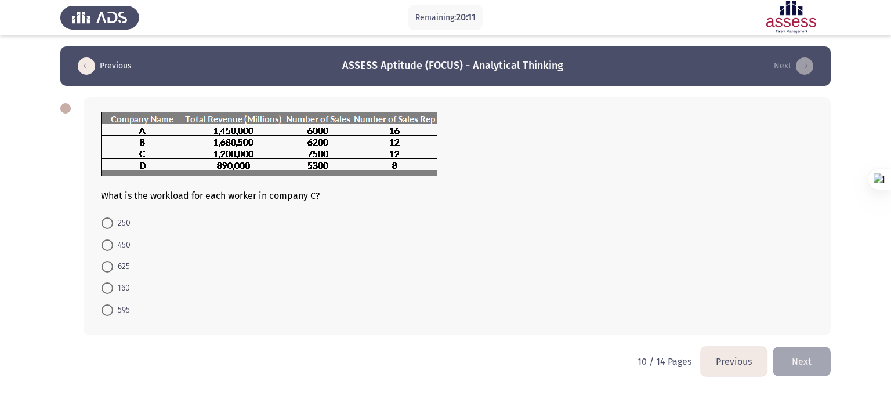
drag, startPoint x: 124, startPoint y: 255, endPoint x: 103, endPoint y: 261, distance: 21.8
click at [103, 212] on mat-radio-group "250 450 625 160 595" at bounding box center [453, 212] width 719 height 0
click at [103, 261] on span at bounding box center [108, 267] width 12 height 12
click at [103, 261] on input "625" at bounding box center [108, 267] width 12 height 12
radio input "true"
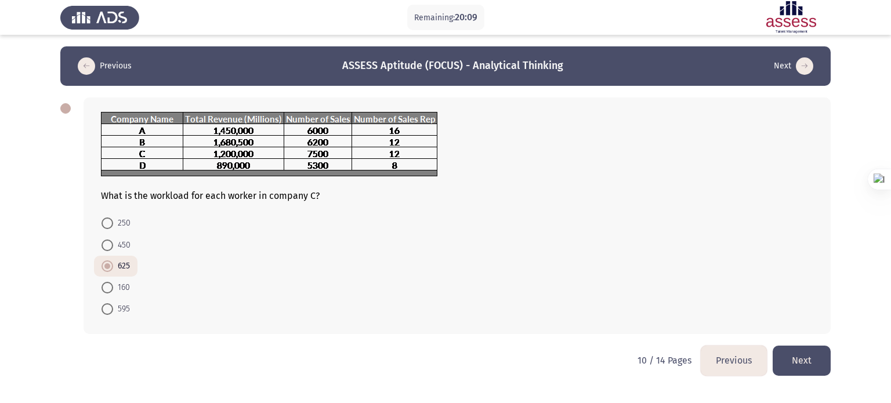
click at [806, 356] on button "Next" at bounding box center [802, 361] width 58 height 30
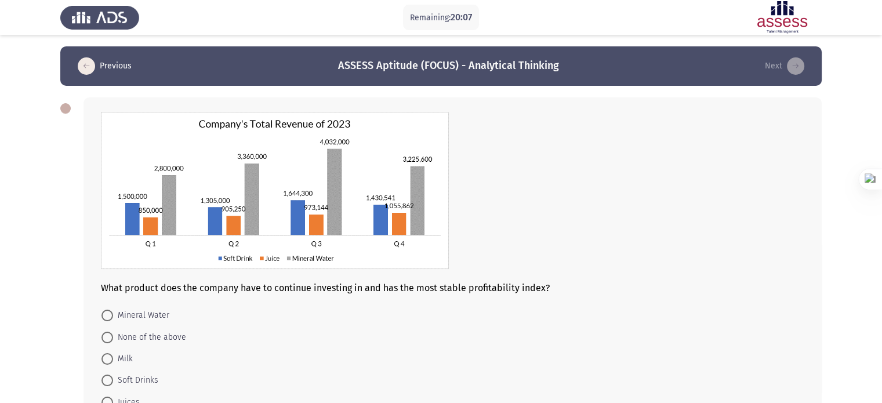
click at [104, 308] on mat-radio-button "Mineral Water" at bounding box center [135, 315] width 83 height 21
click at [104, 315] on span at bounding box center [108, 316] width 12 height 12
click at [104, 315] on input "Mineral Water" at bounding box center [108, 316] width 12 height 12
radio input "true"
click at [14, 324] on app-assessment-container "Remaining: 20:05 Previous ASSESS Aptitude (FOCUS) - Analytical Thinking Next Wh…" at bounding box center [441, 242] width 882 height 392
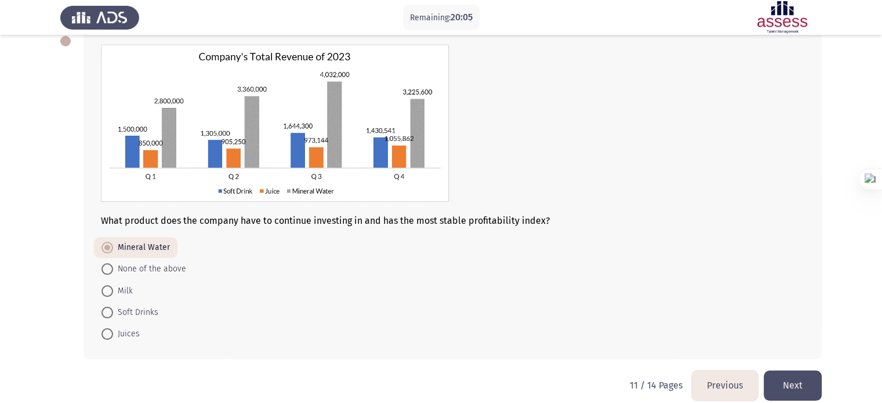
scroll to position [81, 0]
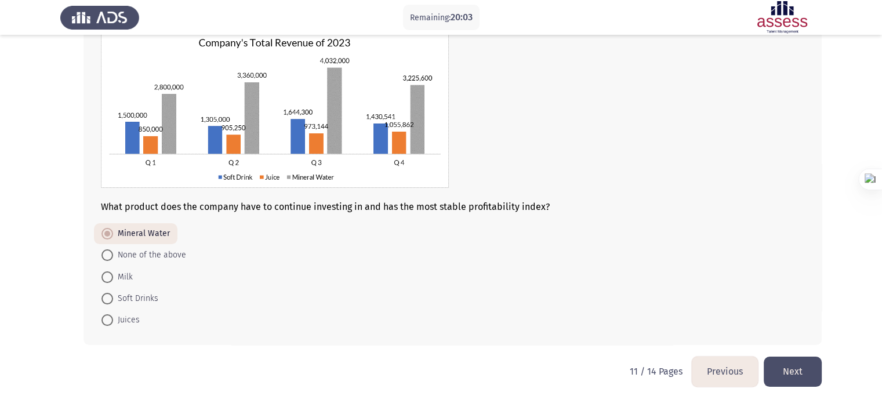
click at [795, 378] on button "Next" at bounding box center [793, 372] width 58 height 30
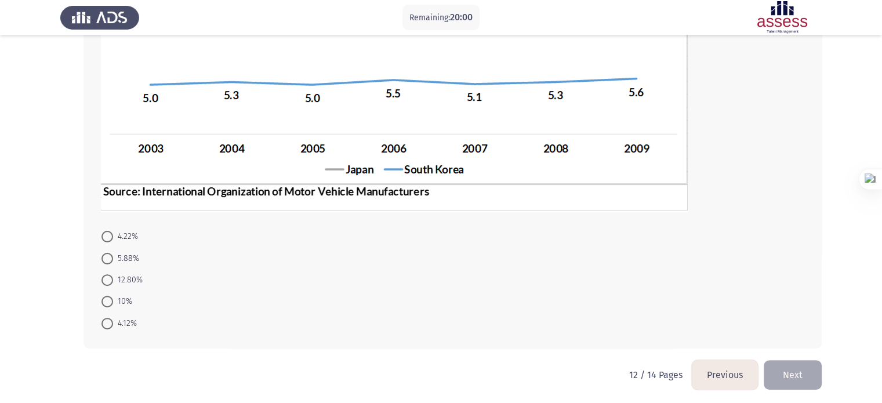
scroll to position [287, 0]
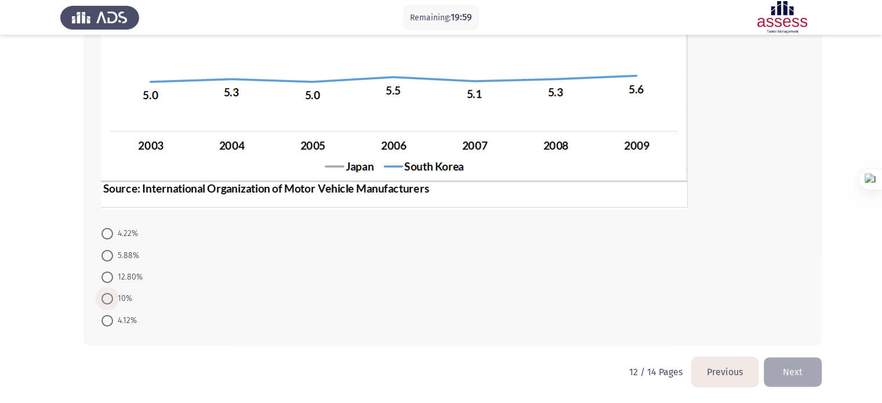
click at [107, 299] on span at bounding box center [108, 299] width 12 height 12
click at [107, 299] on input "10%" at bounding box center [108, 299] width 12 height 12
radio input "true"
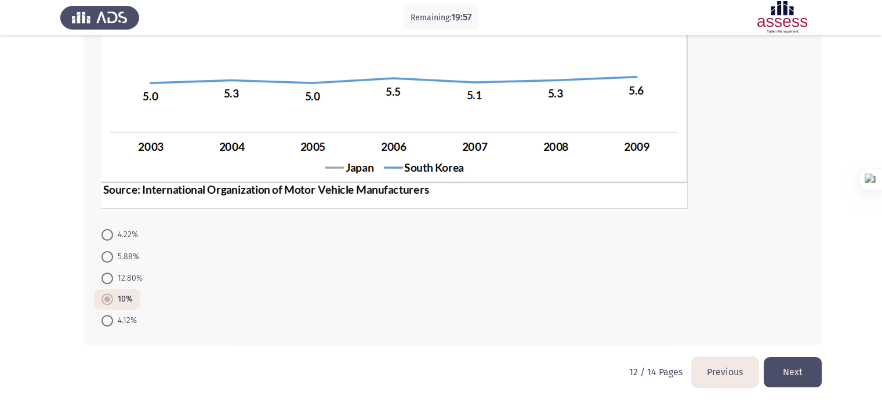
click at [792, 379] on button "Next" at bounding box center [793, 372] width 58 height 30
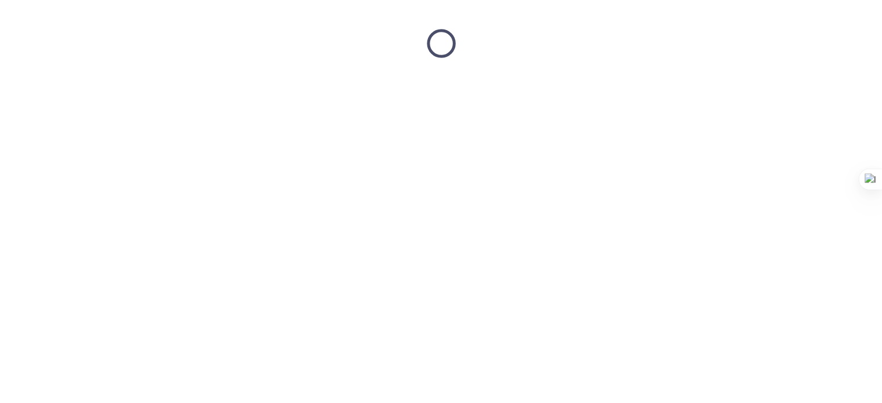
scroll to position [0, 0]
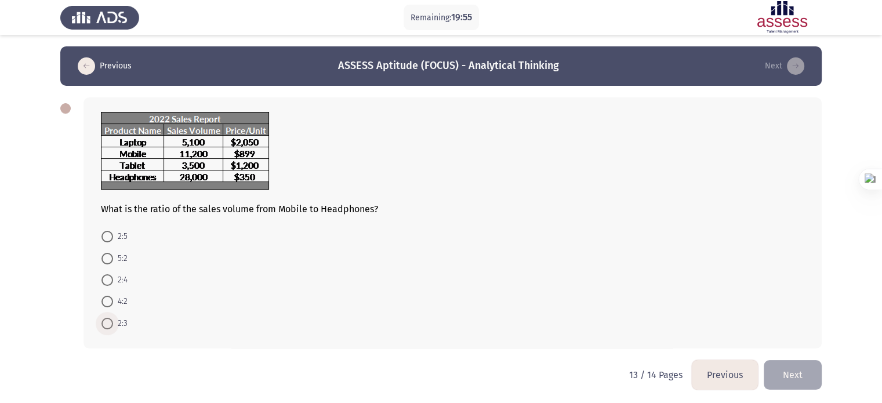
click at [103, 318] on span at bounding box center [108, 324] width 12 height 12
click at [103, 318] on input "2:3" at bounding box center [108, 324] width 12 height 12
radio input "true"
click at [803, 370] on button "Next" at bounding box center [793, 374] width 58 height 30
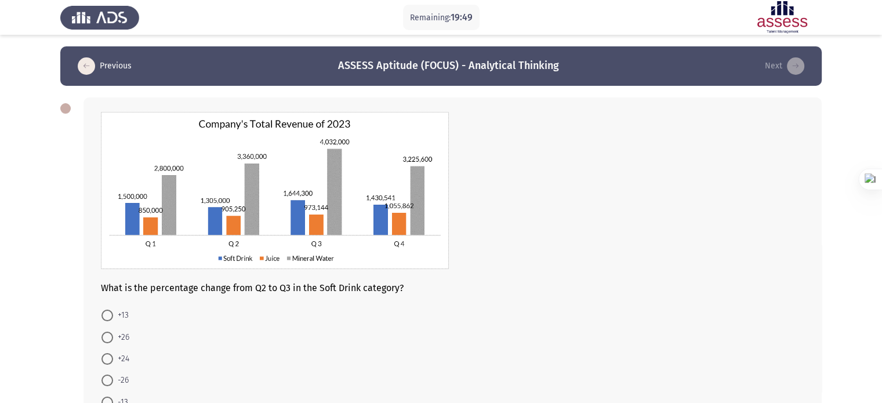
drag, startPoint x: 107, startPoint y: 347, endPoint x: 104, endPoint y: 339, distance: 8.4
click at [104, 339] on mat-radio-button "+26" at bounding box center [115, 336] width 43 height 21
click at [104, 339] on span at bounding box center [108, 338] width 12 height 12
click at [104, 339] on input "+26" at bounding box center [108, 338] width 12 height 12
radio input "true"
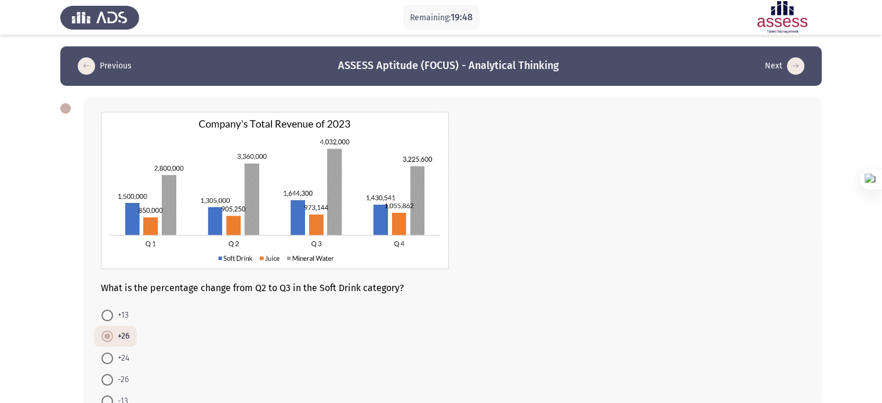
click at [74, 338] on div "What is the percentage change from Q2 to Q3 in the Soft Drink category? +13 +26…" at bounding box center [441, 262] width 762 height 352
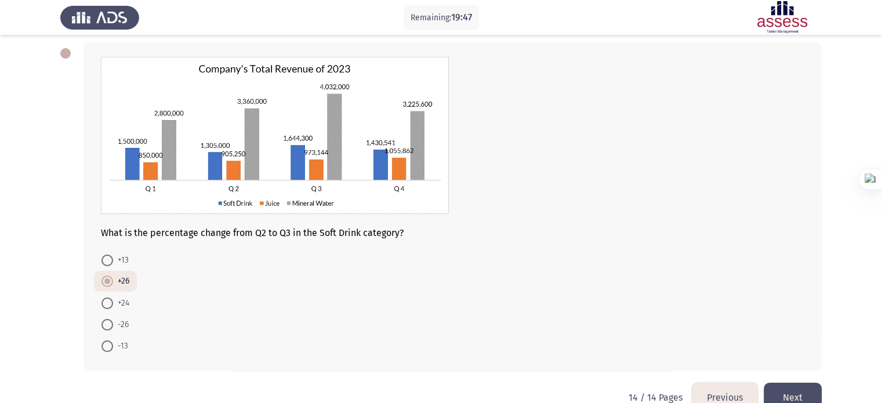
scroll to position [81, 0]
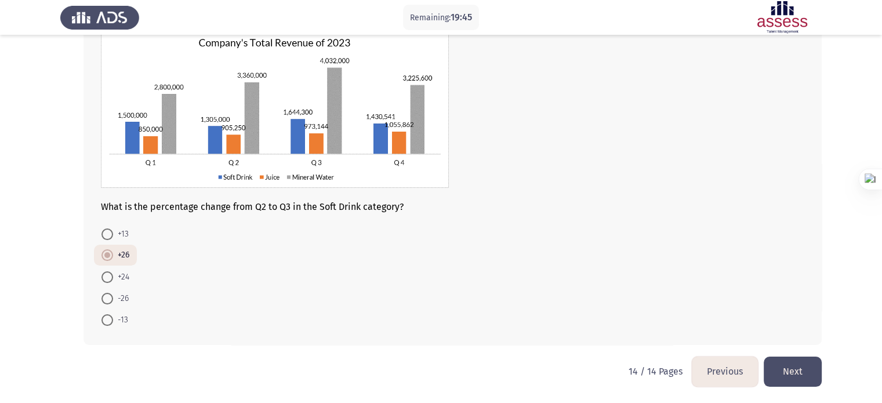
click at [784, 375] on button "Next" at bounding box center [793, 372] width 58 height 30
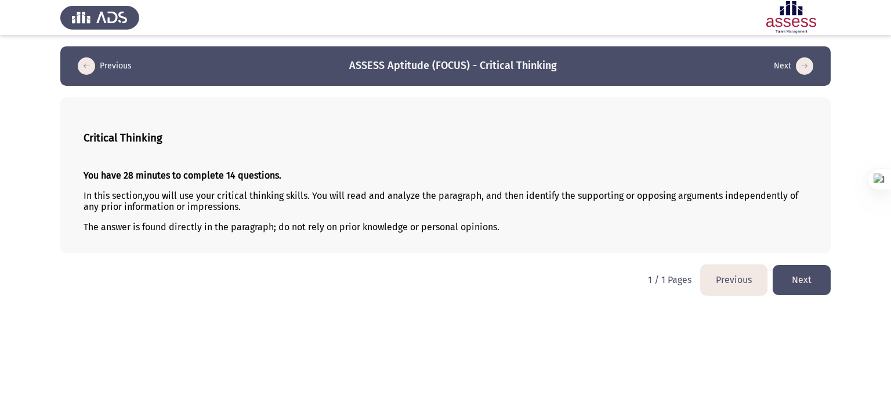
click at [814, 289] on button "Next" at bounding box center [802, 280] width 58 height 30
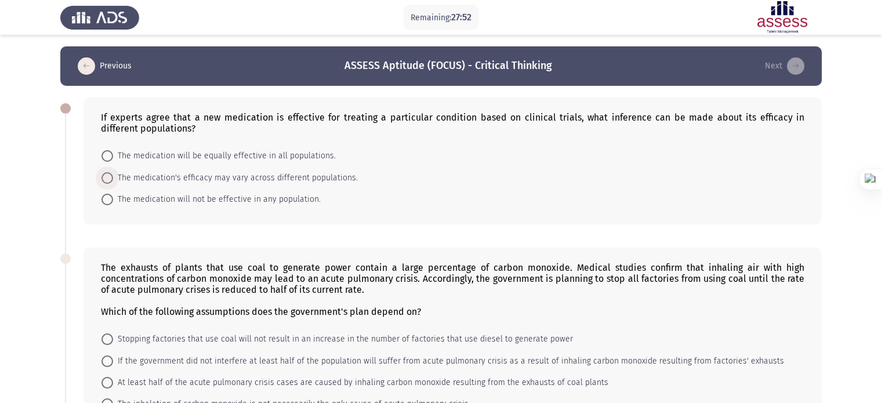
click at [131, 183] on span "The medication's efficacy may vary across different populations." at bounding box center [235, 178] width 245 height 14
click at [113, 183] on input "The medication's efficacy may vary across different populations." at bounding box center [108, 178] width 12 height 12
radio input "true"
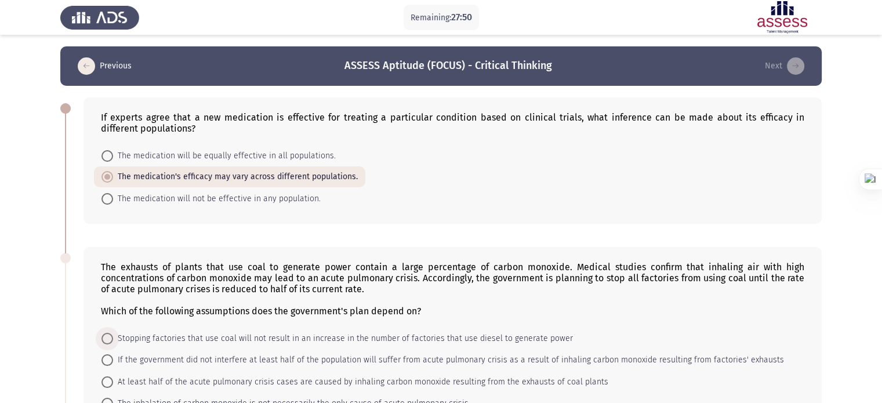
click at [106, 343] on span at bounding box center [108, 339] width 12 height 12
click at [106, 343] on input "Stopping factories that use coal will not result in an increase in the number o…" at bounding box center [108, 339] width 12 height 12
radio input "true"
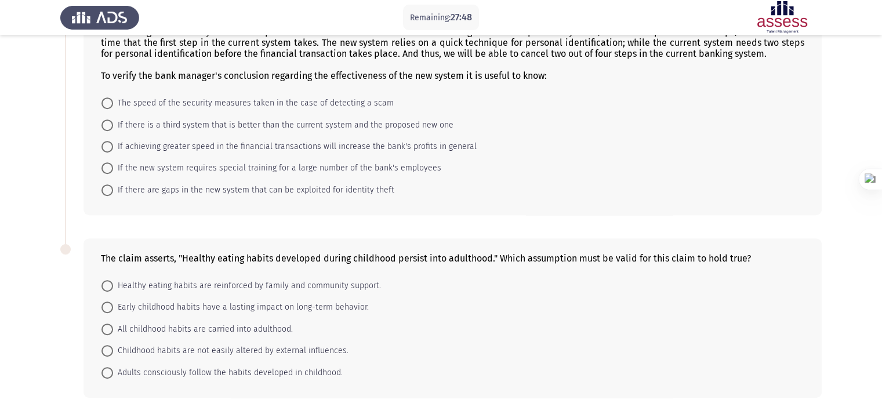
scroll to position [464, 0]
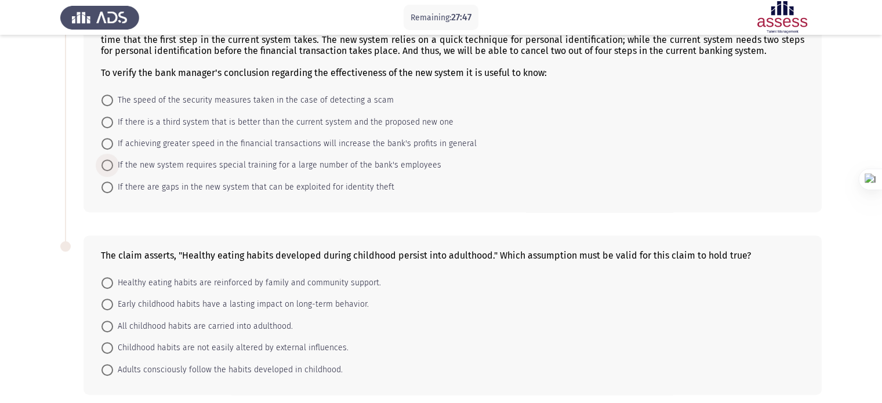
click at [176, 160] on span "If the new system requires special training for a large number of the bank's em…" at bounding box center [277, 165] width 328 height 14
click at [113, 160] on input "If the new system requires special training for a large number of the bank's em…" at bounding box center [108, 166] width 12 height 12
radio input "true"
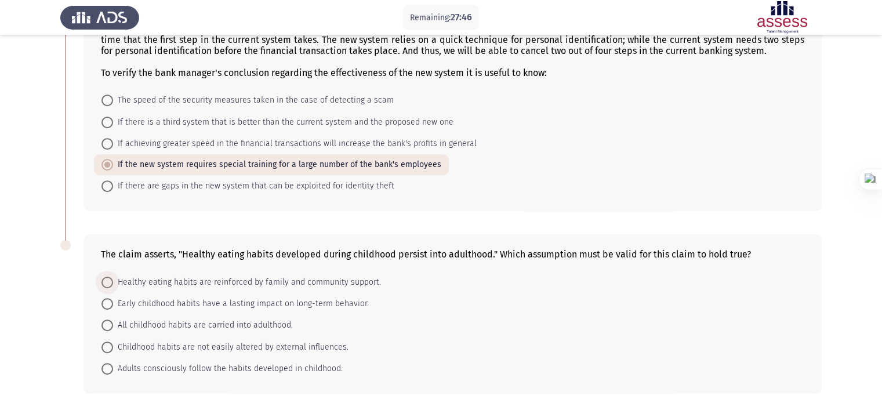
click at [153, 282] on span "Healthy eating habits are reinforced by family and community support." at bounding box center [247, 283] width 268 height 14
click at [113, 282] on input "Healthy eating habits are reinforced by family and community support." at bounding box center [108, 283] width 12 height 12
radio input "true"
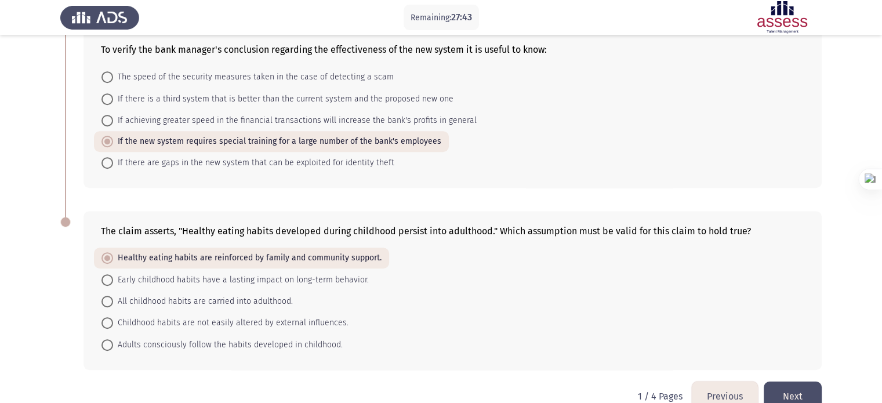
click at [809, 397] on button "Next" at bounding box center [793, 397] width 58 height 30
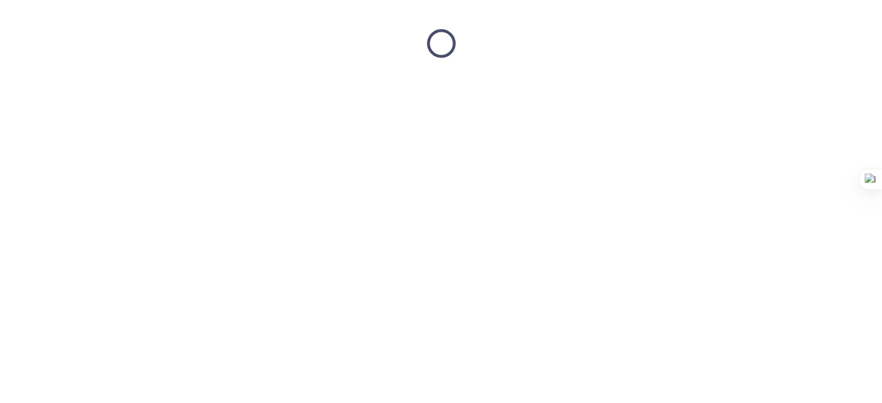
scroll to position [0, 0]
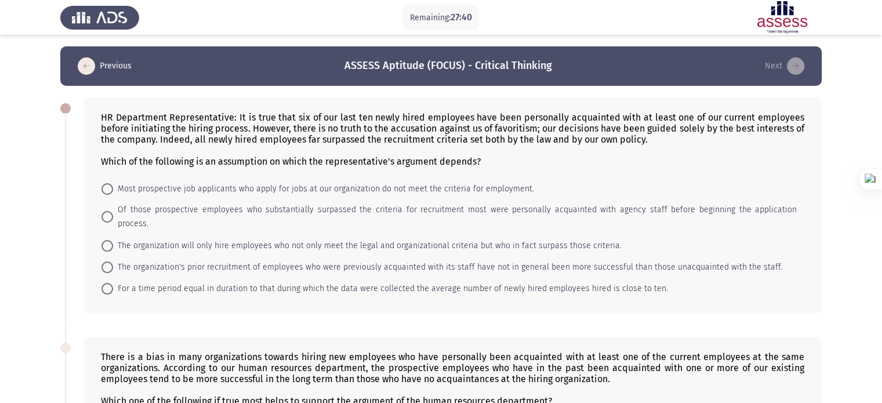
click at [206, 256] on mat-radio-button "The organization's prior recruitment of employees who were previously acquainte…" at bounding box center [442, 266] width 696 height 21
click at [204, 260] on span "The organization's prior recruitment of employees who were previously acquainte…" at bounding box center [447, 267] width 669 height 14
click at [113, 262] on input "The organization's prior recruitment of employees who were previously acquainte…" at bounding box center [108, 268] width 12 height 12
radio input "true"
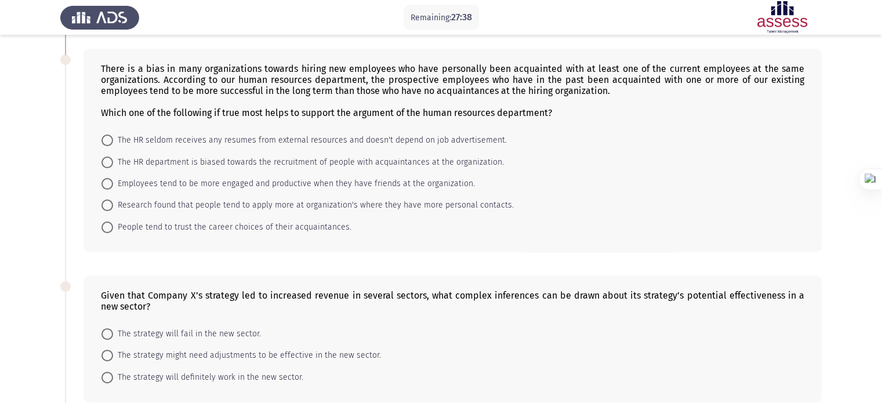
scroll to position [302, 0]
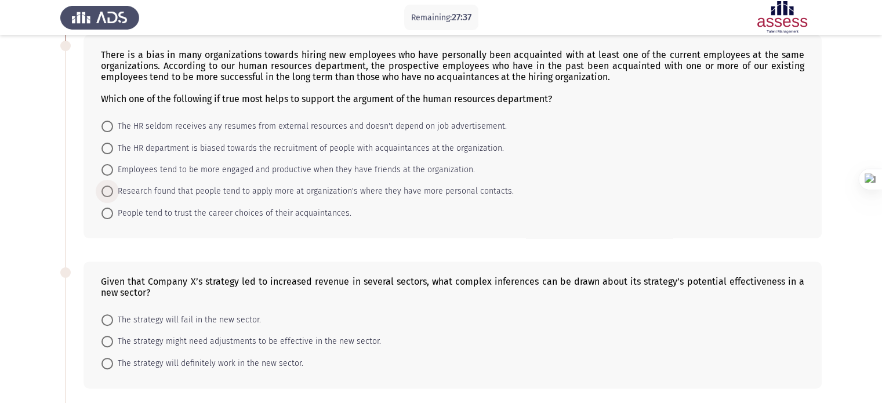
click at [181, 184] on span "Research found that people tend to apply more at organization's where they have…" at bounding box center [313, 191] width 401 height 14
click at [113, 186] on input "Research found that people tend to apply more at organization's where they have…" at bounding box center [108, 192] width 12 height 12
radio input "true"
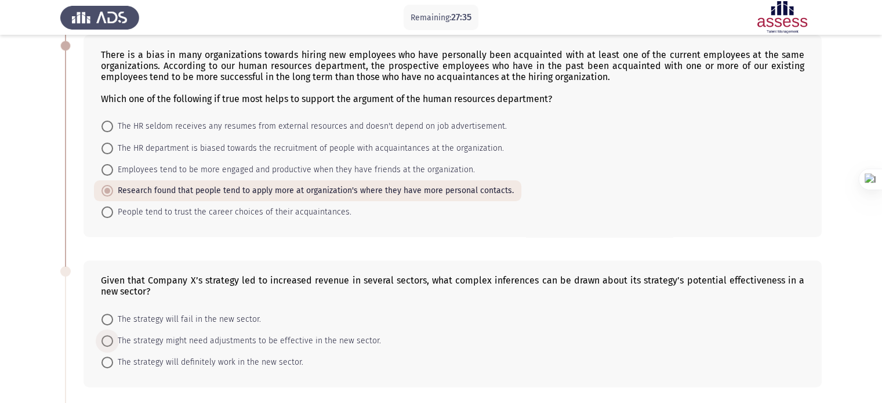
click at [146, 334] on span "The strategy might need adjustments to be effective in the new sector." at bounding box center [247, 341] width 268 height 14
click at [113, 335] on input "The strategy might need adjustments to be effective in the new sector." at bounding box center [108, 341] width 12 height 12
radio input "true"
click at [0, 339] on app-assessment-container "Remaining: 27:35 Previous ASSESS Aptitude (FOCUS) - Critical Thinking Next HR D…" at bounding box center [441, 147] width 882 height 804
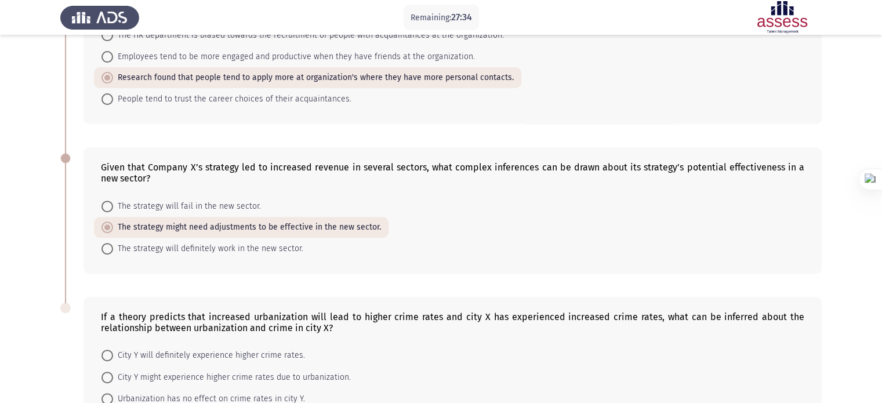
scroll to position [480, 0]
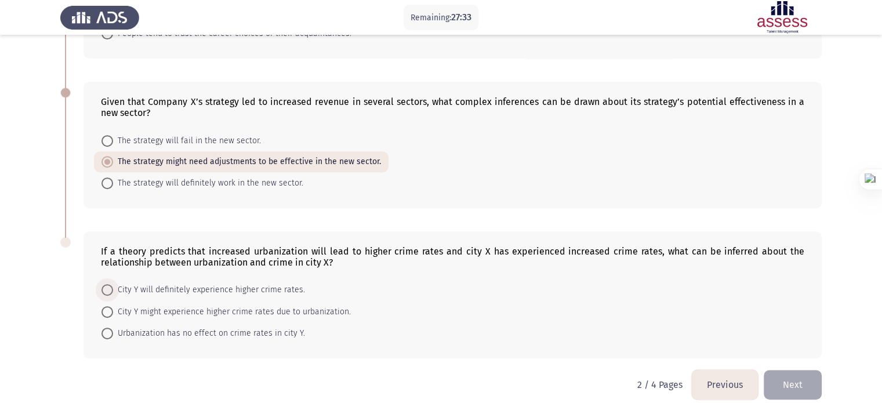
click at [185, 283] on span "City Y will definitely experience higher crime rates." at bounding box center [209, 290] width 192 height 14
click at [113, 284] on input "City Y will definitely experience higher crime rates." at bounding box center [108, 290] width 12 height 12
radio input "true"
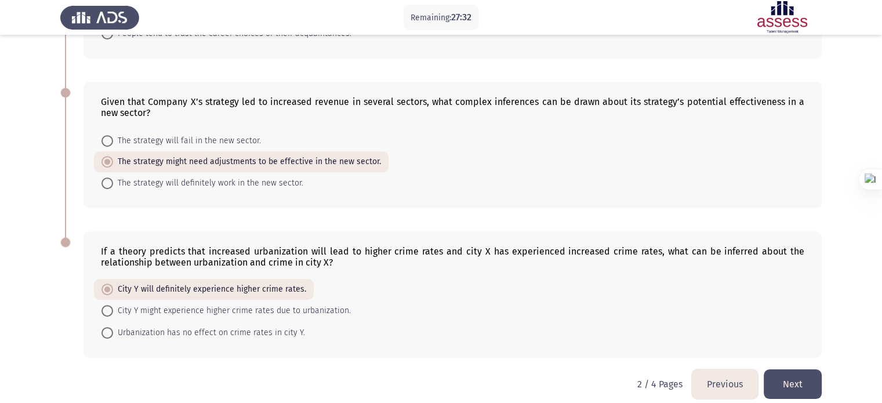
click at [814, 371] on button "Next" at bounding box center [793, 384] width 58 height 30
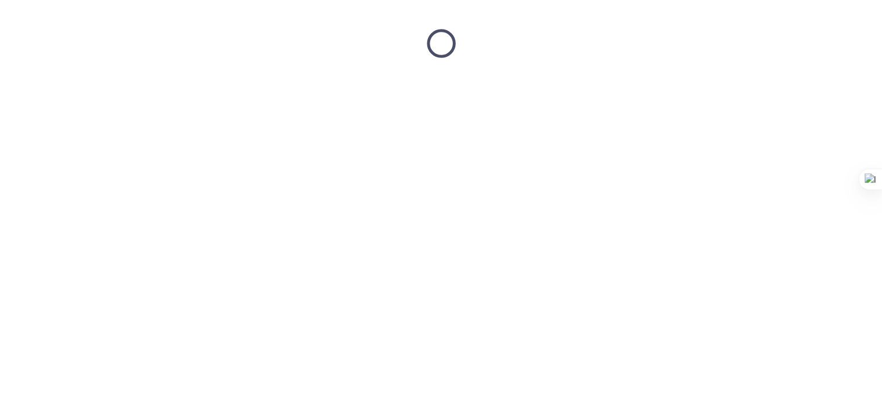
scroll to position [0, 0]
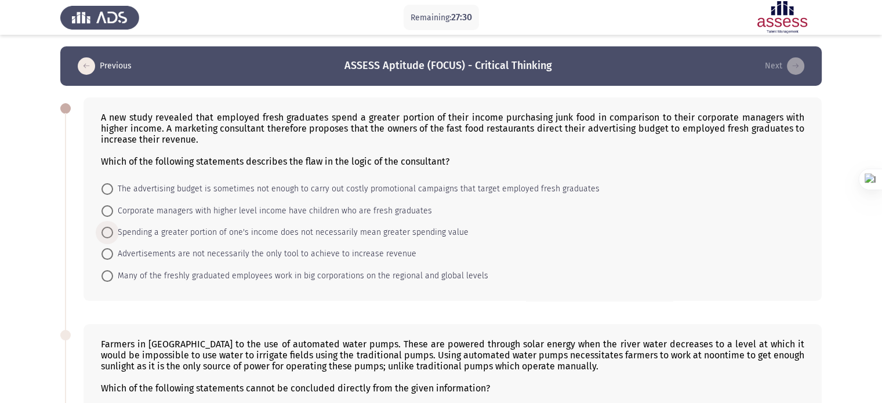
click at [262, 237] on span "Spending a greater portion of one's income does not necessarily mean greater sp…" at bounding box center [291, 233] width 356 height 14
click at [113, 237] on input "Spending a greater portion of one's income does not necessarily mean greater sp…" at bounding box center [108, 233] width 12 height 12
radio input "true"
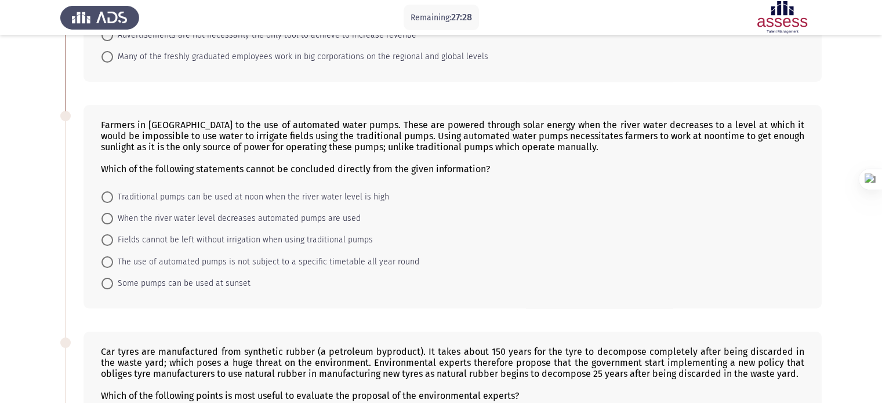
scroll to position [232, 0]
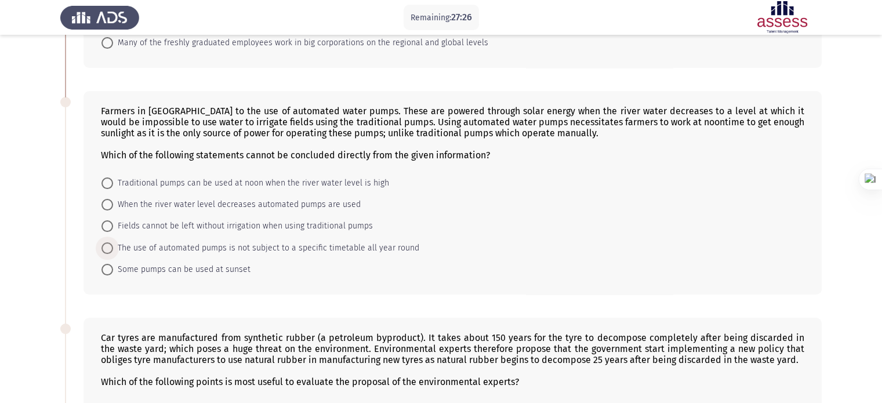
click at [162, 252] on span "The use of automated pumps is not subject to a specific timetable all year round" at bounding box center [266, 248] width 306 height 14
click at [113, 252] on input "The use of automated pumps is not subject to a specific timetable all year round" at bounding box center [108, 248] width 12 height 12
radio input "true"
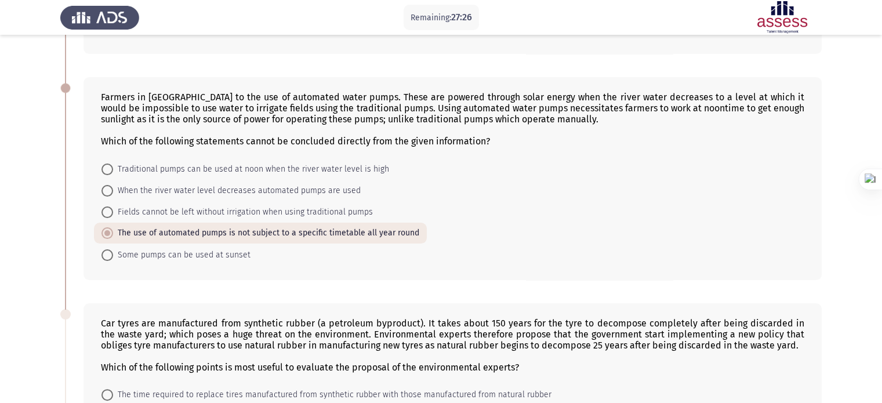
click at [118, 324] on div "Car tyres are manufactured from synthetic rubber (a petroleum byproduct). It ta…" at bounding box center [453, 405] width 738 height 204
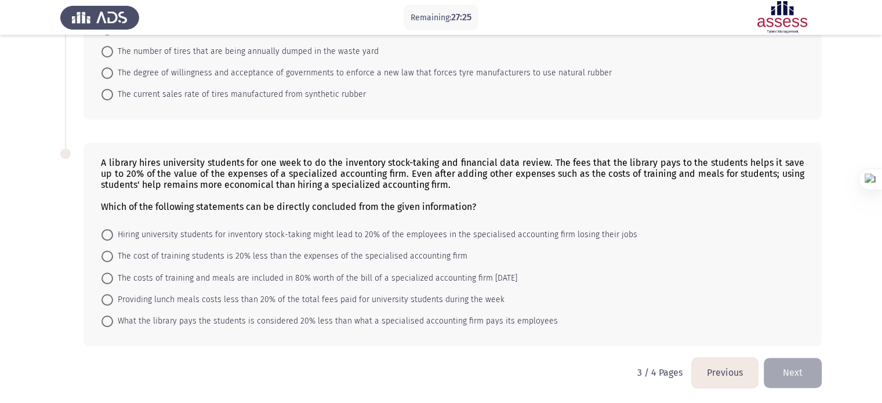
scroll to position [635, 0]
click at [142, 277] on span "The costs of training and meals are included in 80% worth of the bill of a spec…" at bounding box center [315, 277] width 404 height 14
click at [113, 277] on input "The costs of training and meals are included in 80% worth of the bill of a spec…" at bounding box center [108, 277] width 12 height 12
radio input "true"
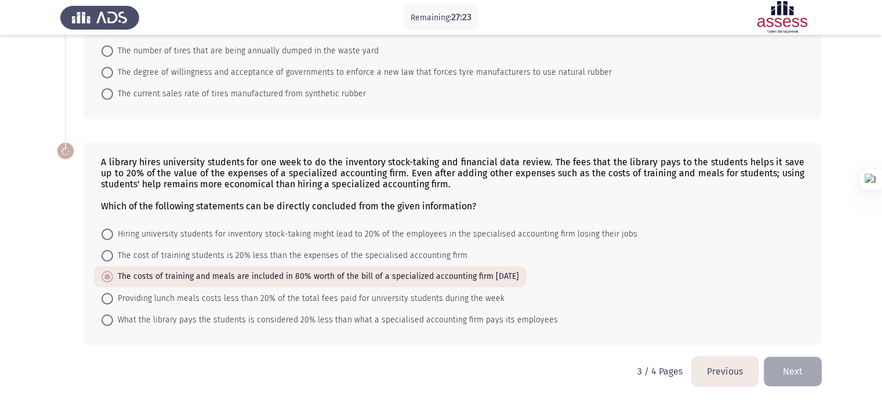
scroll to position [633, 0]
click at [164, 45] on span "The number of tires that are being annually dumped in the waste yard" at bounding box center [246, 51] width 266 height 14
click at [113, 45] on input "The number of tires that are being annually dumped in the waste yard" at bounding box center [108, 51] width 12 height 12
radio input "true"
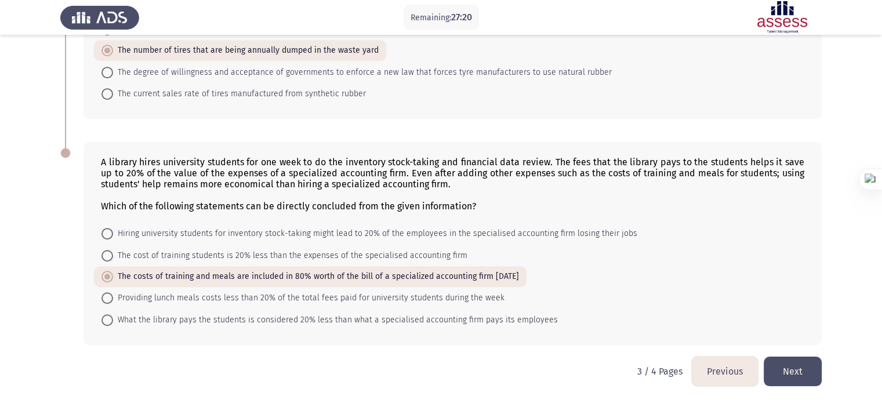
click at [784, 375] on button "Next" at bounding box center [793, 372] width 58 height 30
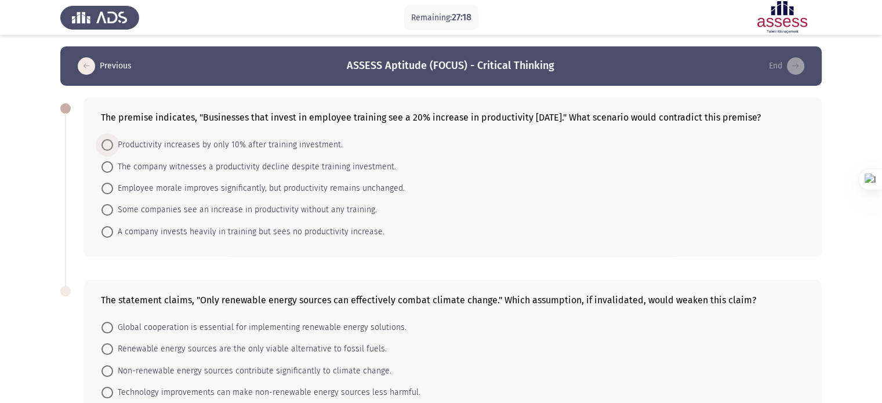
click at [193, 152] on span "Productivity increases by only 10% after training investment." at bounding box center [228, 145] width 230 height 14
click at [113, 151] on input "Productivity increases by only 10% after training investment." at bounding box center [108, 145] width 12 height 12
radio input "true"
click at [183, 356] on span "Renewable energy sources are the only viable alternative to fossil fuels." at bounding box center [250, 349] width 274 height 14
click at [113, 354] on input "Renewable energy sources are the only viable alternative to fossil fuels." at bounding box center [108, 349] width 12 height 12
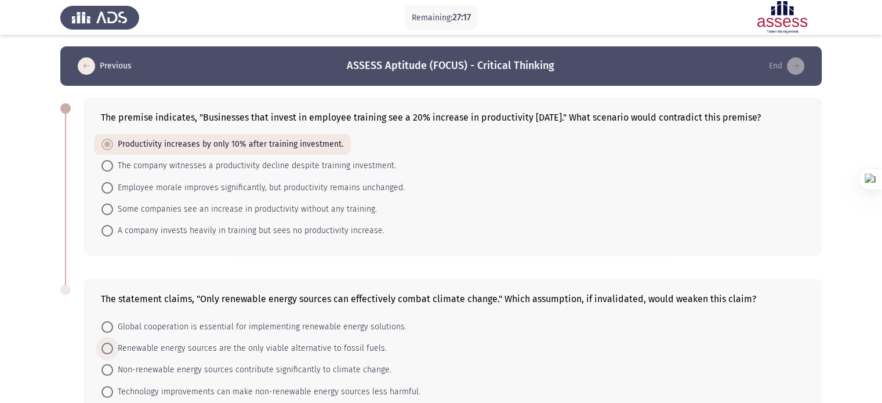
radio input "true"
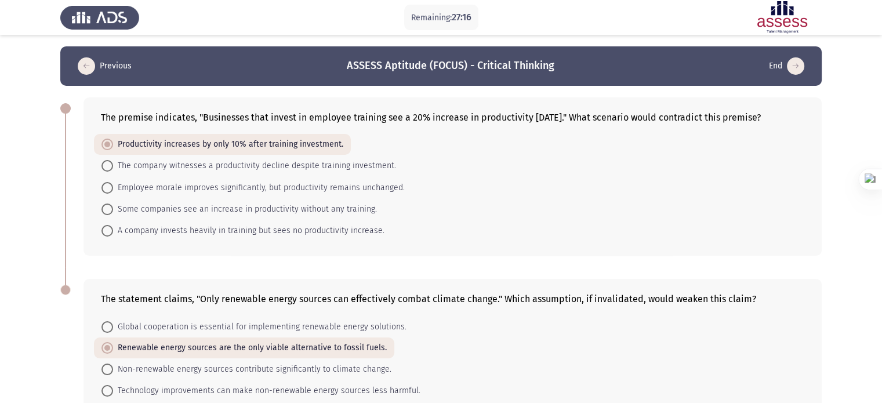
click at [0, 337] on app-assessment-container "Remaining: 27:16 Previous ASSESS Aptitude (FOCUS) - Critical Thinking End The p…" at bounding box center [441, 247] width 882 height 403
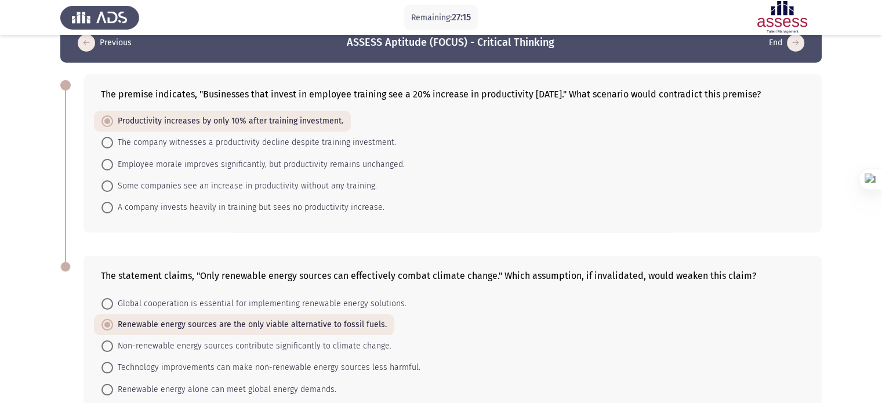
scroll to position [103, 0]
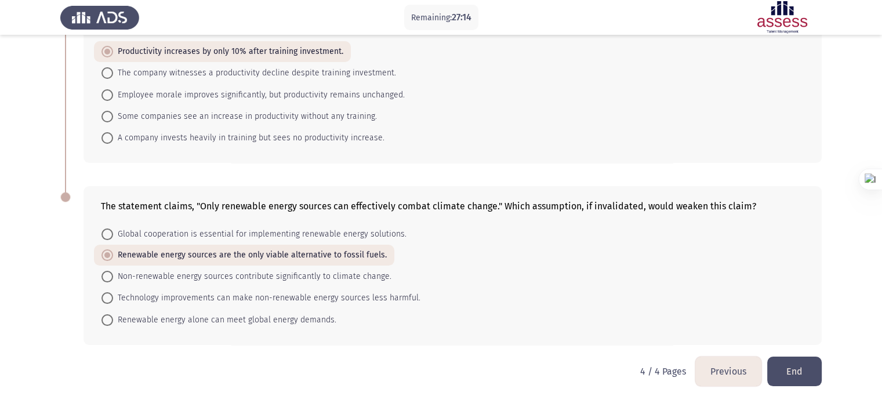
click at [771, 372] on button "End" at bounding box center [794, 372] width 55 height 30
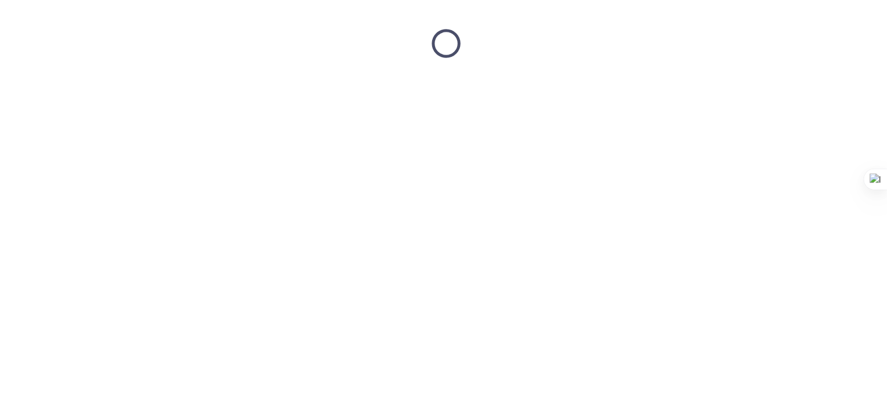
scroll to position [0, 0]
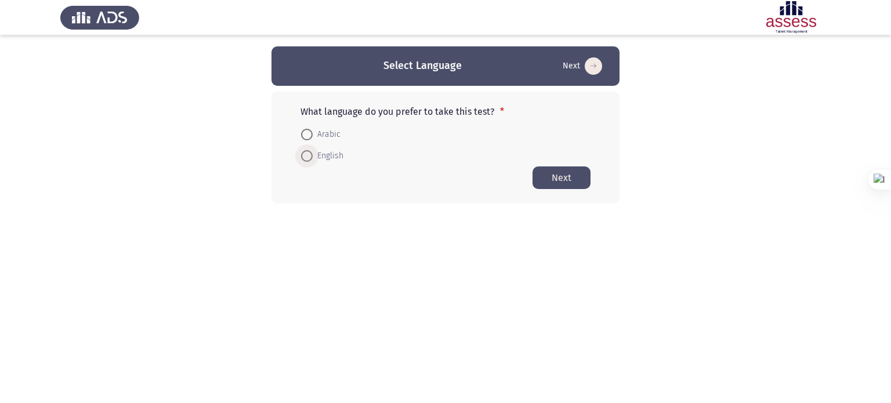
click at [319, 153] on span "English" at bounding box center [328, 156] width 31 height 14
click at [313, 153] on input "English" at bounding box center [307, 156] width 12 height 12
radio input "true"
click at [574, 177] on button "Next" at bounding box center [561, 177] width 58 height 23
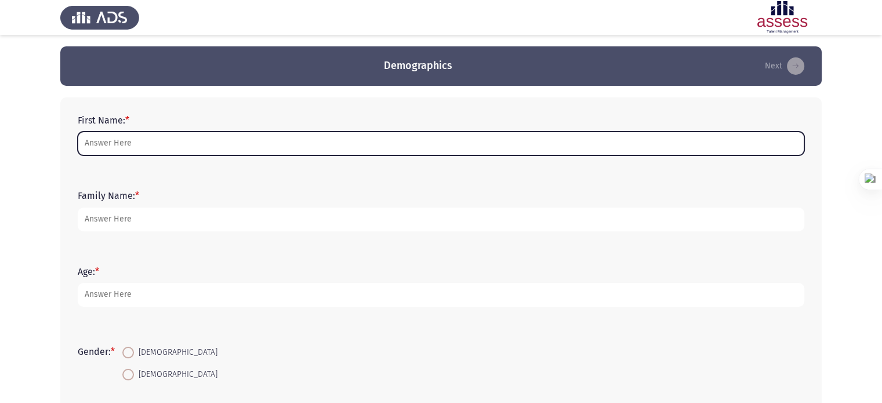
click at [335, 132] on input "First Name: *" at bounding box center [441, 144] width 727 height 24
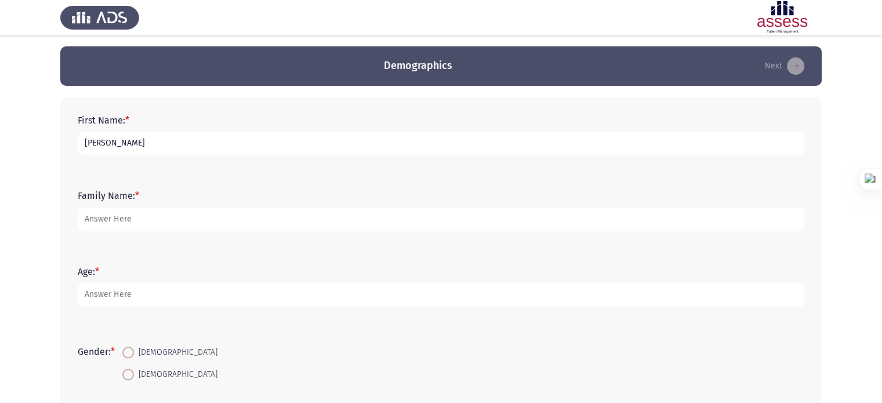
type input "[PERSON_NAME]"
type input "35"
click at [134, 347] on span at bounding box center [128, 353] width 12 height 12
click at [134, 347] on input "[DEMOGRAPHIC_DATA]" at bounding box center [128, 353] width 12 height 12
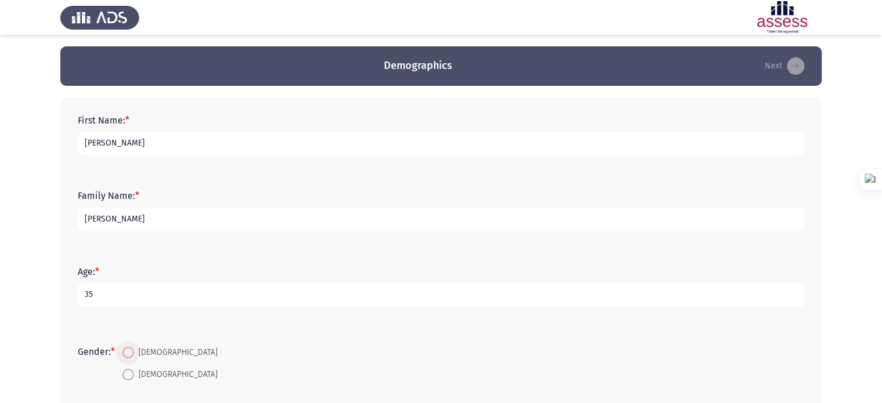
radio input "true"
click at [30, 324] on app-assessment-container "Demographics Next First Name: * George Family Name: * Samuel Age: * 35 Gender: …" at bounding box center [441, 334] width 882 height 577
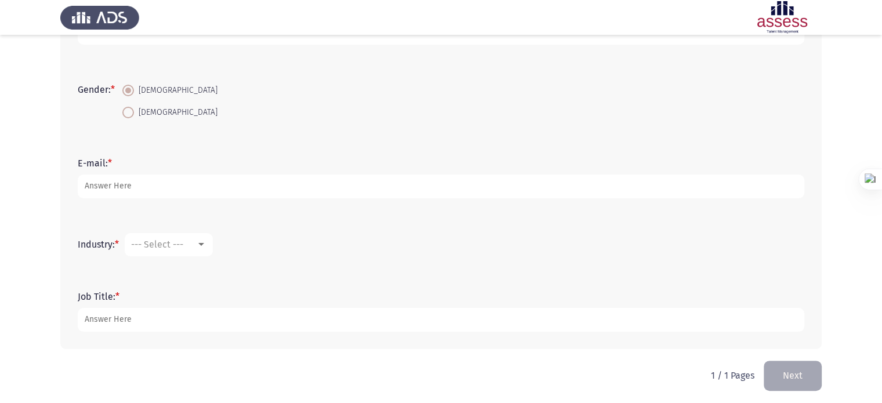
scroll to position [266, 0]
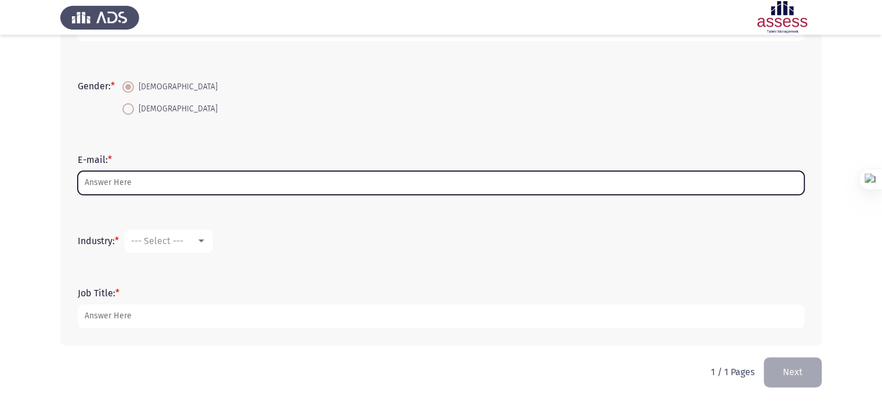
click at [164, 178] on input "E-mail: *" at bounding box center [441, 183] width 727 height 24
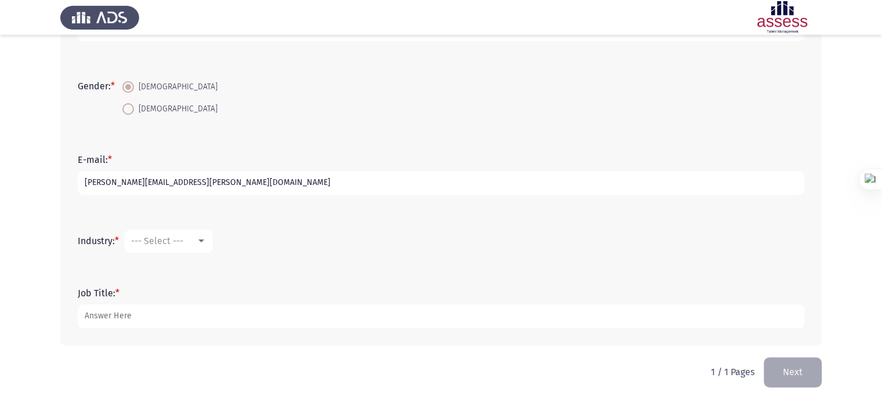
type input "[PERSON_NAME][EMAIL_ADDRESS][PERSON_NAME][DOMAIN_NAME]"
click at [183, 242] on span "--- Select ---" at bounding box center [157, 241] width 52 height 11
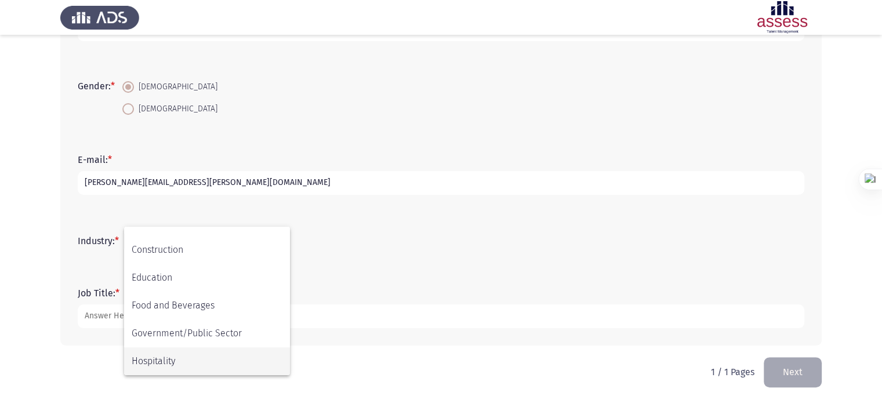
scroll to position [186, 0]
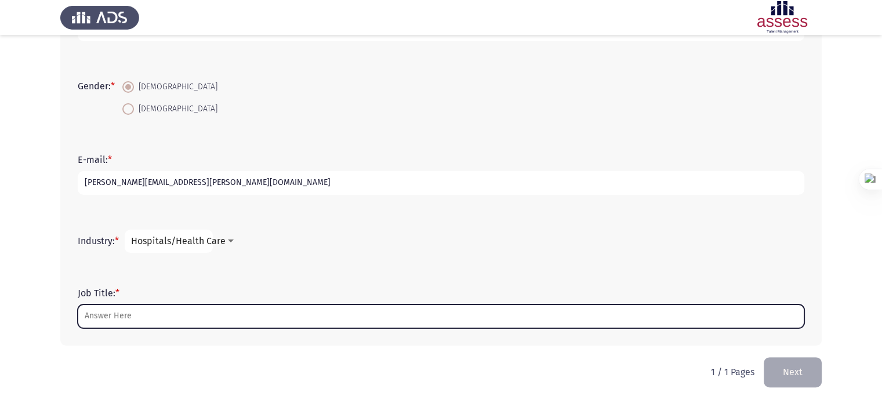
click at [179, 316] on input "Job Title: *" at bounding box center [441, 317] width 727 height 24
type input "G"
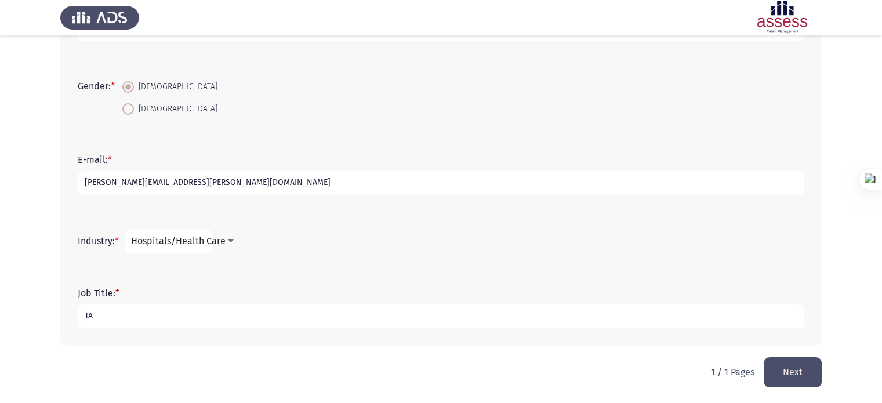
type input "TA"
click at [792, 380] on button "Next" at bounding box center [793, 372] width 58 height 30
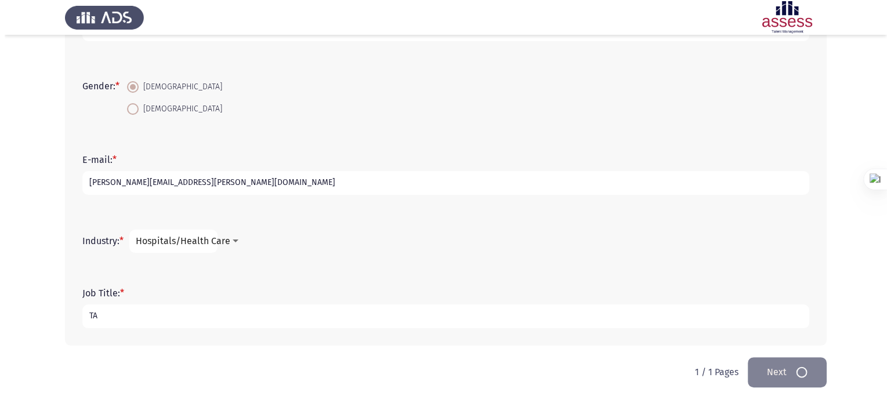
scroll to position [0, 0]
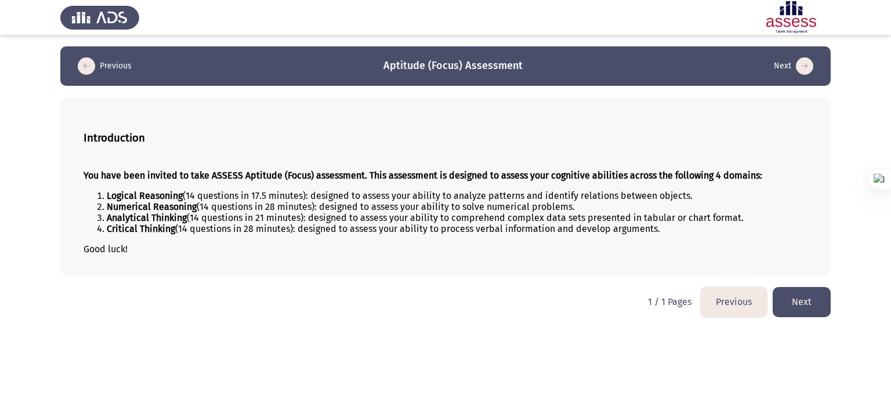
click at [800, 299] on button "Next" at bounding box center [802, 302] width 58 height 30
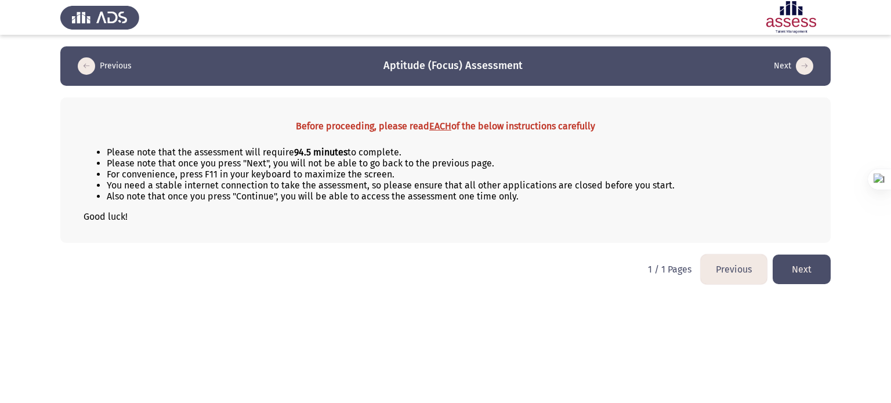
click at [725, 259] on button "Previous" at bounding box center [734, 270] width 66 height 30
